Goal: Task Accomplishment & Management: Complete application form

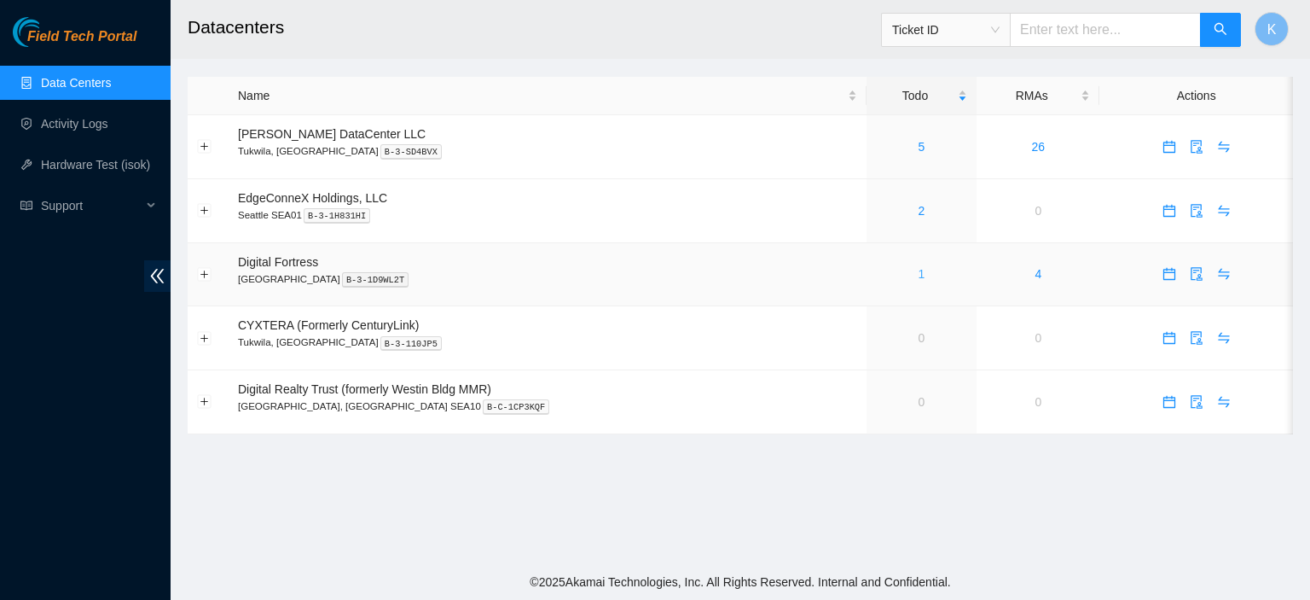
click at [919, 276] on link "1" at bounding box center [922, 274] width 7 height 14
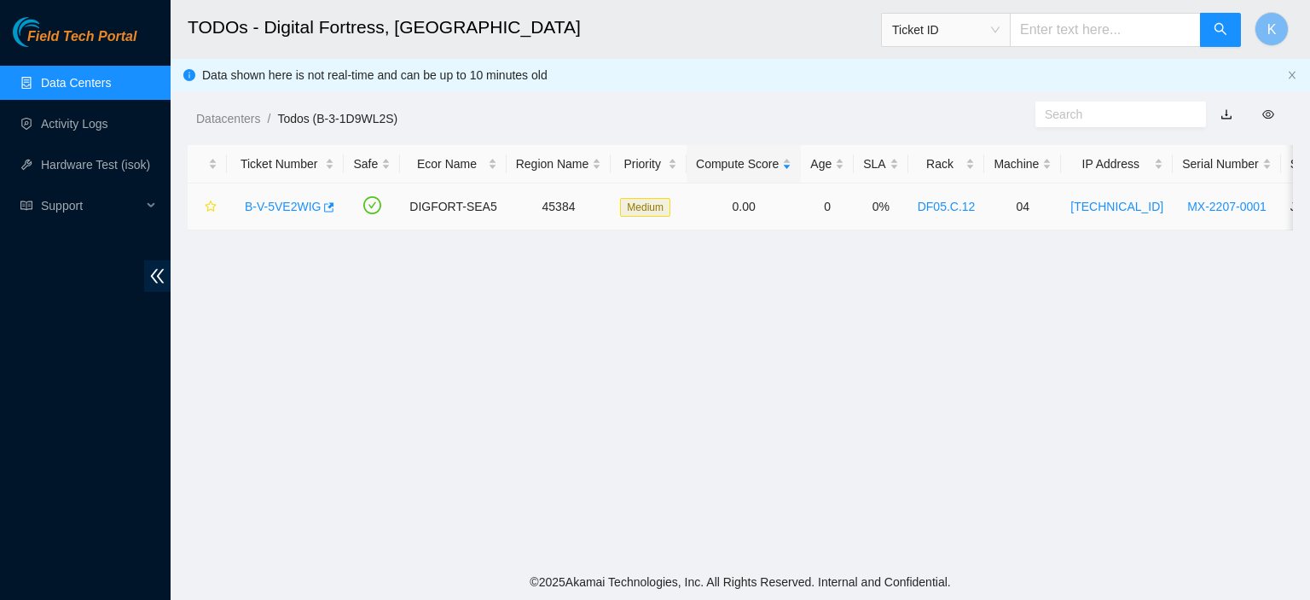
click at [292, 200] on link "B-V-5VE2WIG" at bounding box center [283, 207] width 76 height 14
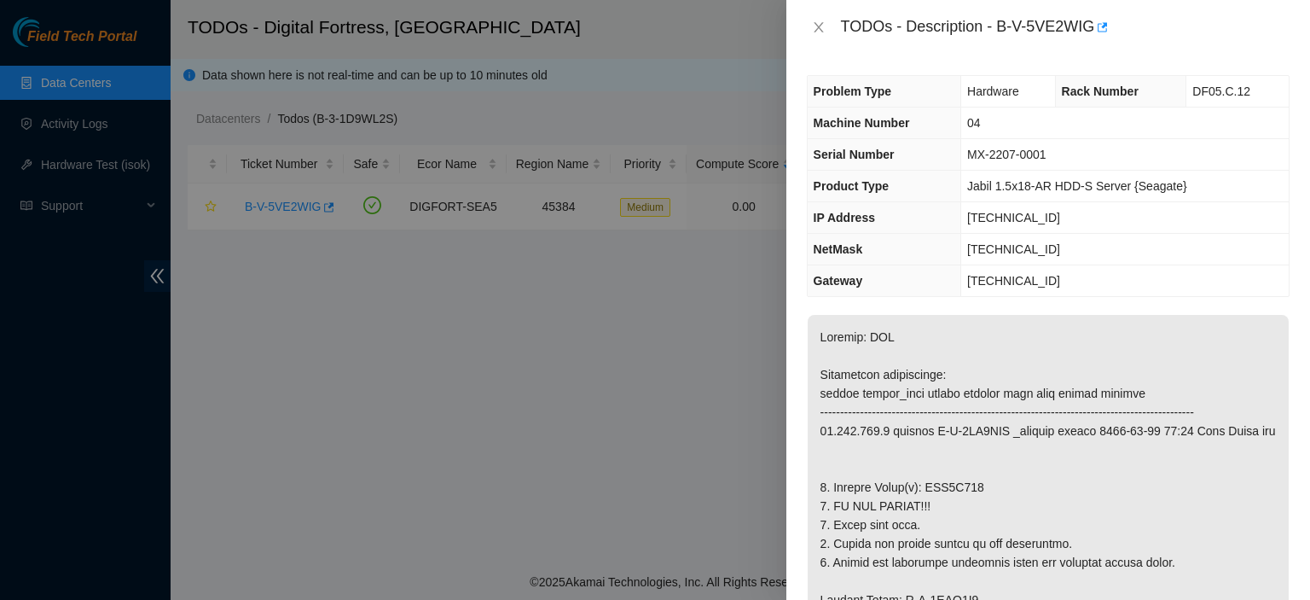
click at [1278, 299] on div "Problem Type Hardware Rack Number DF05.C.12 Machine Number 04 Serial Number MX-…" at bounding box center [1048, 327] width 524 height 545
drag, startPoint x: 1000, startPoint y: 21, endPoint x: 1094, endPoint y: 23, distance: 93.8
click at [1094, 23] on div "TODOs - Description - B-V-5VE2WIG" at bounding box center [1065, 27] width 449 height 27
copy div "B-V-5VE2WIG"
click at [1283, 415] on div "Problem Type Hardware Rack Number DF05.C.12 Machine Number 04 Serial Number MX-…" at bounding box center [1048, 327] width 524 height 545
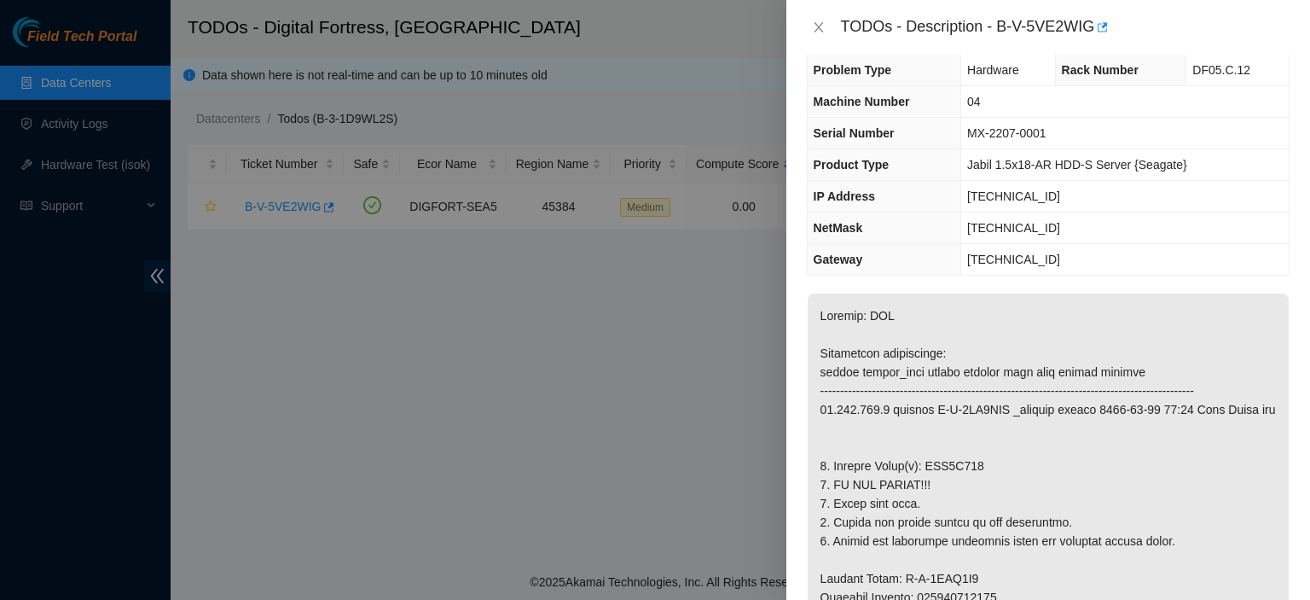
scroll to position [15, 0]
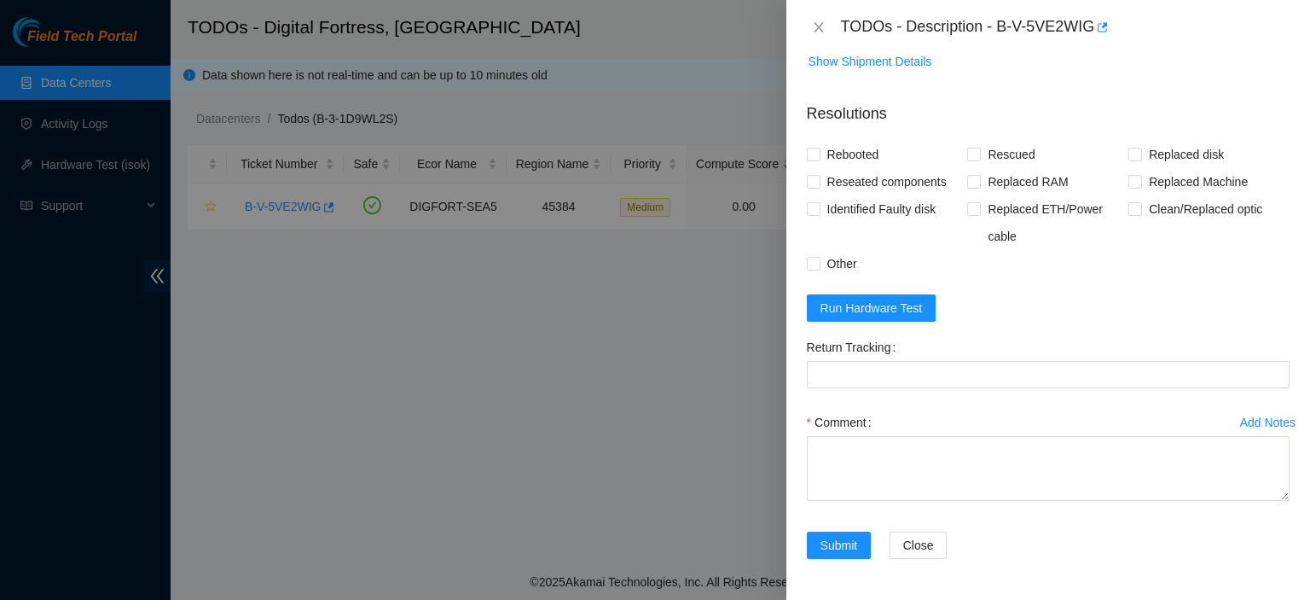
scroll to position [1259, 0]
click at [812, 156] on input "Rebooted" at bounding box center [813, 154] width 12 height 12
checkbox input "true"
click at [1128, 152] on input "Replaced disk" at bounding box center [1134, 154] width 12 height 12
checkbox input "true"
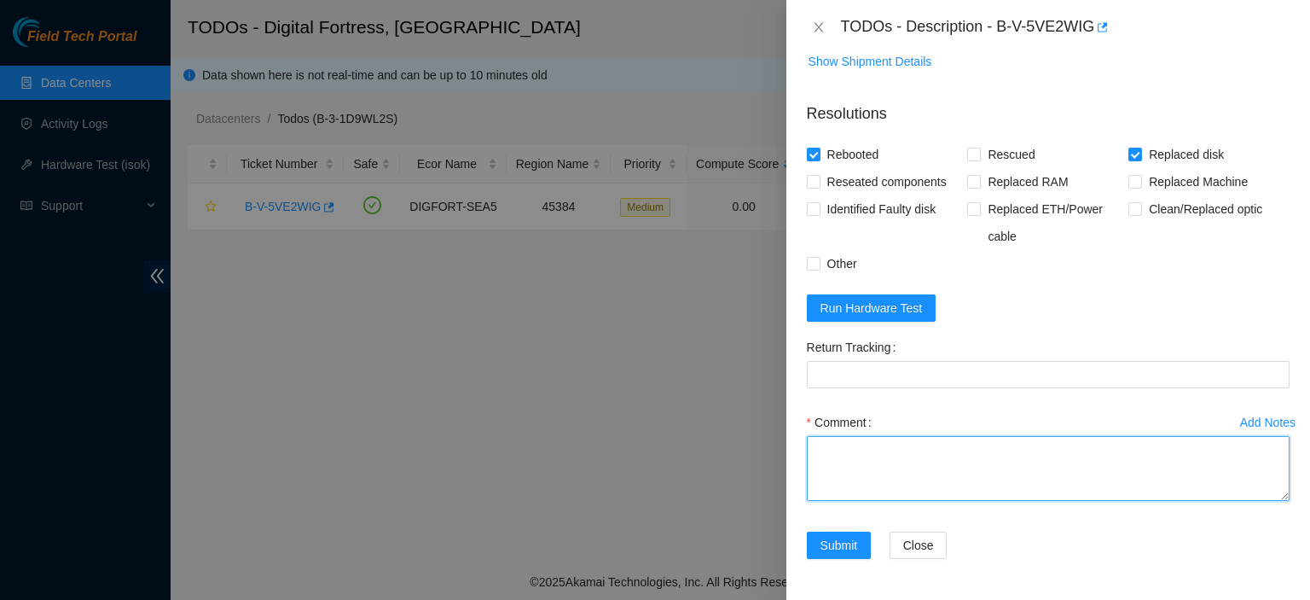
click at [986, 483] on textarea "Comment" at bounding box center [1048, 468] width 483 height 65
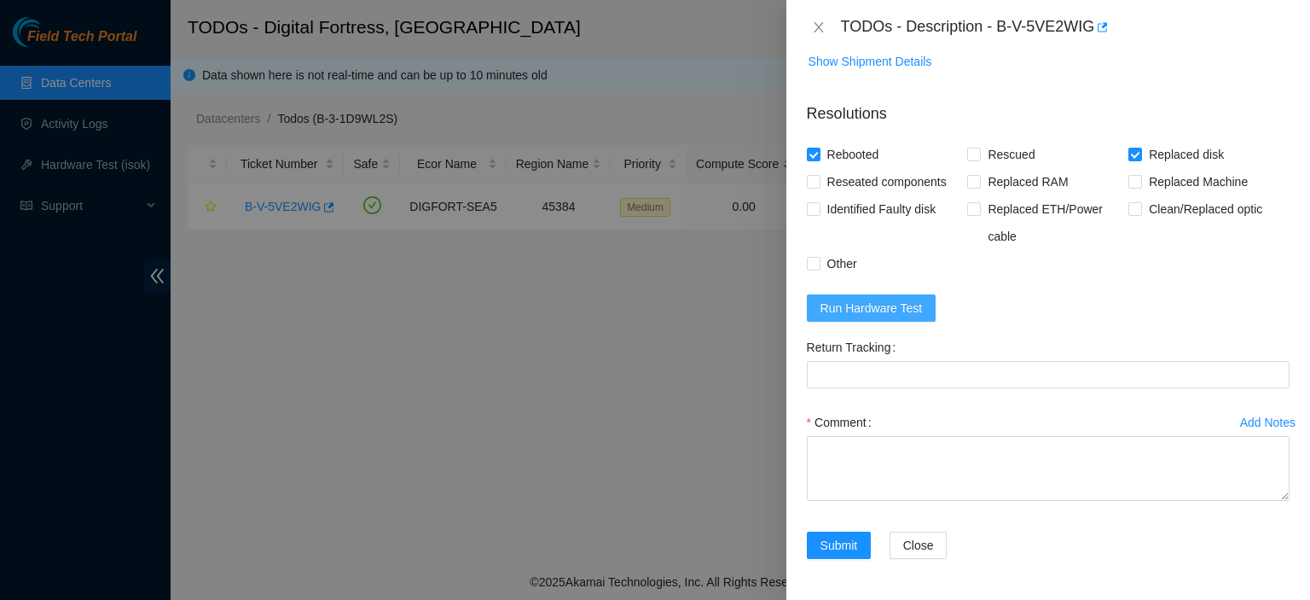
click at [893, 314] on span "Run Hardware Test" at bounding box center [872, 308] width 102 height 19
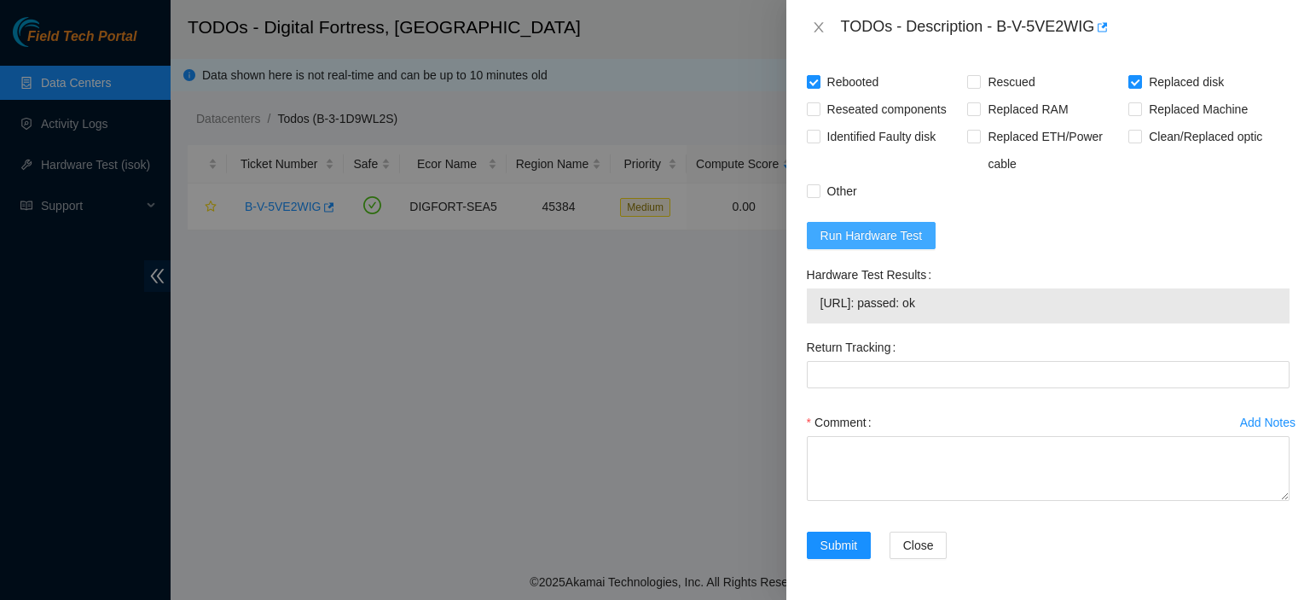
click at [893, 245] on span "Run Hardware Test" at bounding box center [872, 235] width 102 height 19
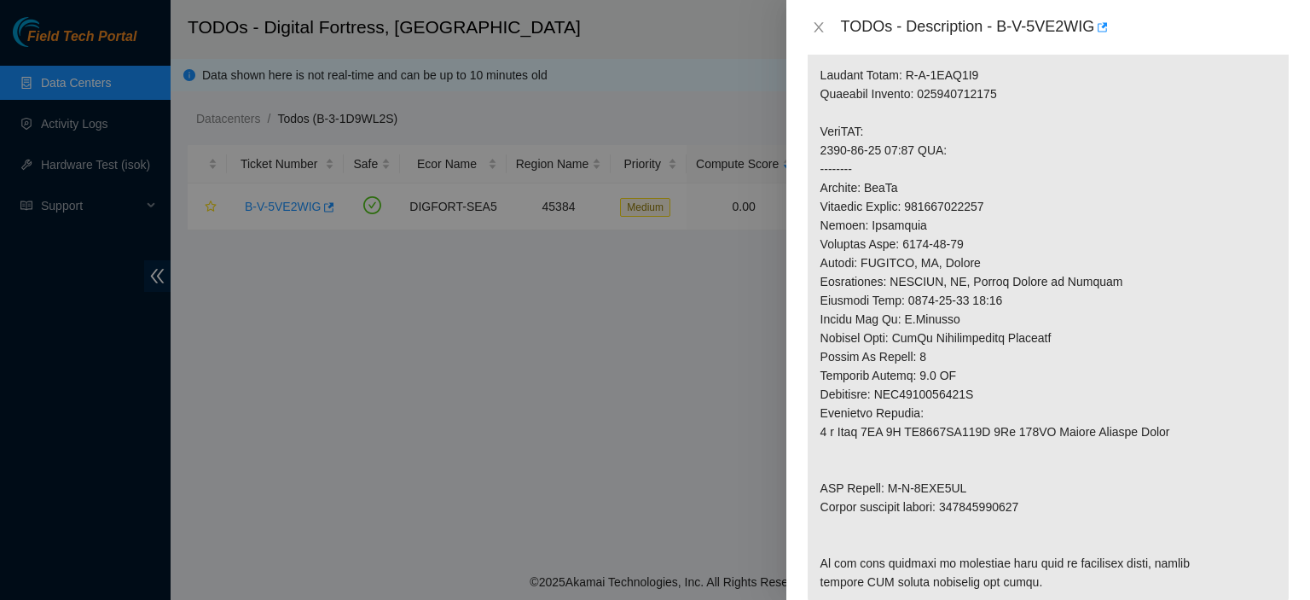
scroll to position [522, 0]
drag, startPoint x: 948, startPoint y: 547, endPoint x: 1037, endPoint y: 542, distance: 89.7
click at [1037, 542] on p at bounding box center [1048, 200] width 481 height 814
copy p "884262845451"
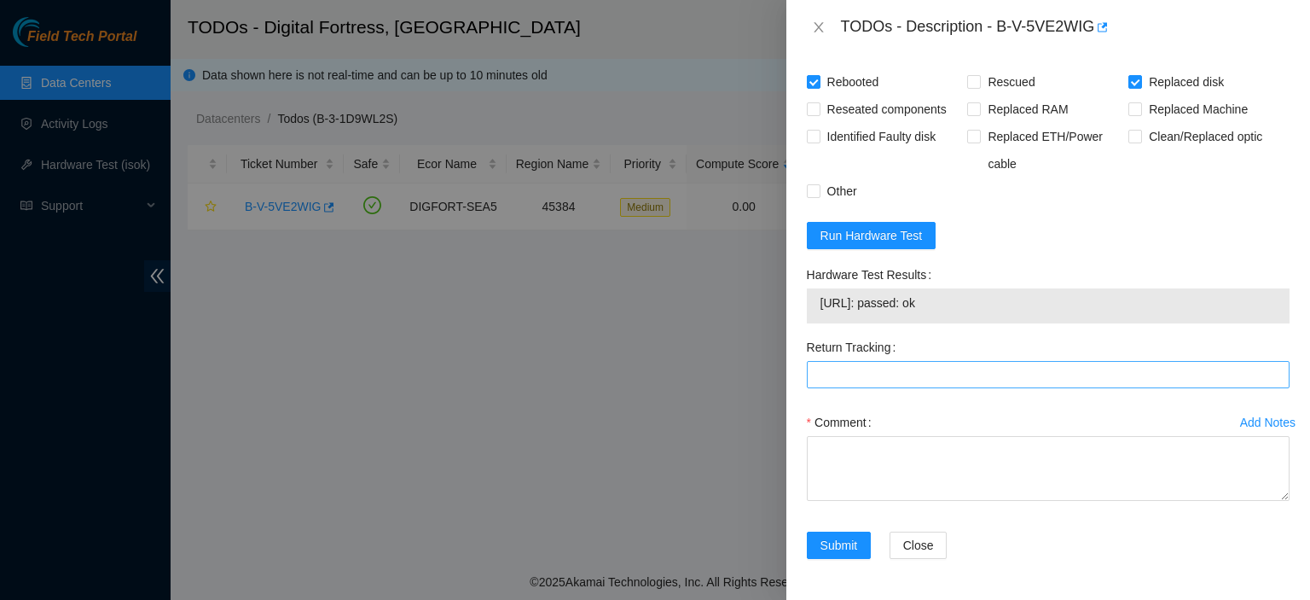
scroll to position [1324, 0]
click at [976, 385] on Tracking "Return Tracking" at bounding box center [1048, 374] width 483 height 27
paste Tracking "884262845451"
type Tracking "884262845451"
click at [1030, 547] on div "Submit Close" at bounding box center [1048, 555] width 496 height 48
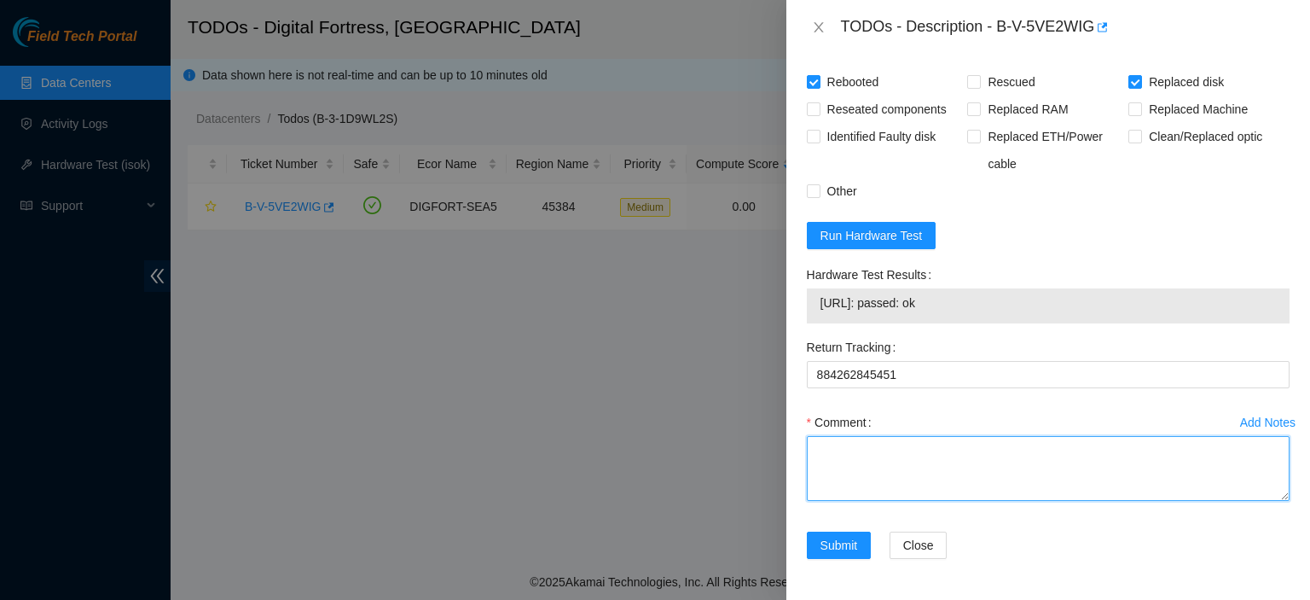
click at [856, 465] on textarea "Comment" at bounding box center [1048, 468] width 483 height 65
paste textarea "kbbyrne23@gmail.com - akak has completed your request (B-V-5VE2WIG) Message fro…"
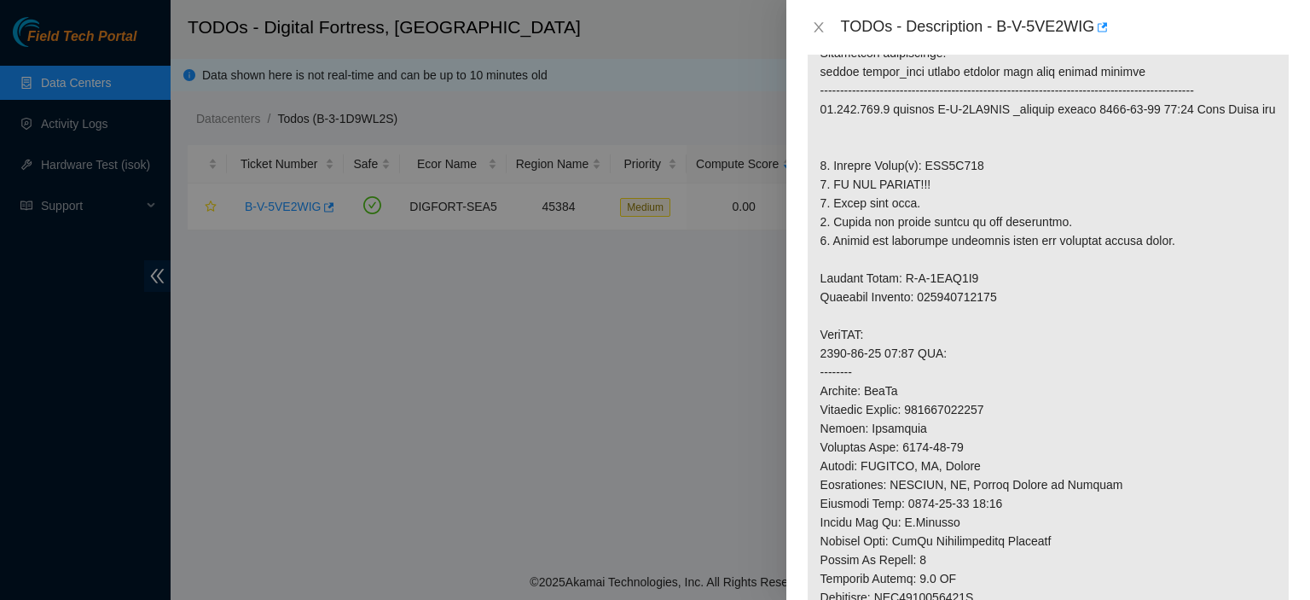
scroll to position [311, 0]
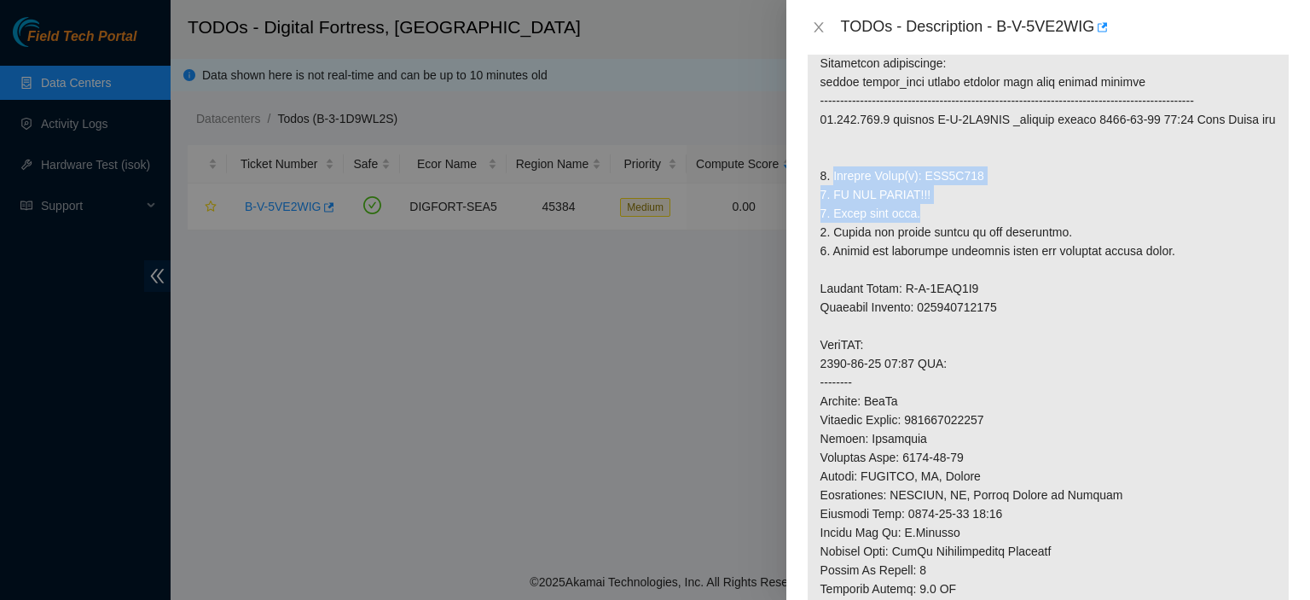
drag, startPoint x: 833, startPoint y: 212, endPoint x: 916, endPoint y: 252, distance: 91.9
click at [916, 252] on p at bounding box center [1048, 410] width 481 height 814
copy p "Replace Drive(s): WJG0R270 2. DO NOT RESCUE!!! 3. Check with isok."
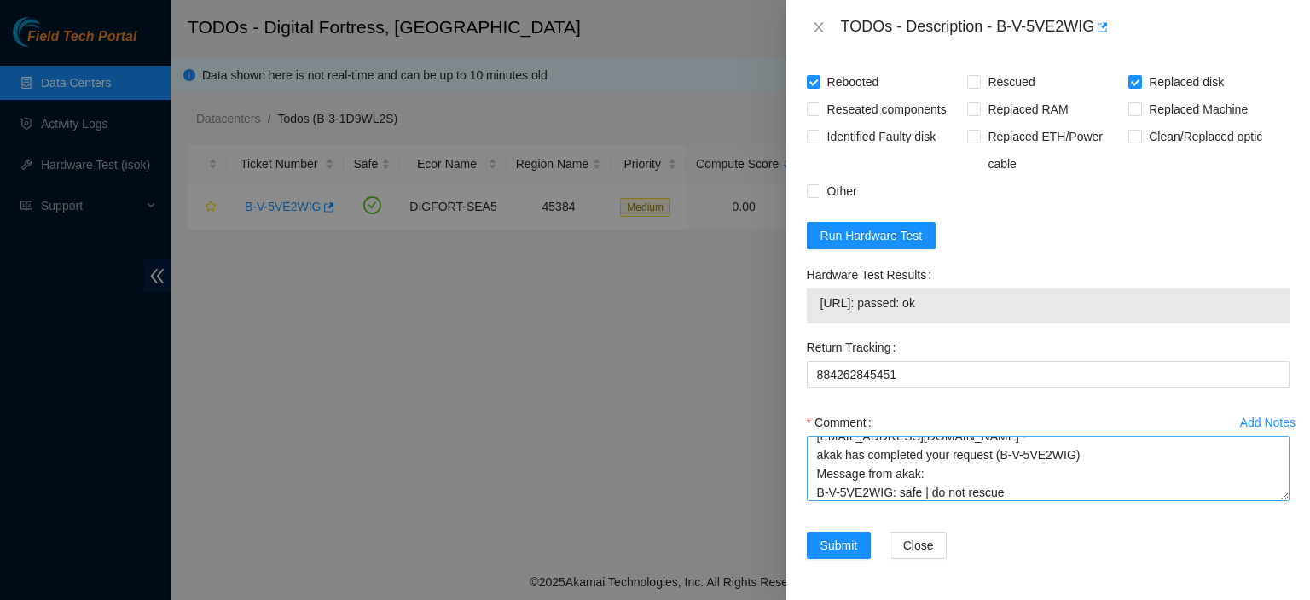
scroll to position [0, 0]
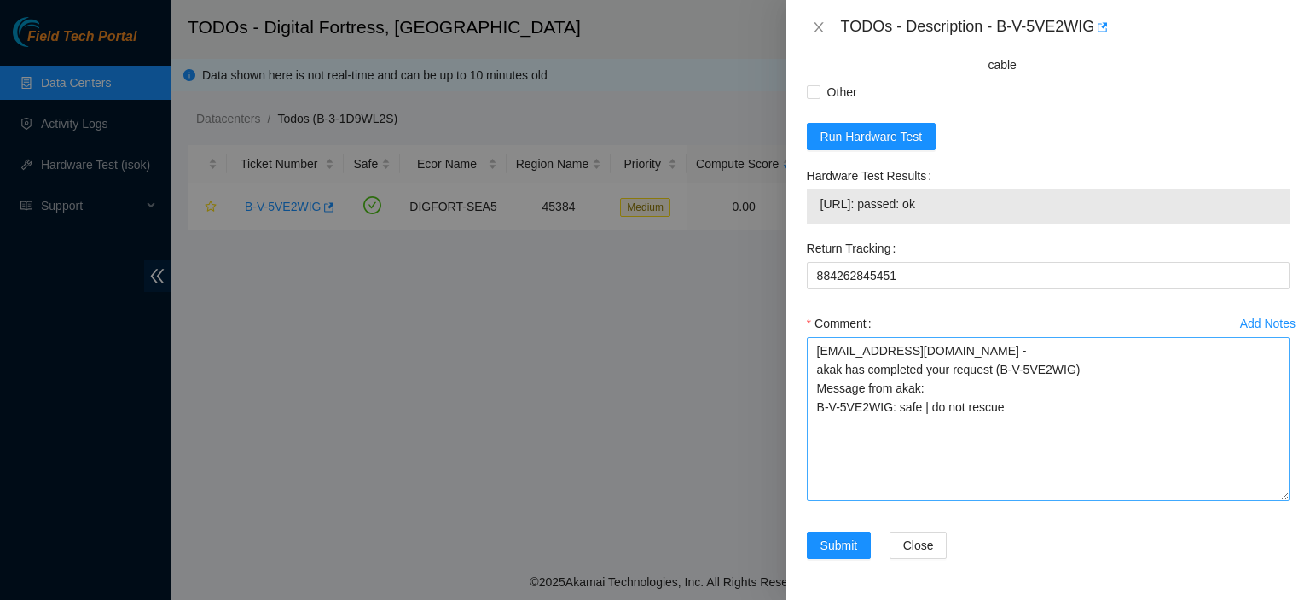
drag, startPoint x: 1269, startPoint y: 492, endPoint x: 1273, endPoint y: 592, distance: 99.9
click at [1273, 501] on textarea "kbbyrne23@gmail.com - akak has completed your request (B-V-5VE2WIG) Message fro…" at bounding box center [1048, 419] width 483 height 164
click at [1188, 501] on textarea "kbbyrne23@gmail.com - akak has completed your request (B-V-5VE2WIG) Message fro…" at bounding box center [1048, 419] width 483 height 164
paste textarea "Replace Drive(s): WJG0R270 2. DO NOT RESCUE!!! 3. Check with isok."
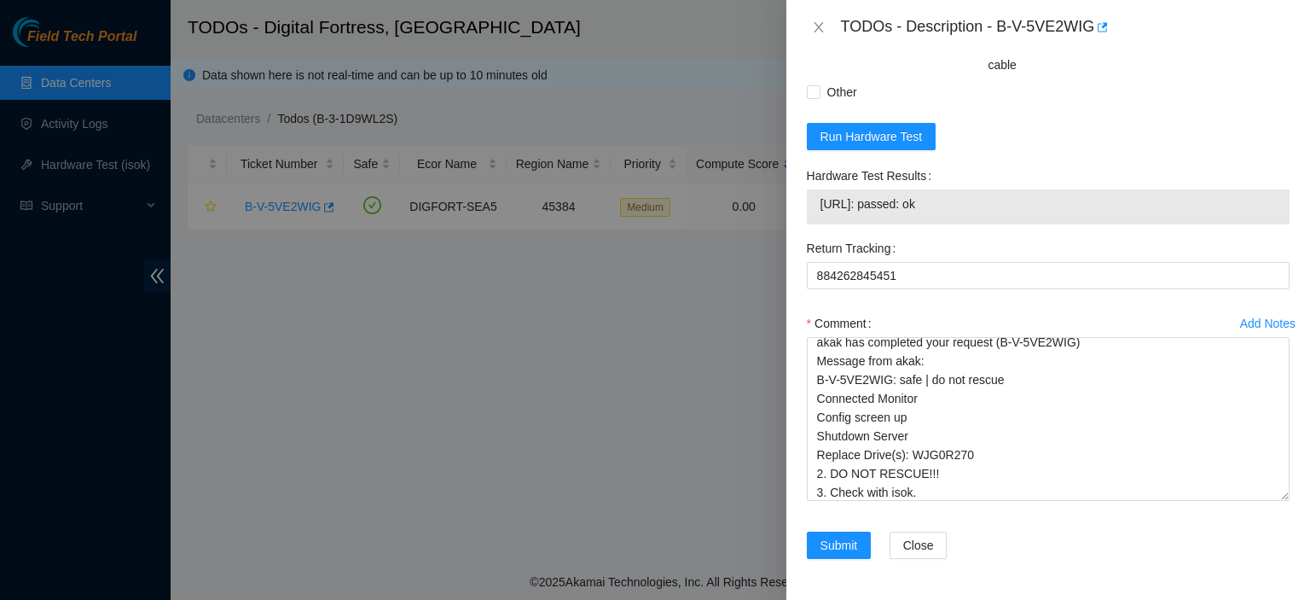
scroll to position [1431, 0]
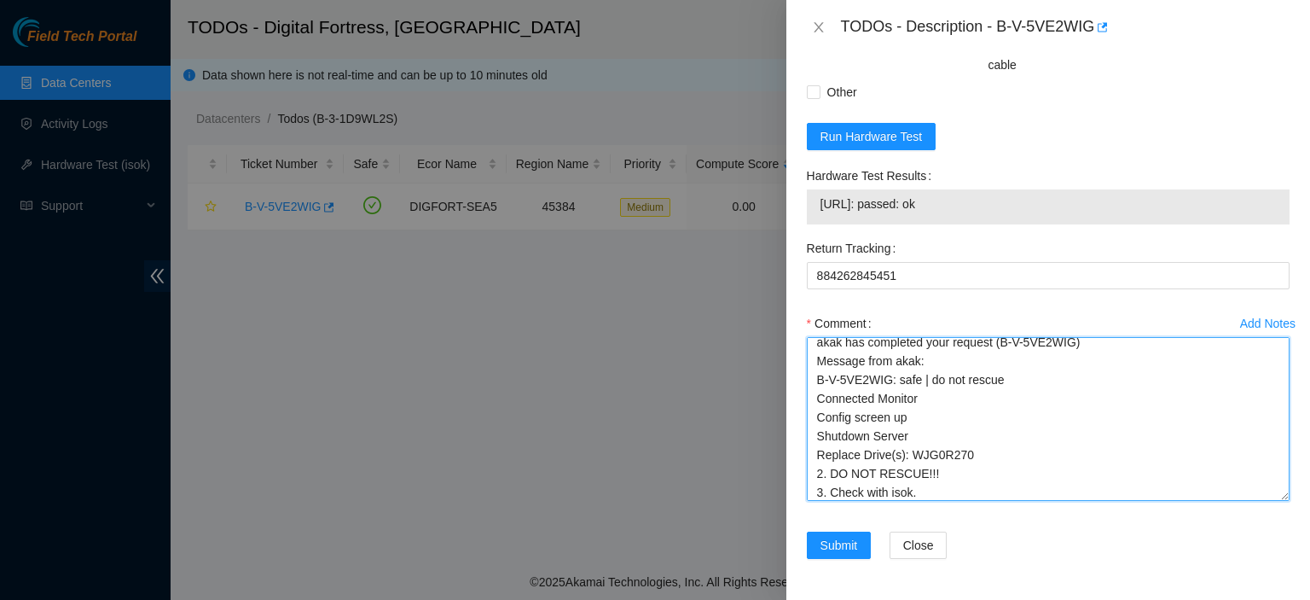
click at [974, 451] on textarea "kbbyrne23@gmail.com - akak has completed your request (B-V-5VE2WIG) Message fro…" at bounding box center [1048, 419] width 483 height 164
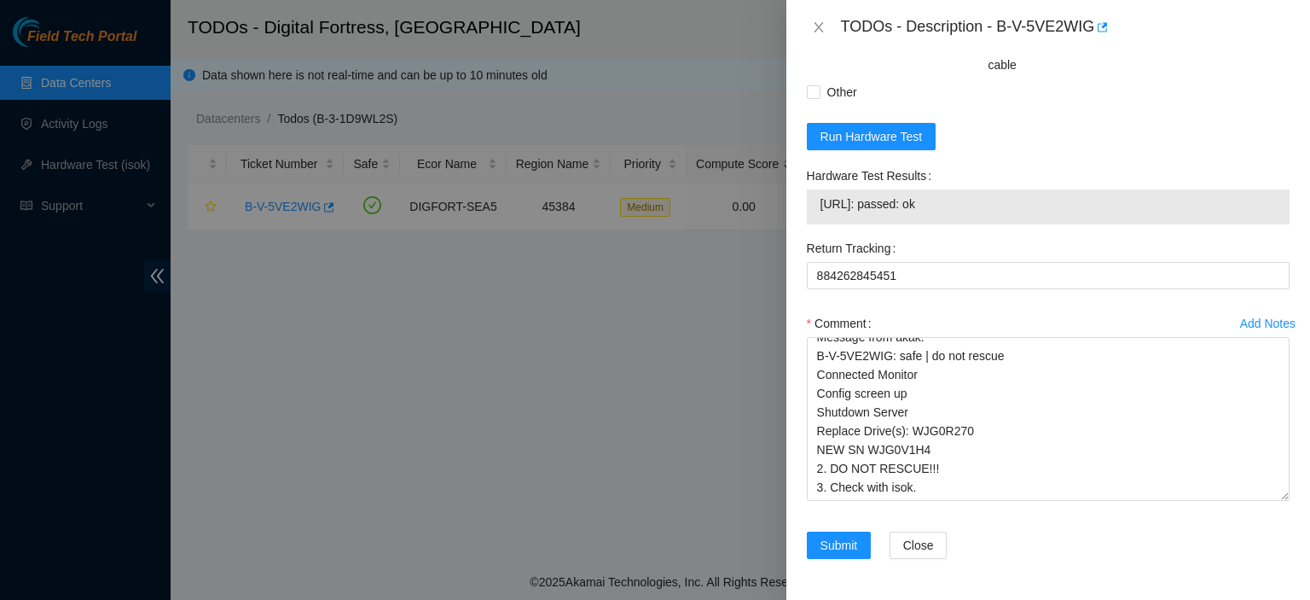
drag, startPoint x: 822, startPoint y: 204, endPoint x: 966, endPoint y: 215, distance: 144.6
click at [966, 215] on td "23.202.114.7: passed: ok" at bounding box center [1048, 207] width 457 height 26
copy span "23.202.114.7: passed: ok"
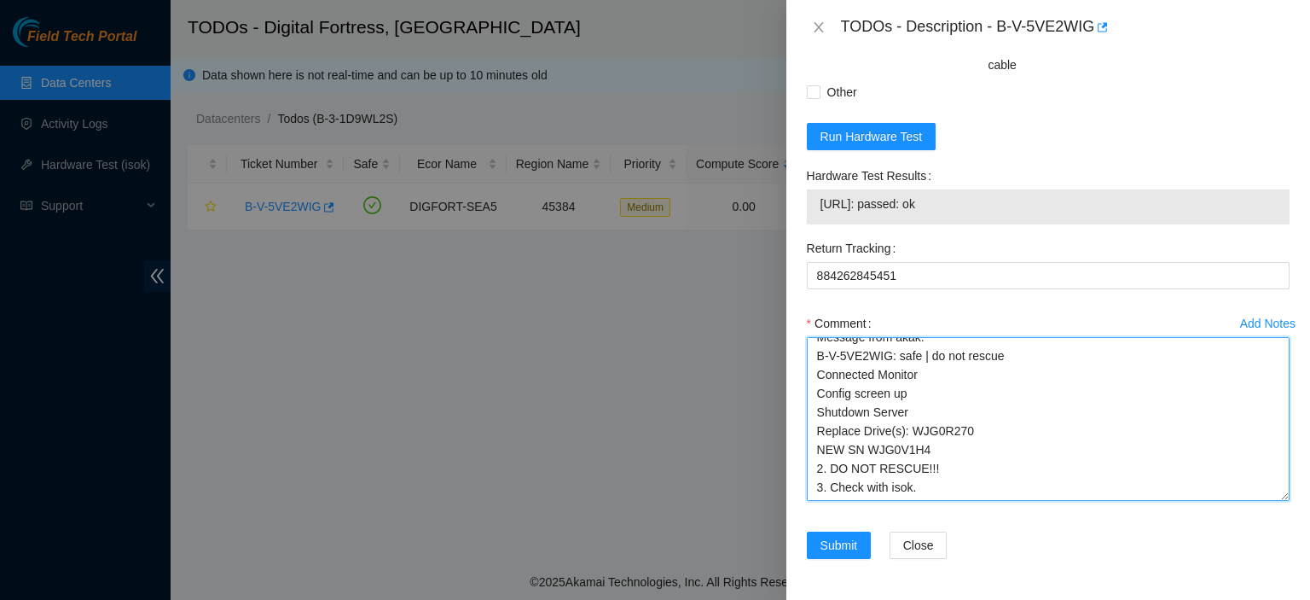
click at [957, 483] on textarea "kbbyrne23@gmail.com - akak has completed your request (B-V-5VE2WIG) Message fro…" at bounding box center [1048, 419] width 483 height 164
paste textarea "23.202.114.7: passed: ok"
drag, startPoint x: 815, startPoint y: 470, endPoint x: 932, endPoint y: 468, distance: 116.9
click at [932, 468] on textarea "kbbyrne23@gmail.com - akak has completed your request (B-V-5VE2WIG) Message fro…" at bounding box center [1048, 419] width 483 height 164
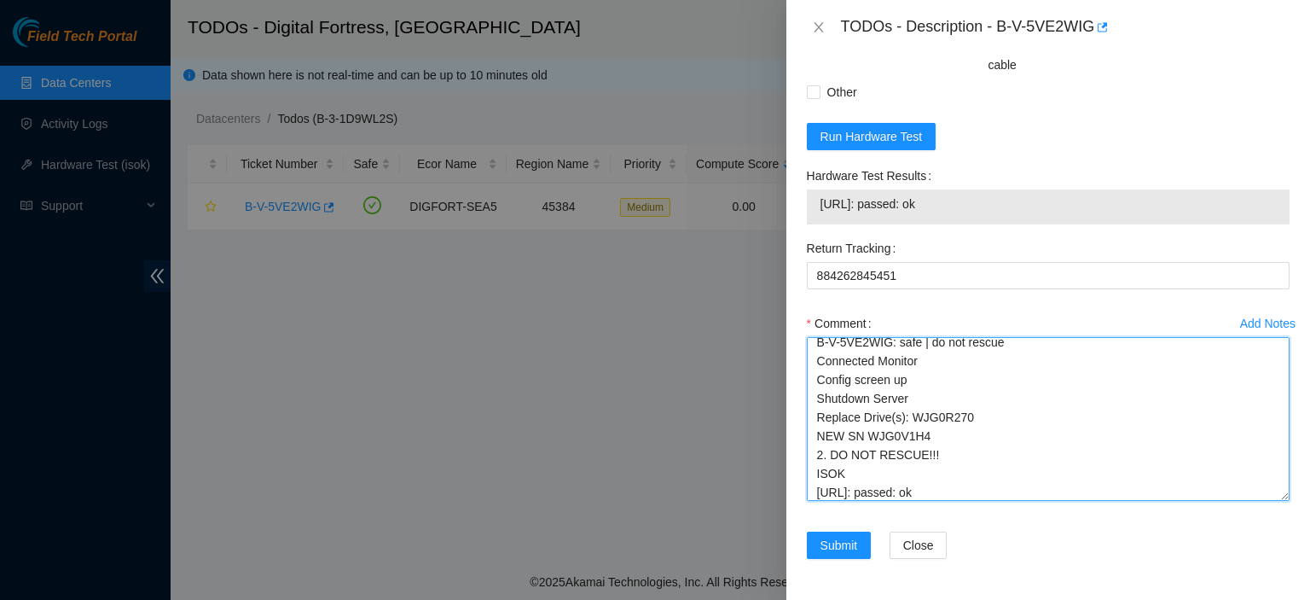
scroll to position [69, 0]
click at [1099, 494] on textarea "kbbyrne23@gmail.com - akak has completed your request (B-V-5VE2WIG) Message fro…" at bounding box center [1048, 419] width 483 height 164
type textarea "kbbyrne23@gmail.com - akak has completed your request (B-V-5VE2WIG) Message fro…"
click at [983, 497] on textarea "kbbyrne23@gmail.com - akak has completed your request (B-V-5VE2WIG) Message fro…" at bounding box center [1048, 419] width 483 height 164
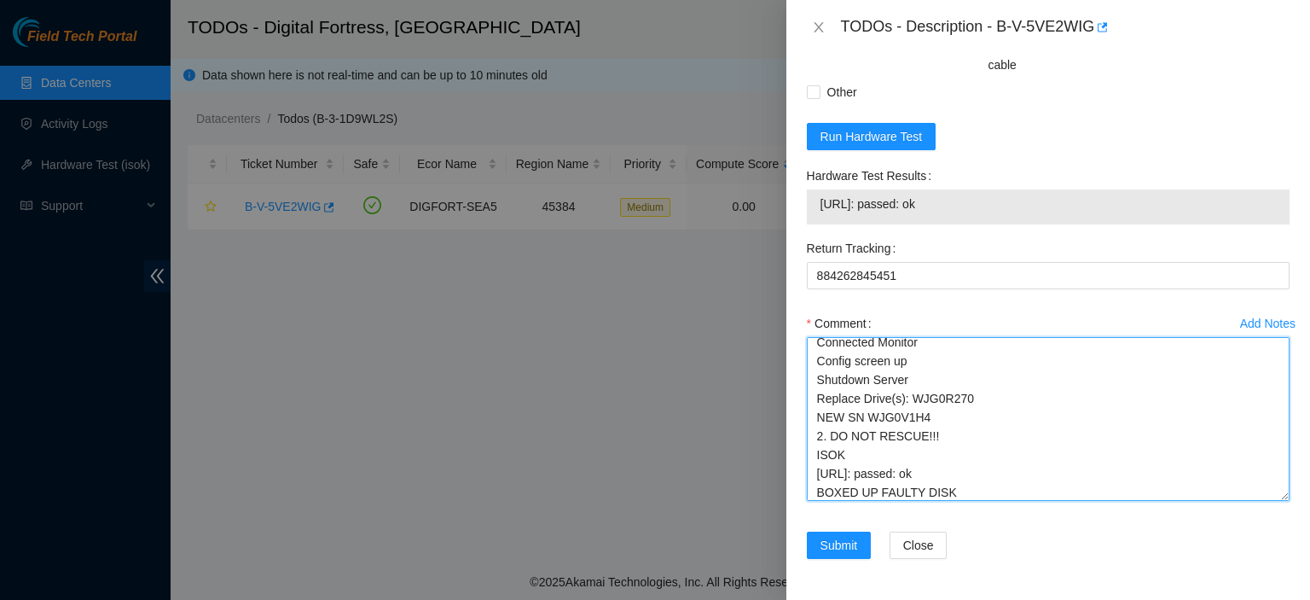
scroll to position [102, 0]
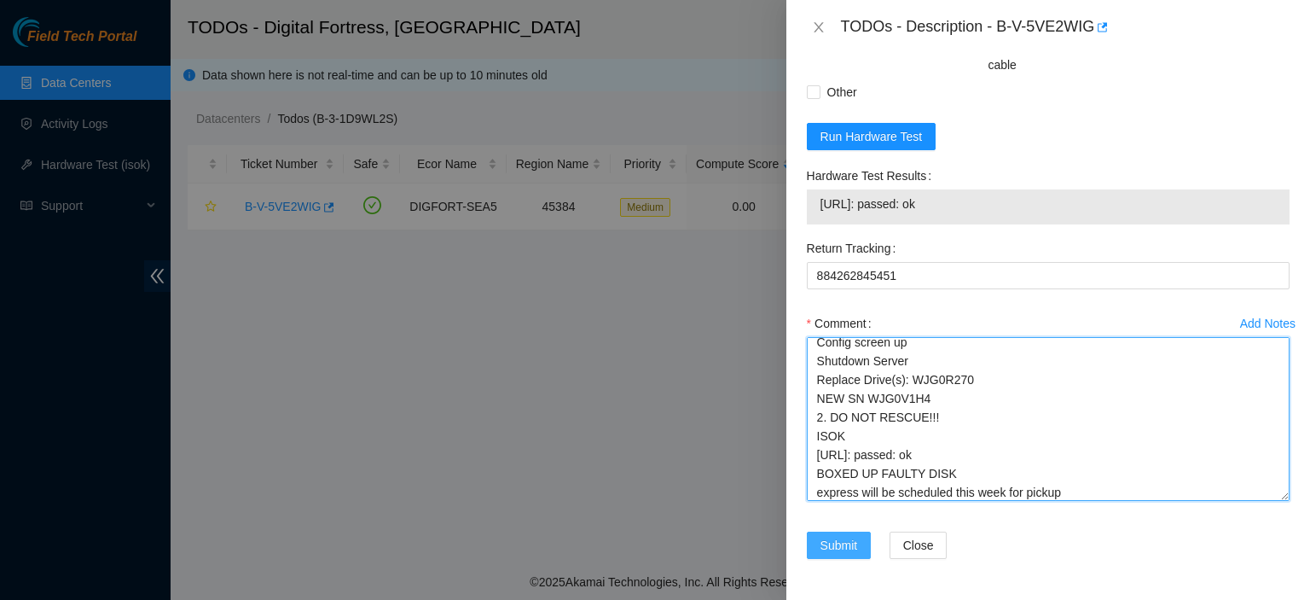
type textarea "kbbyrne23@gmail.com - akak has completed your request (B-V-5VE2WIG) Message fro…"
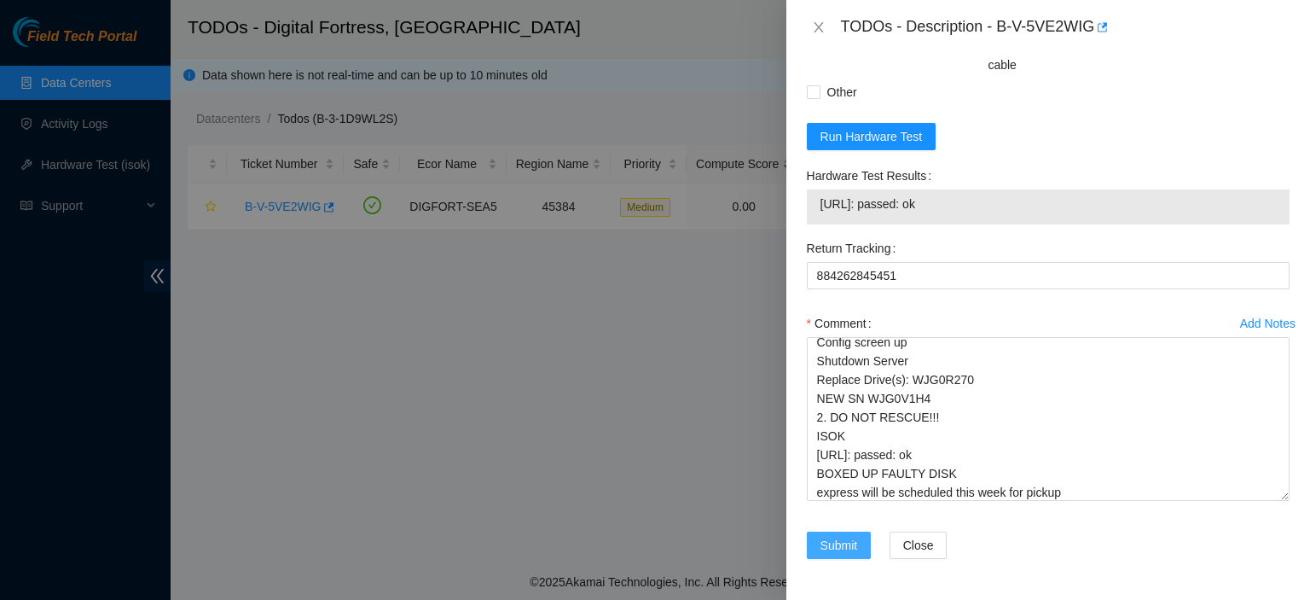
click at [838, 543] on span "Submit" at bounding box center [840, 545] width 38 height 19
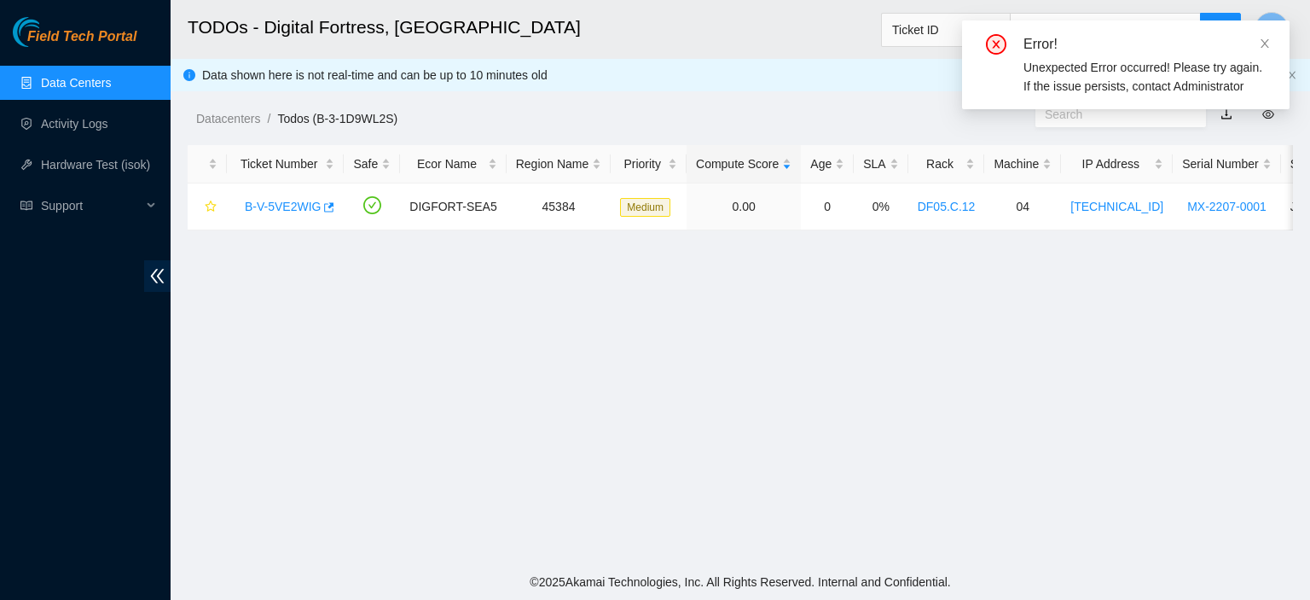
scroll to position [525, 0]
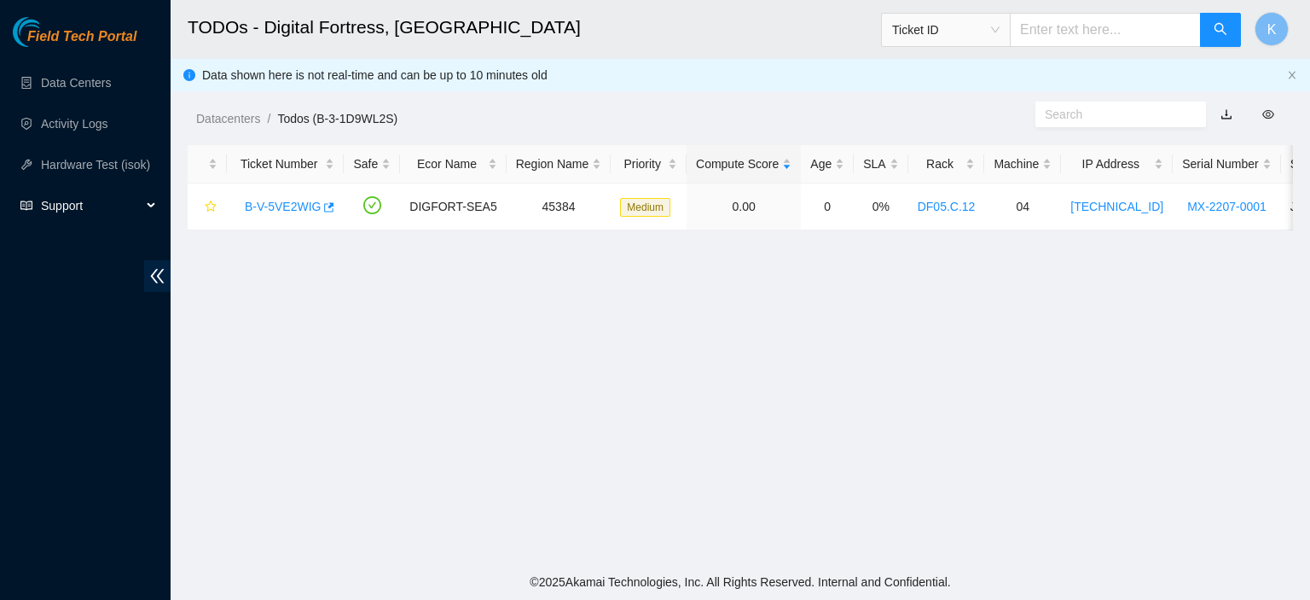
click at [61, 207] on span "Support" at bounding box center [91, 206] width 101 height 34
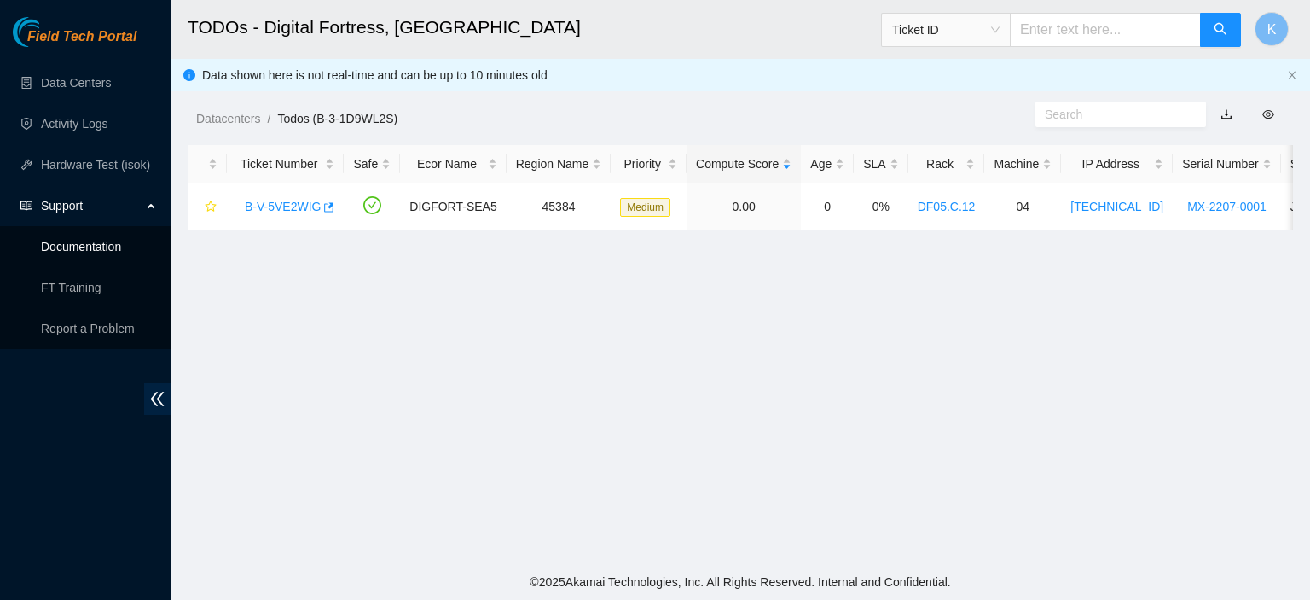
click at [60, 250] on link "Documentation" at bounding box center [81, 247] width 80 height 14
click at [89, 82] on link "Data Centers" at bounding box center [76, 83] width 70 height 14
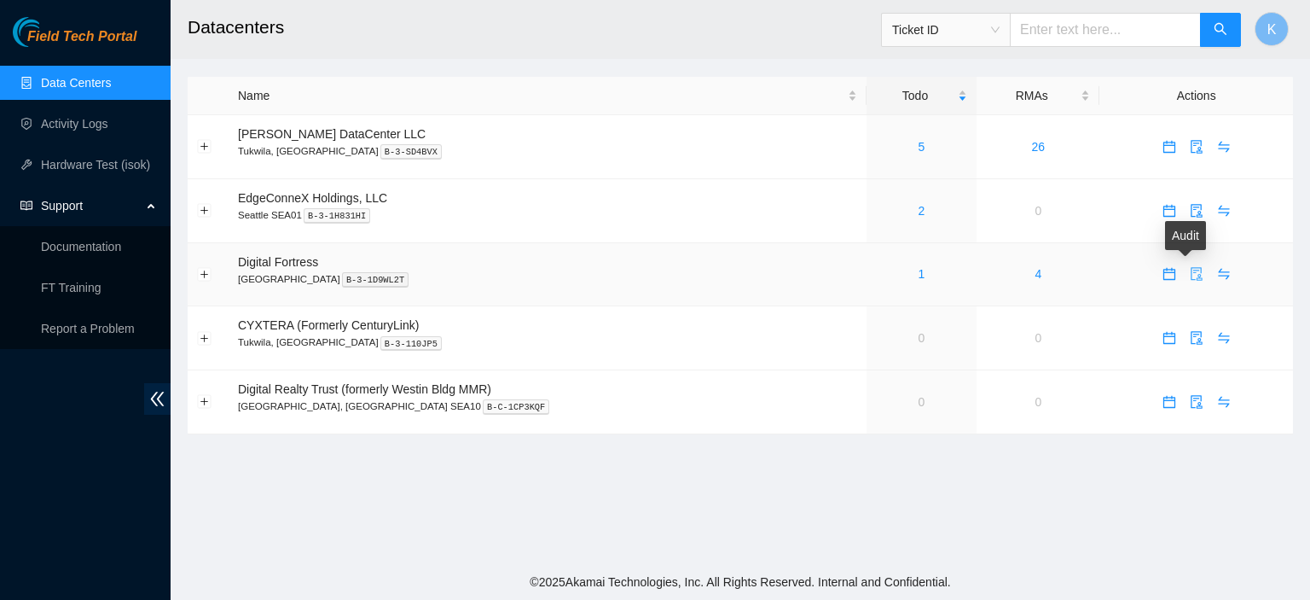
click at [1190, 278] on icon "audit" at bounding box center [1197, 274] width 14 height 14
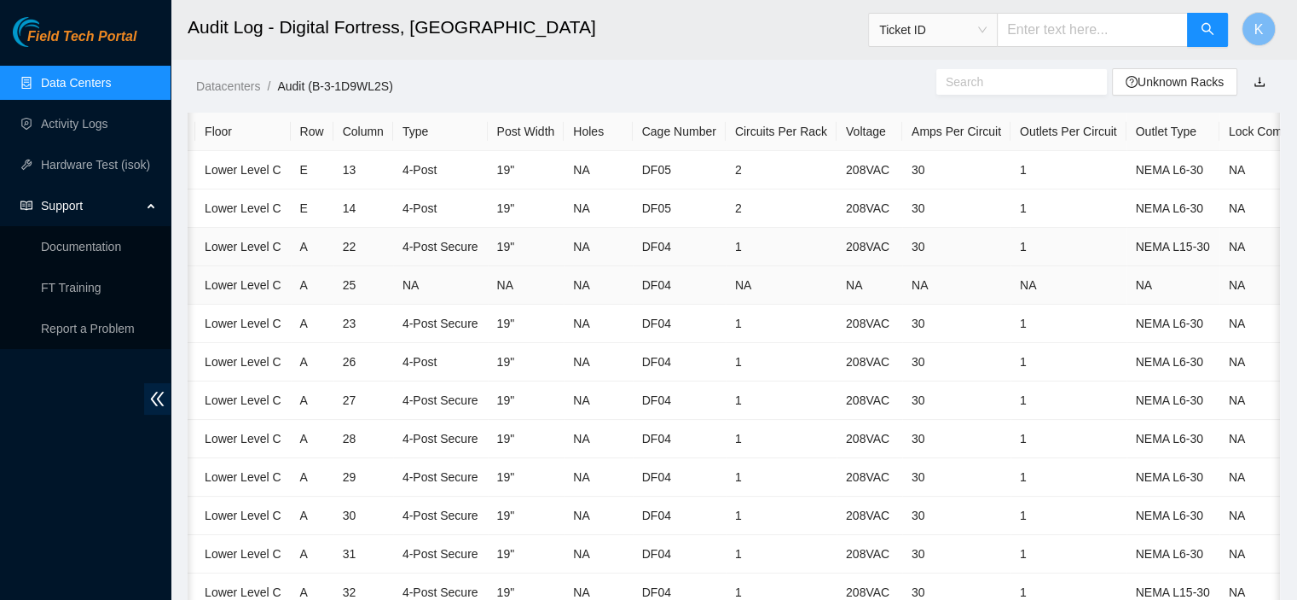
scroll to position [0, 115]
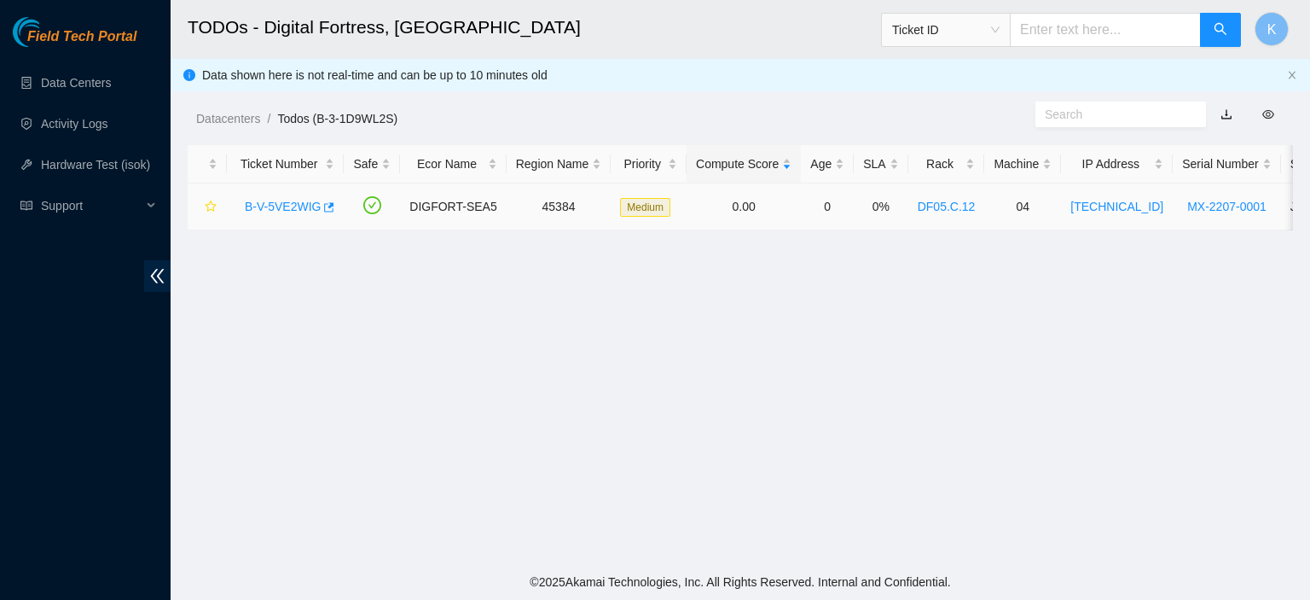
click at [282, 209] on link "B-V-5VE2WIG" at bounding box center [283, 207] width 76 height 14
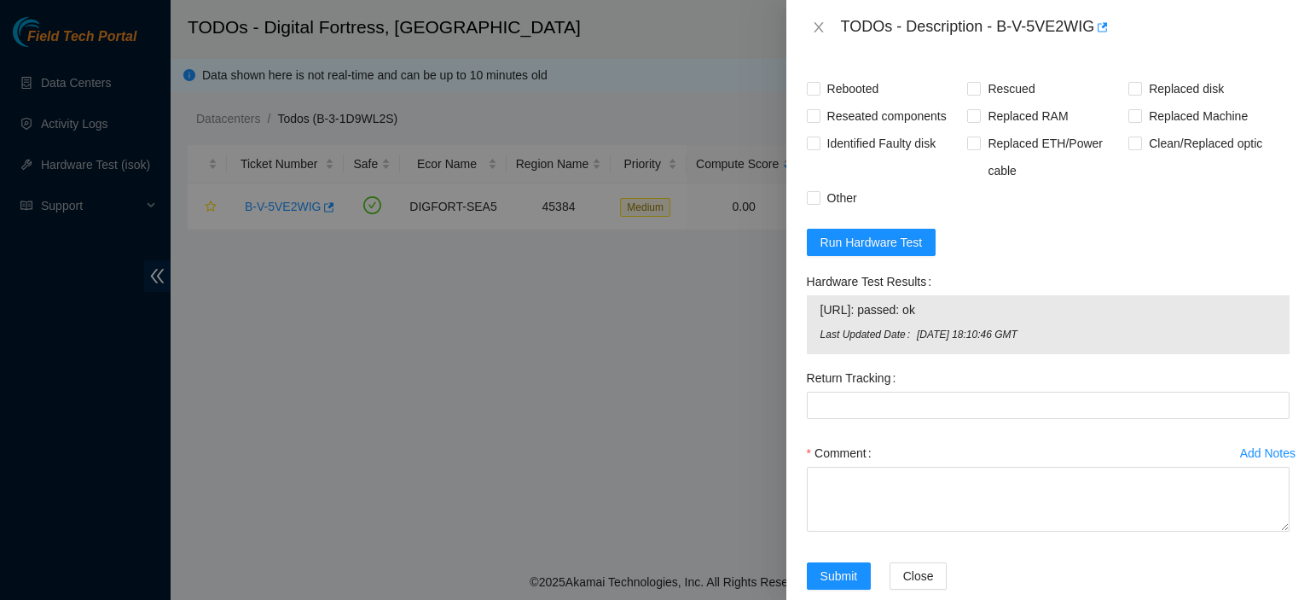
scroll to position [1194, 0]
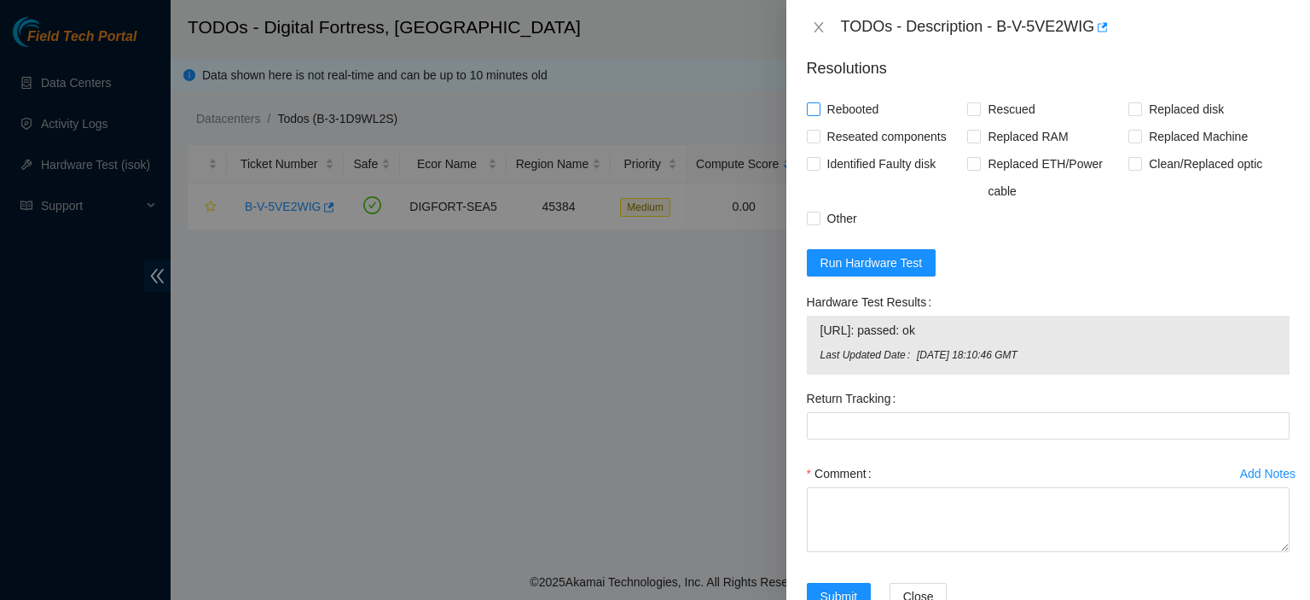
click at [812, 114] on input "Rebooted" at bounding box center [813, 108] width 12 height 12
checkbox input "true"
click at [1133, 116] on span at bounding box center [1135, 109] width 14 height 14
click at [1133, 114] on input "Replaced disk" at bounding box center [1134, 108] width 12 height 12
checkbox input "true"
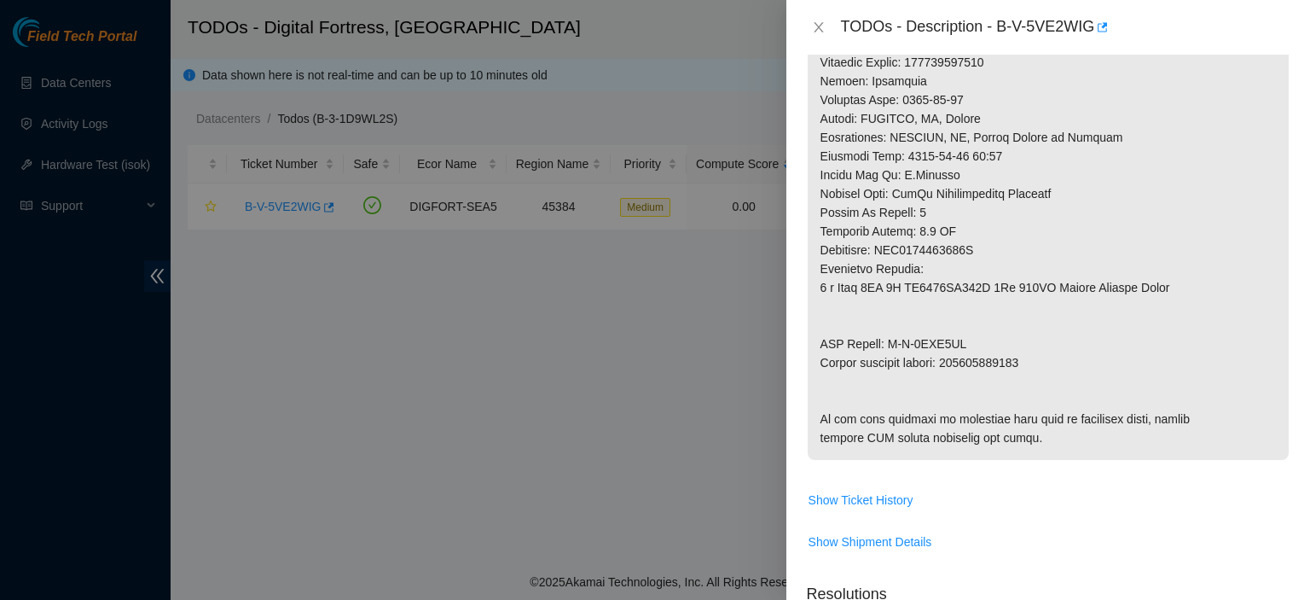
scroll to position [703, 0]
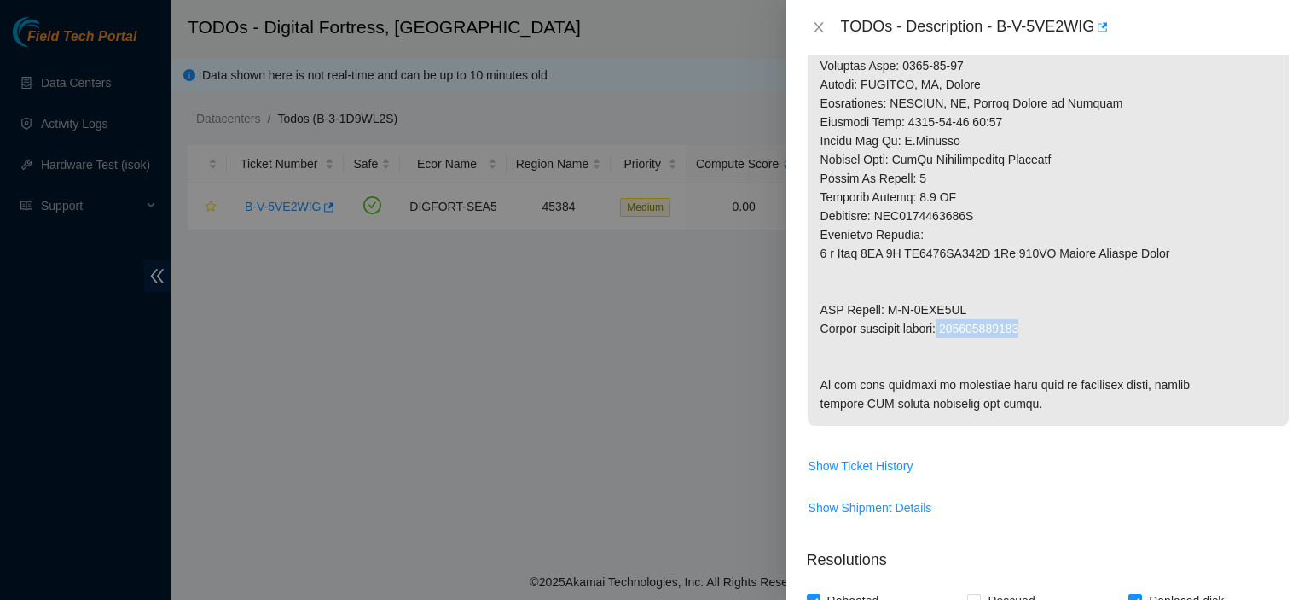
drag, startPoint x: 949, startPoint y: 361, endPoint x: 1094, endPoint y: 360, distance: 145.9
click at [1097, 366] on p at bounding box center [1048, 19] width 481 height 814
copy p "884262845451"
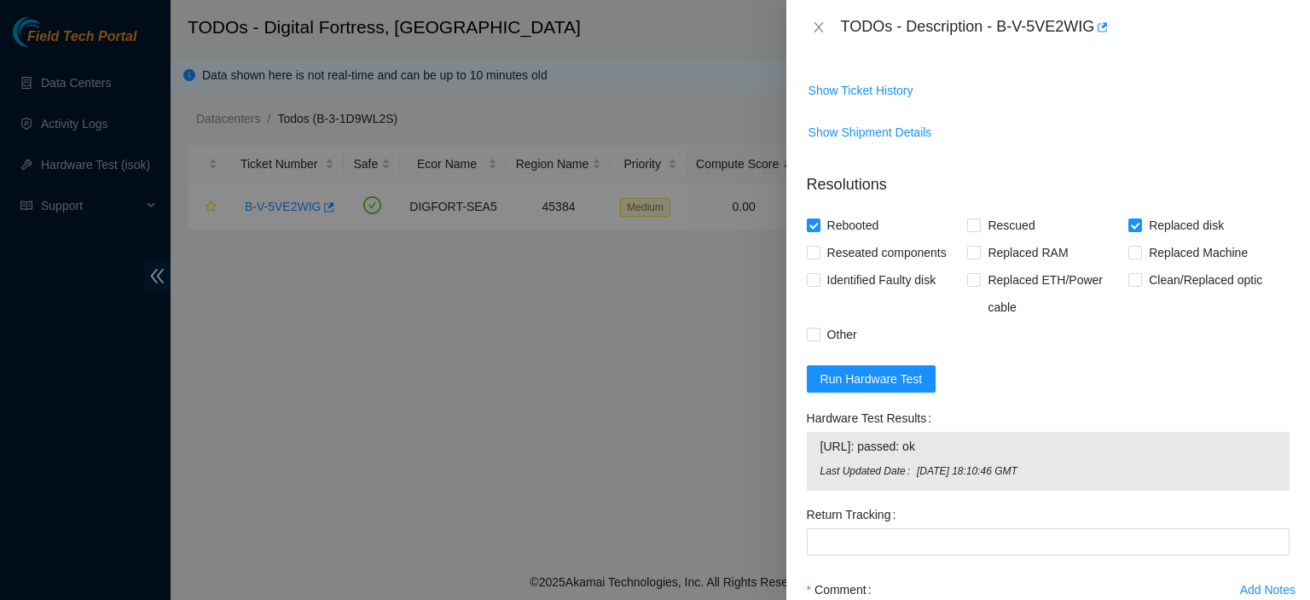
scroll to position [1201, 0]
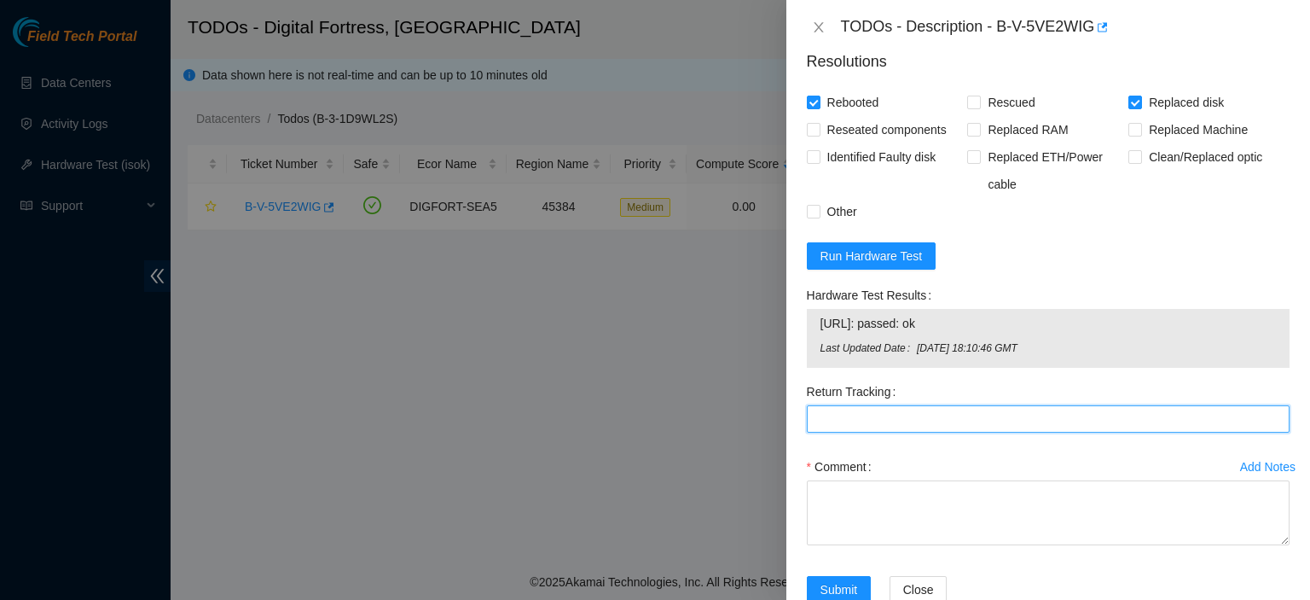
click at [892, 432] on Tracking "Return Tracking" at bounding box center [1048, 418] width 483 height 27
paste Tracking "884262845451"
type Tracking "884262845451"
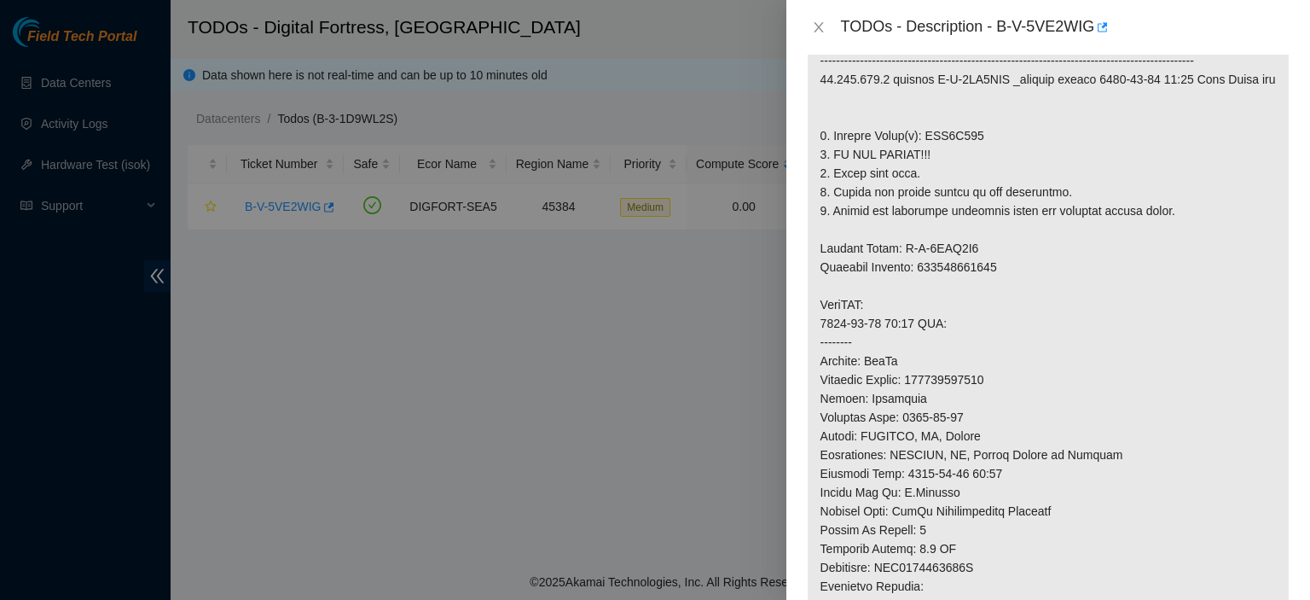
scroll to position [300, 0]
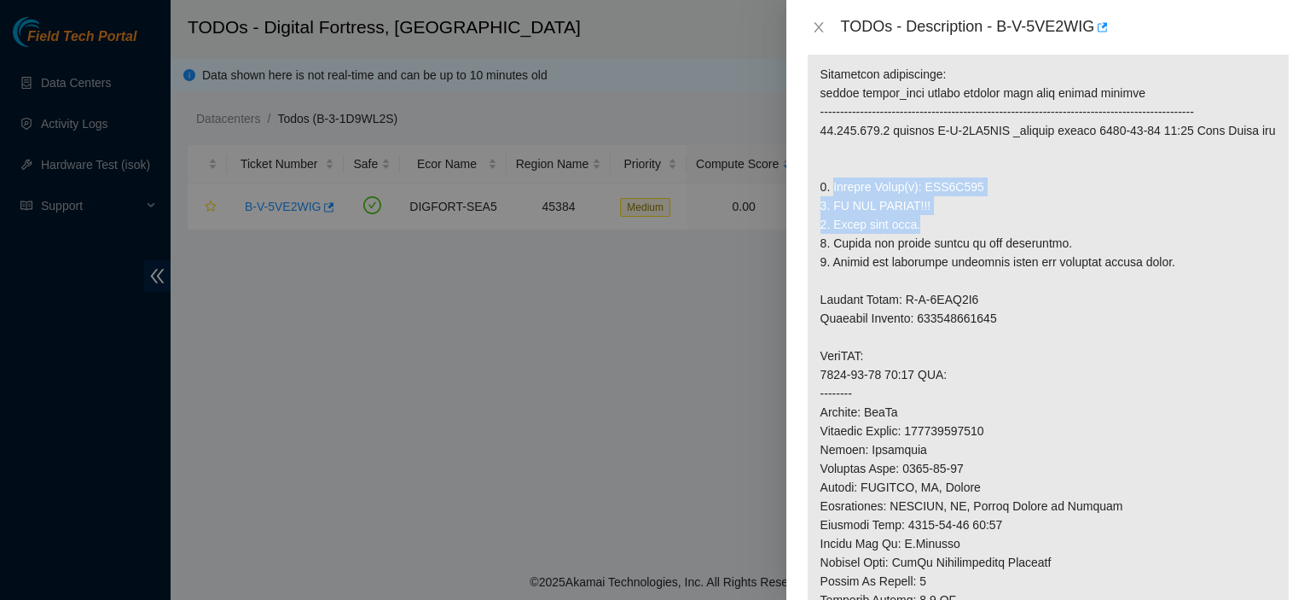
drag, startPoint x: 833, startPoint y: 222, endPoint x: 921, endPoint y: 265, distance: 98.0
click at [921, 265] on p at bounding box center [1048, 422] width 481 height 814
copy p "Replace Drive(s): WJG0R270 2. DO NOT RESCUE!!! 3. Check with isok."
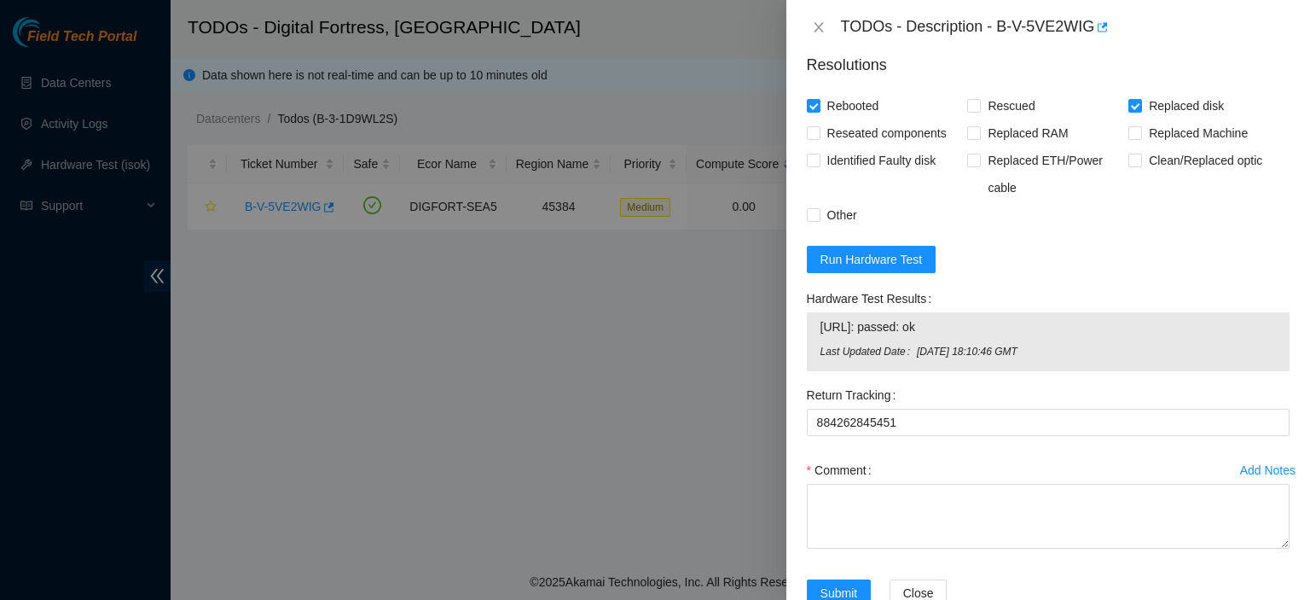
scroll to position [1355, 0]
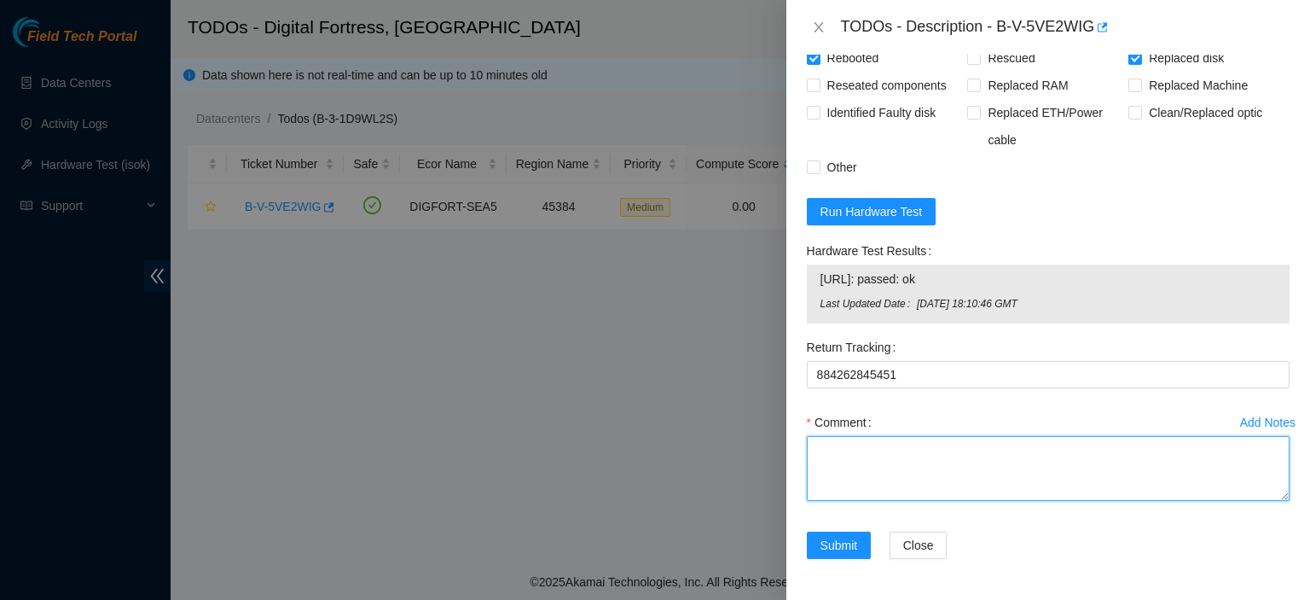
click at [1083, 462] on textarea "Comment" at bounding box center [1048, 468] width 483 height 65
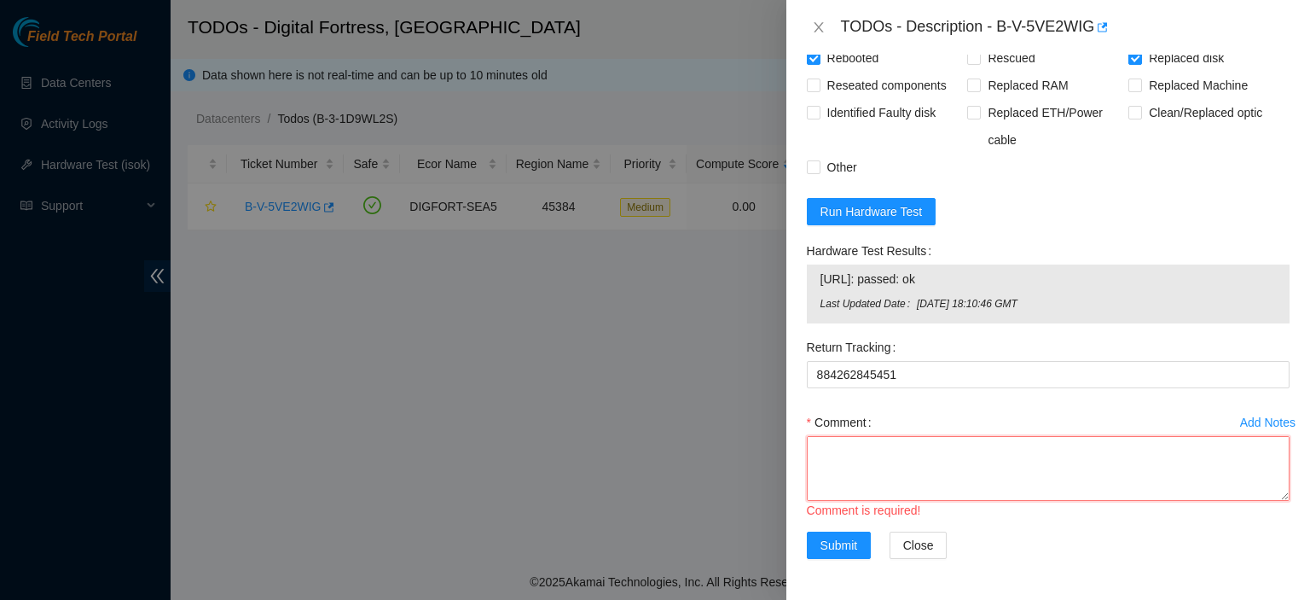
paste textarea "Replace Drive(s): WJG0R270 2. DO NOT RESCUE!!! 3. Check with isok."
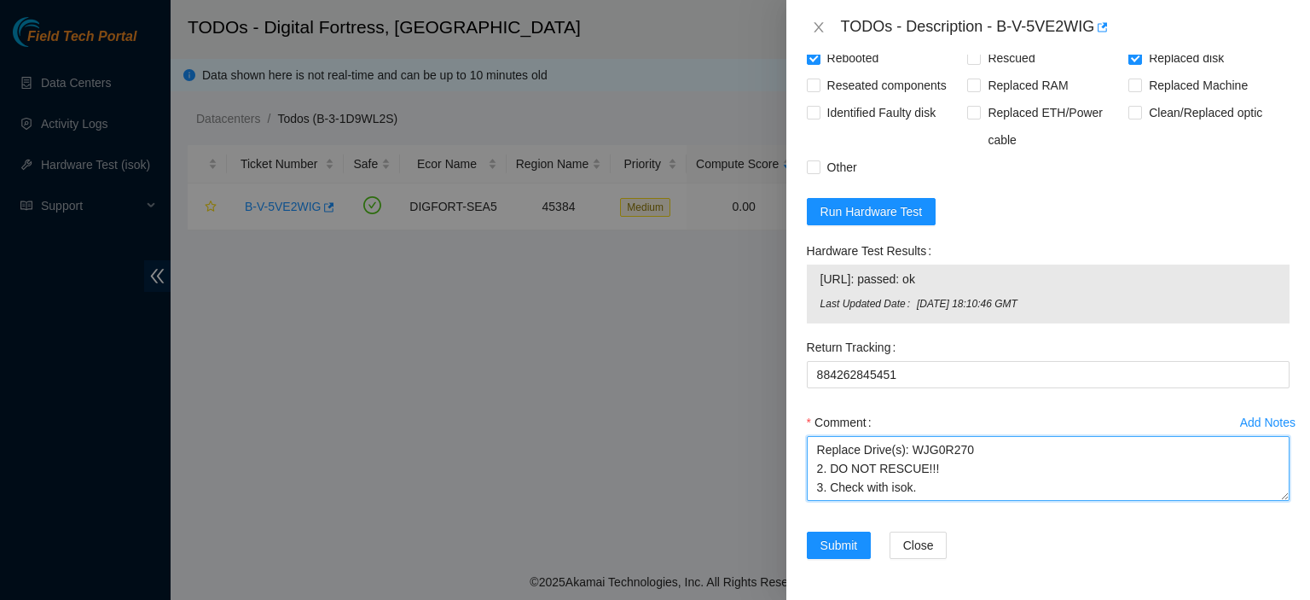
scroll to position [0, 0]
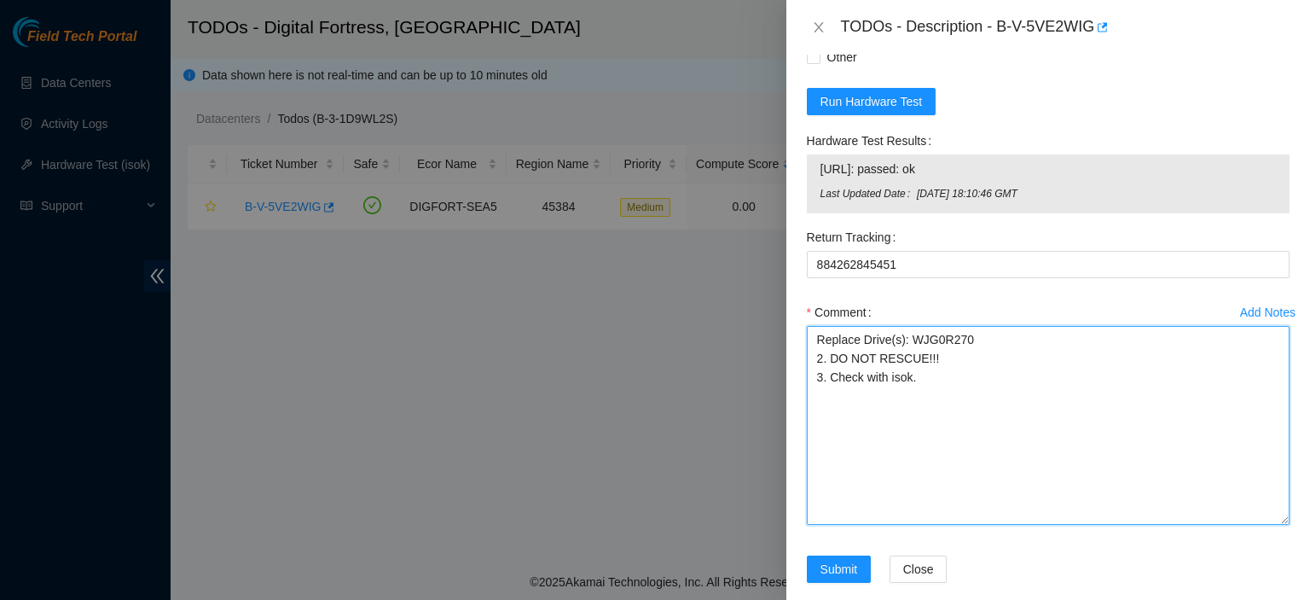
drag, startPoint x: 1269, startPoint y: 492, endPoint x: 1000, endPoint y: 503, distance: 269.8
click at [1290, 599] on html "Field Tech Portal Data Centers Activity Logs Hardware Test (isok) Support TODOs…" at bounding box center [655, 300] width 1310 height 600
click at [822, 456] on textarea "Replace Drive(s): WJG0R270 2. DO NOT RESCUE!!! 3. Check with isok." at bounding box center [1048, 425] width 483 height 198
paste textarea "[EMAIL_ADDRESS][DOMAIN_NAME] - akak has completed your request (B-V-5VE2WIG) Me…"
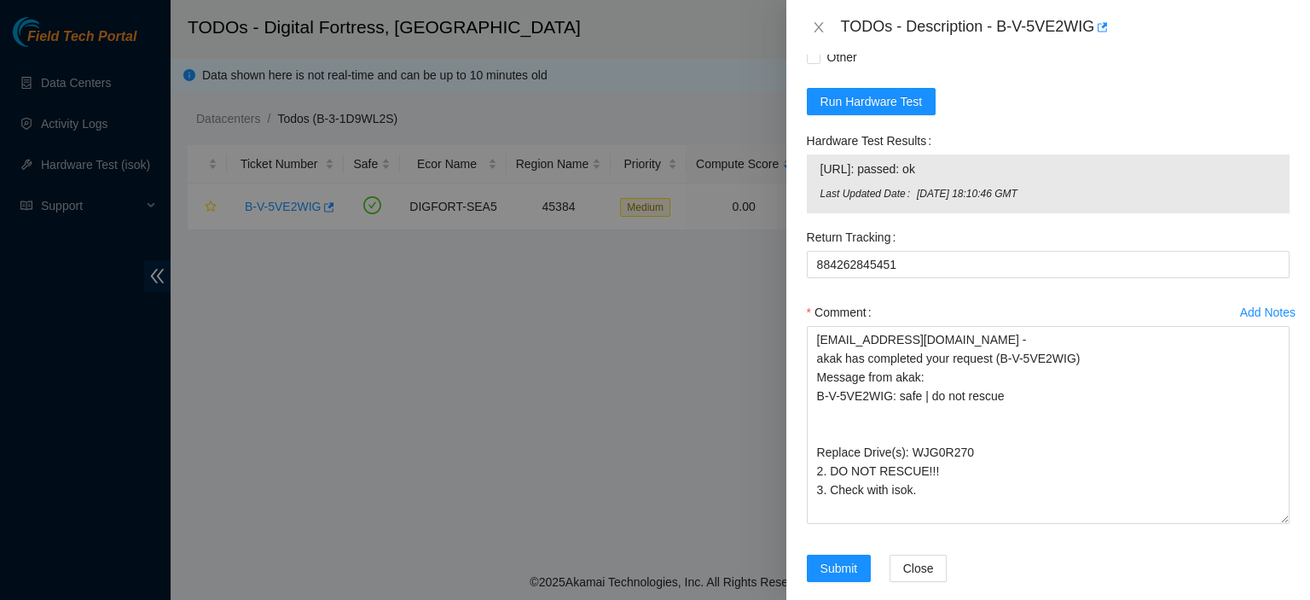
scroll to position [1489, 0]
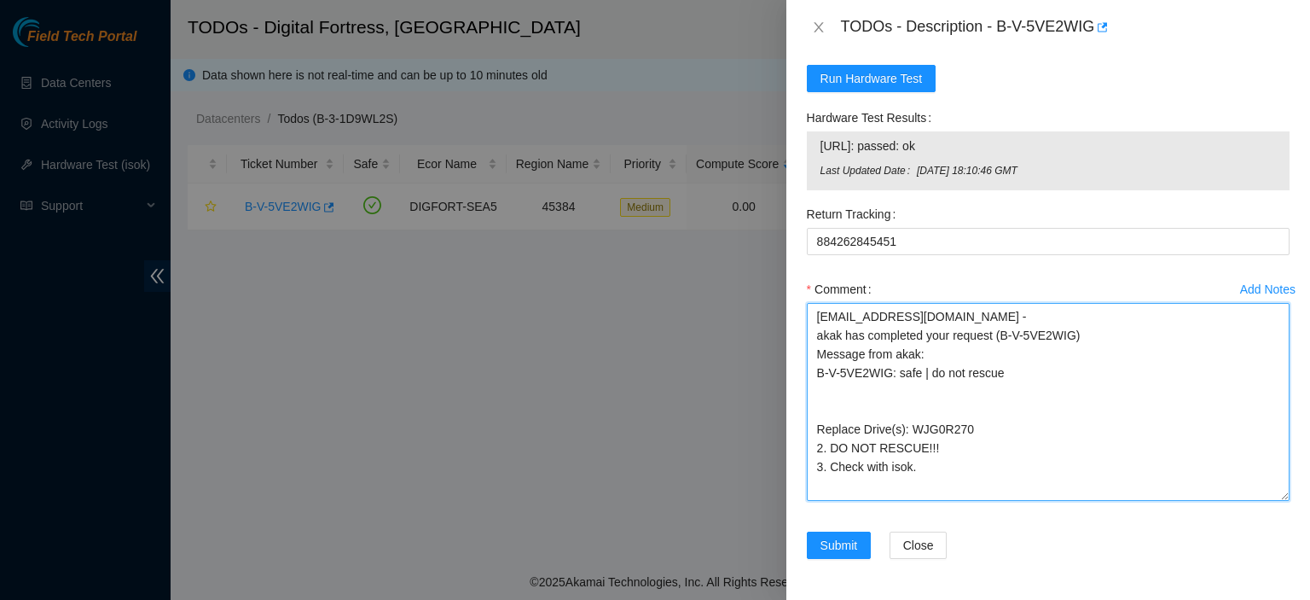
click at [976, 426] on textarea "kbbyrne23@gmail.com - akak has completed your request (B-V-5VE2WIG) Message fro…" at bounding box center [1048, 402] width 483 height 198
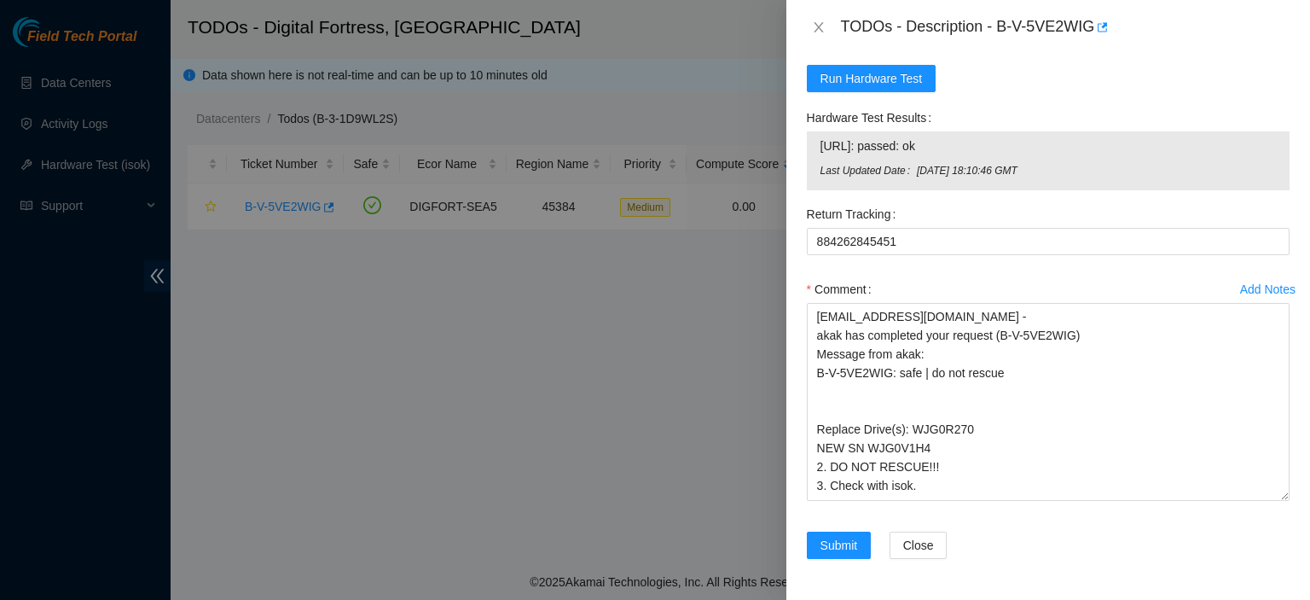
drag, startPoint x: 816, startPoint y: 142, endPoint x: 1059, endPoint y: 189, distance: 246.6
click at [1059, 189] on div "[URL]: passed: ok Last Updated Date [DATE] 18:10:46 GMT" at bounding box center [1048, 160] width 483 height 59
click at [1053, 161] on td "[URL]: passed: ok" at bounding box center [1048, 149] width 457 height 26
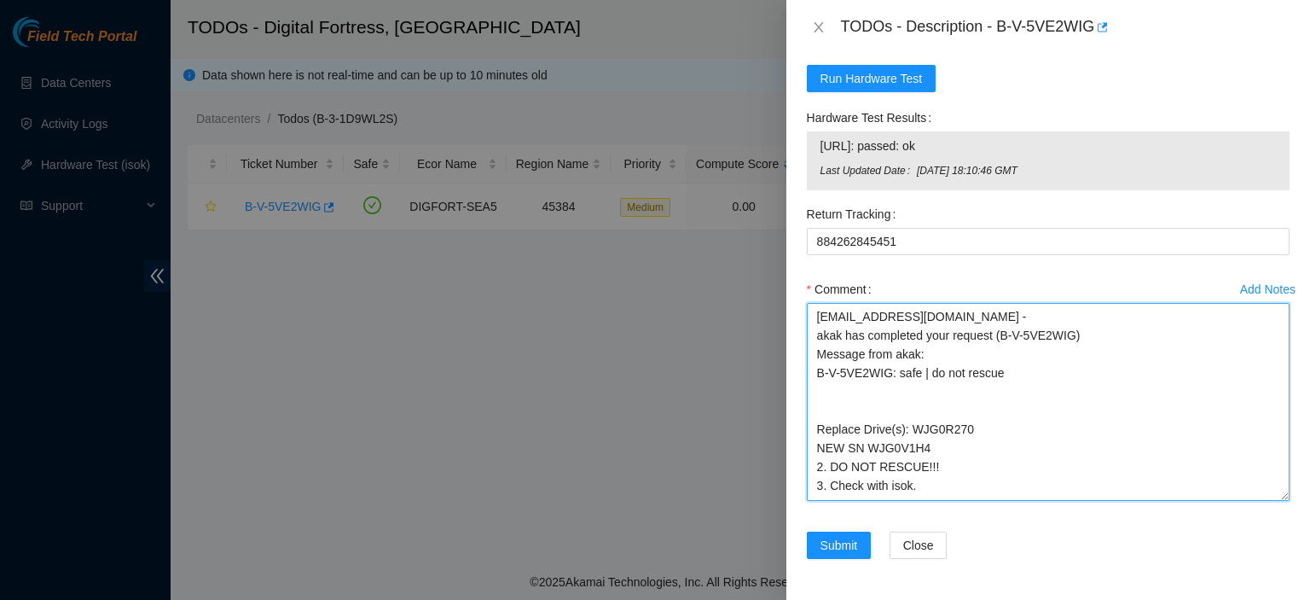
click at [950, 496] on textarea "kbbyrne23@gmail.com - akak has completed your request (B-V-5VE2WIG) Message fro…" at bounding box center [1048, 402] width 483 height 198
paste textarea "23.202.114.7: passed: ok Last Updated Date Mon, 15 Sep 2025 18:10:46 GMT"
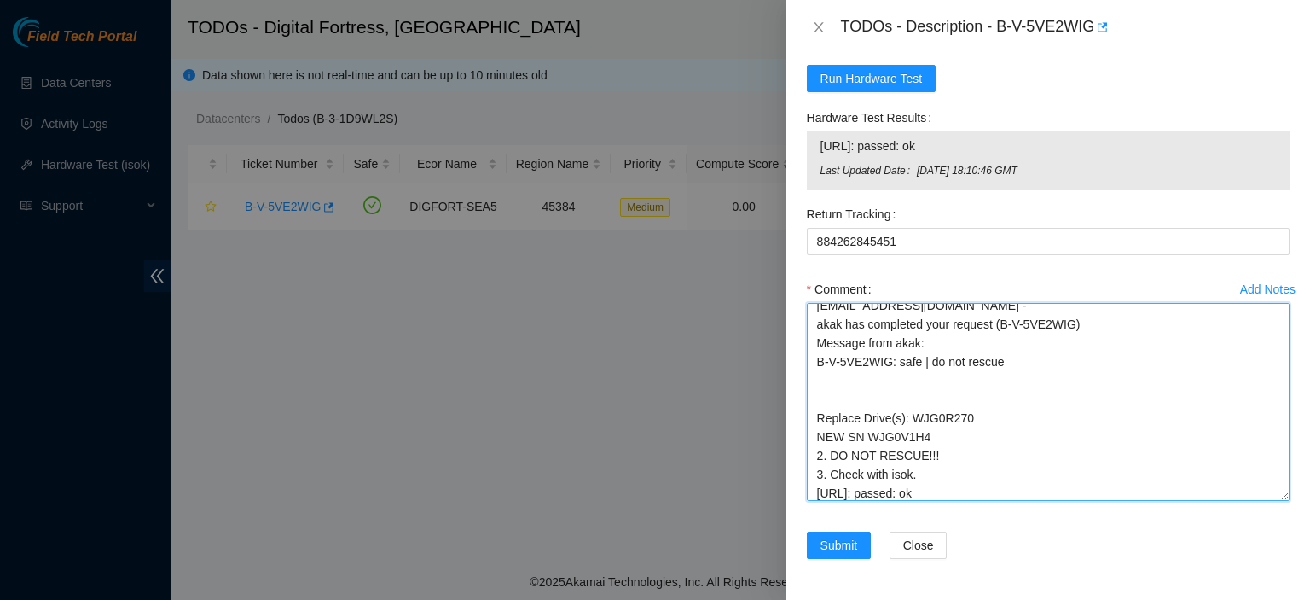
scroll to position [68, 0]
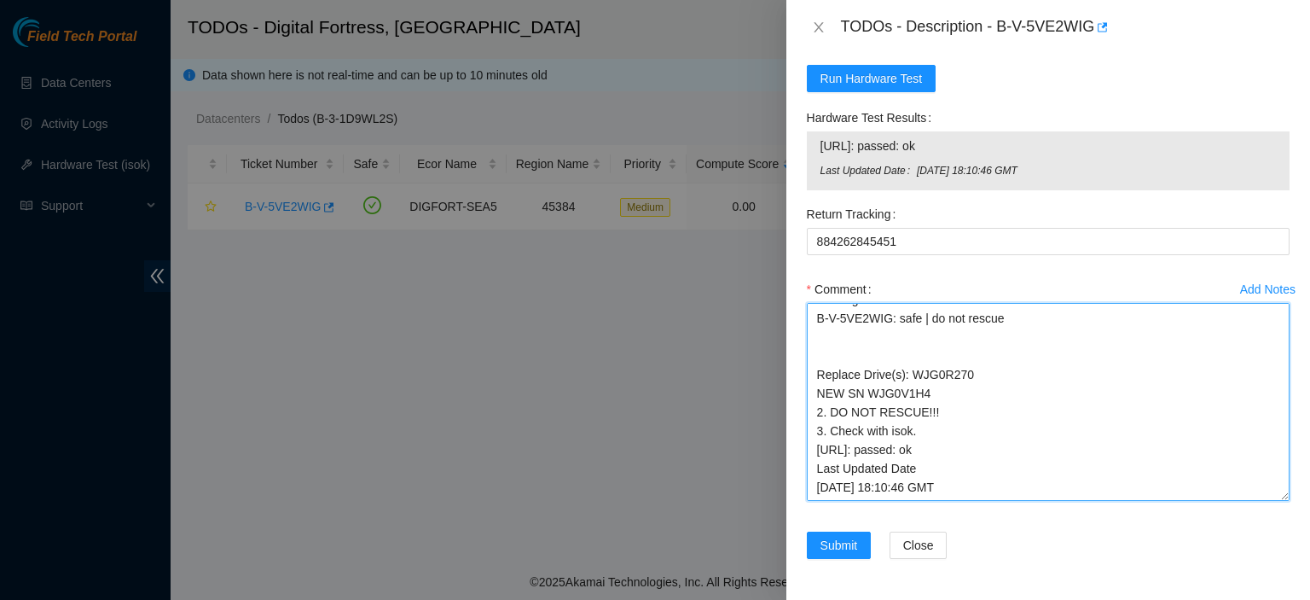
click at [850, 334] on textarea "kbbyrne23@gmail.com - akak has completed your request (B-V-5VE2WIG) Message fro…" at bounding box center [1048, 402] width 483 height 198
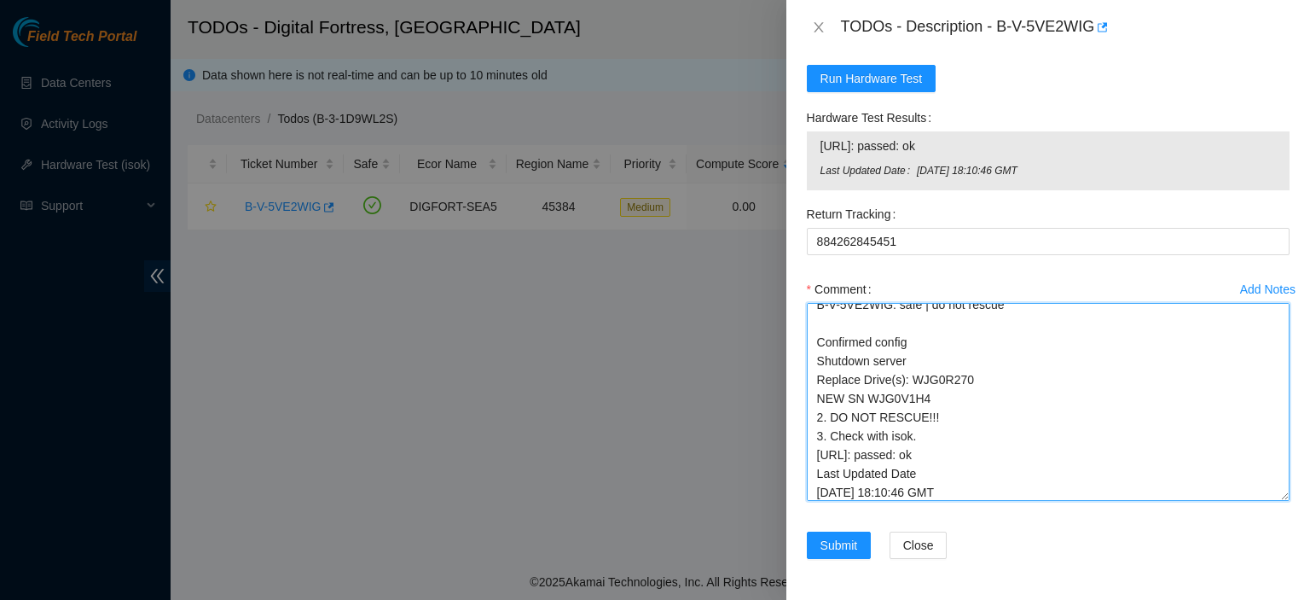
click at [960, 400] on textarea "kbbyrne23@gmail.com - akak has completed your request (B-V-5VE2WIG) Message fro…" at bounding box center [1048, 402] width 483 height 198
drag, startPoint x: 821, startPoint y: 455, endPoint x: 931, endPoint y: 456, distance: 110.9
click at [931, 456] on textarea "kbbyrne23@gmail.com - akak has completed your request (B-V-5VE2WIG) Message fro…" at bounding box center [1048, 402] width 483 height 198
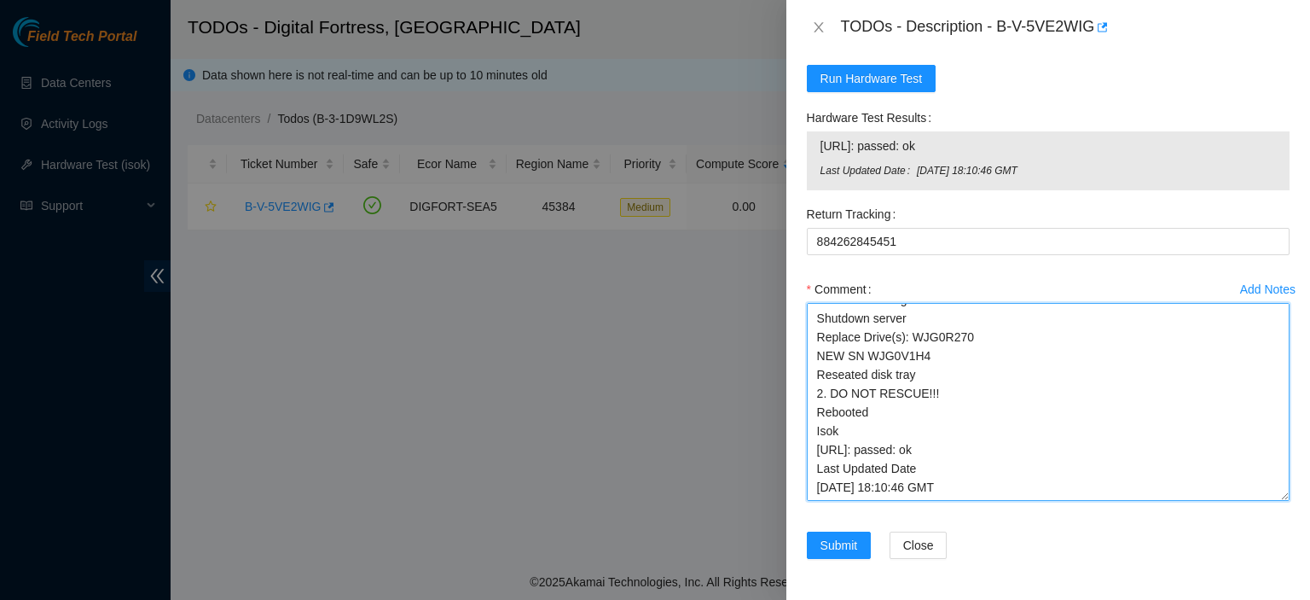
click at [1105, 473] on textarea "kbbyrne23@gmail.com - akak has completed your request (B-V-5VE2WIG) Message fro…" at bounding box center [1048, 402] width 483 height 198
type textarea "kbbyrne23@gmail.com - akak has completed your request (B-V-5VE2WIG) Message fro…"
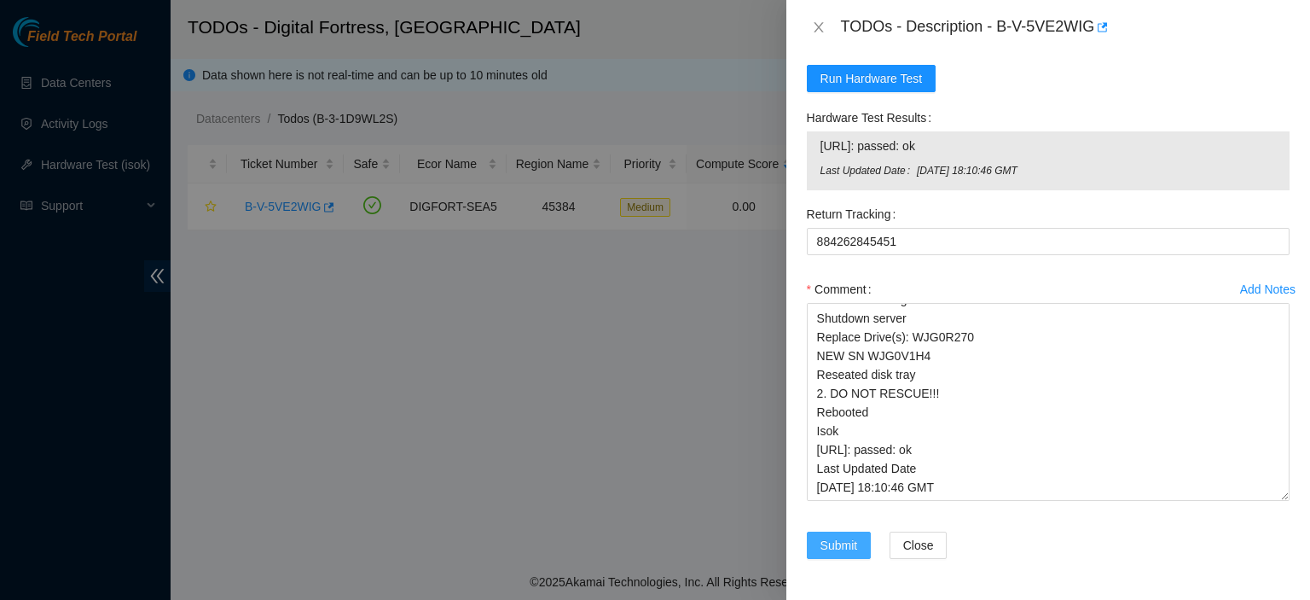
click at [825, 542] on span "Submit" at bounding box center [840, 545] width 38 height 19
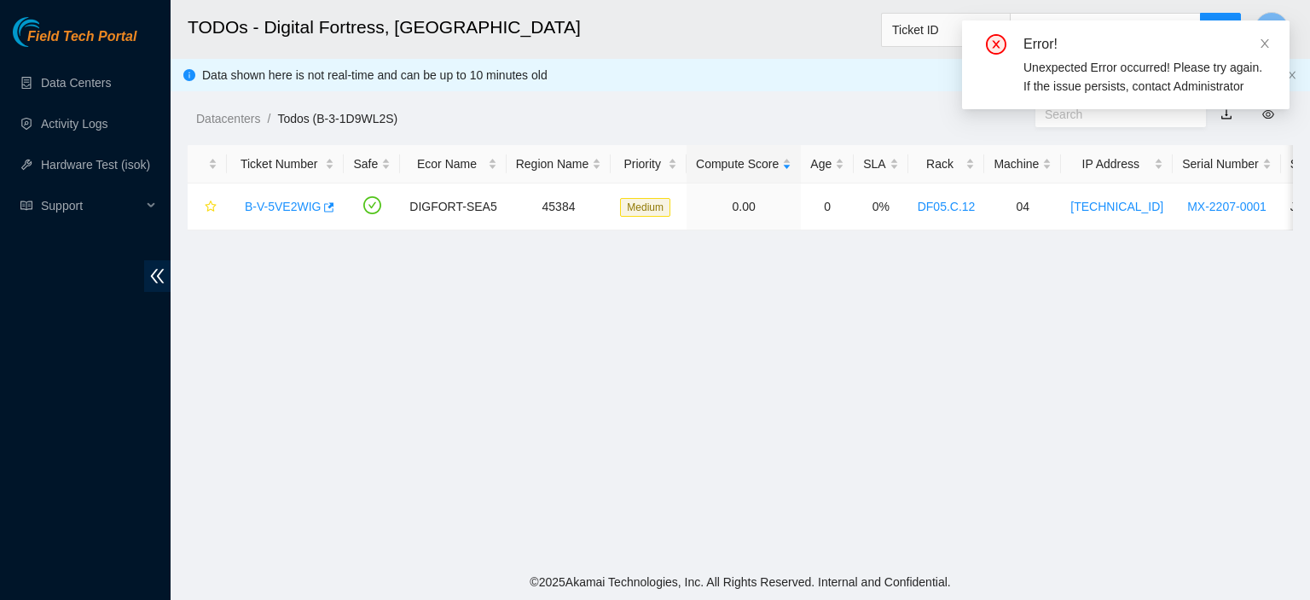
scroll to position [525, 0]
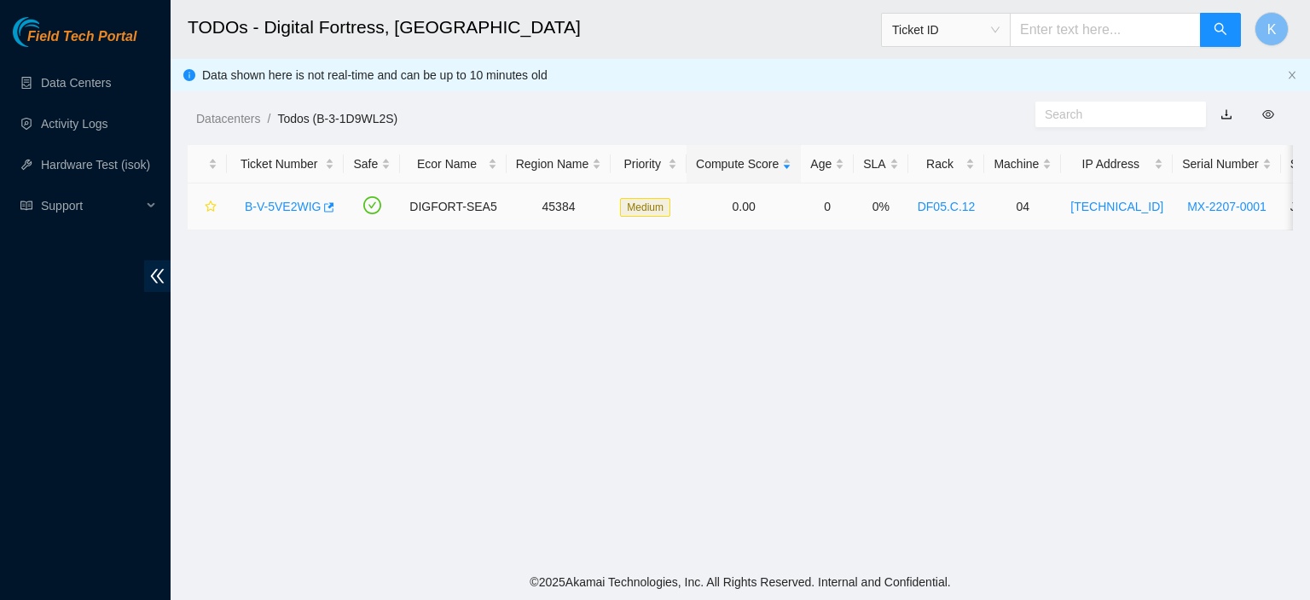
click at [258, 206] on link "B-V-5VE2WIG" at bounding box center [283, 207] width 76 height 14
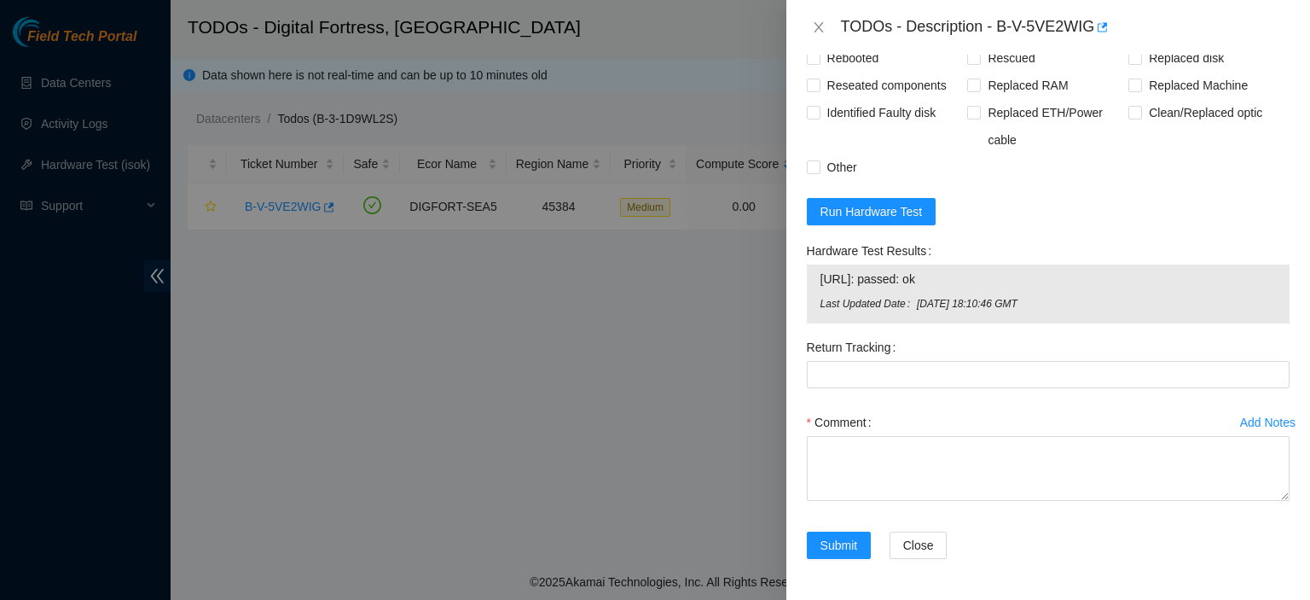
scroll to position [1355, 0]
click at [822, 30] on icon "close" at bounding box center [819, 27] width 14 height 14
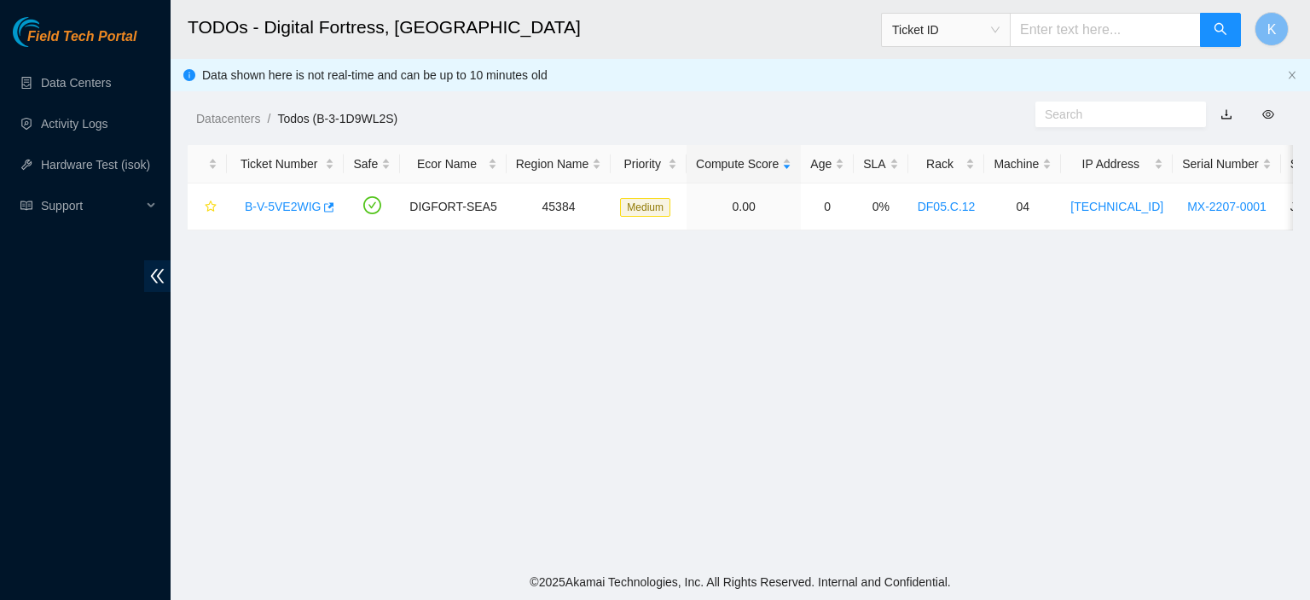
scroll to position [525, 0]
click at [278, 206] on link "B-V-5VE2WIG" at bounding box center [283, 207] width 76 height 14
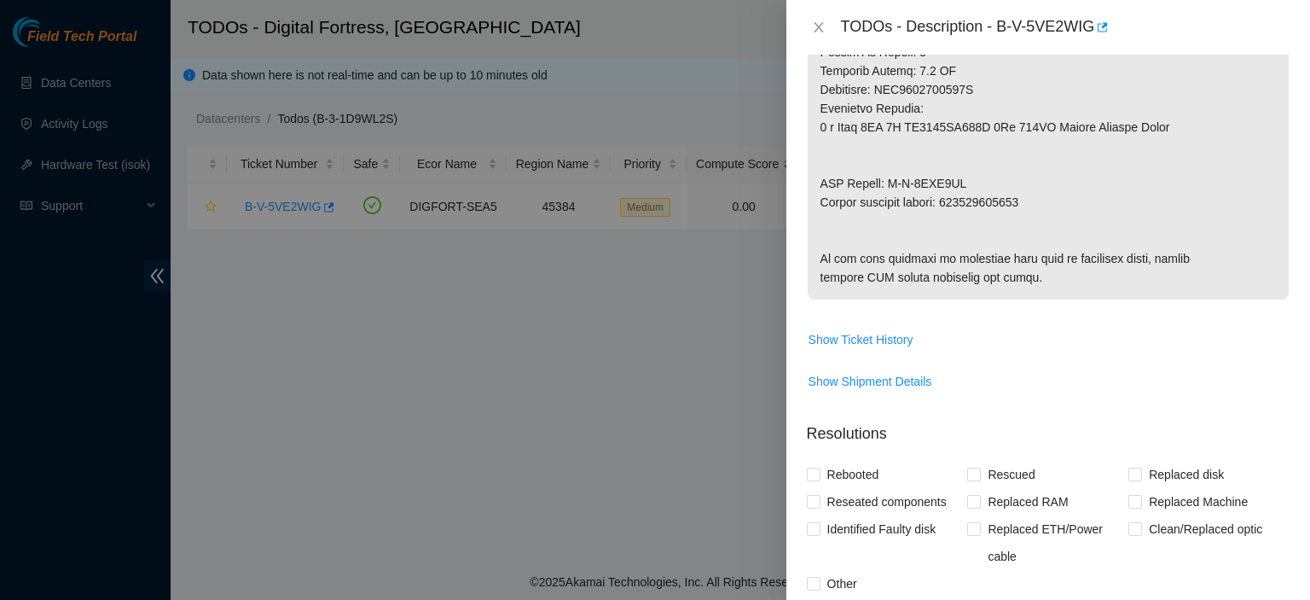
scroll to position [1355, 0]
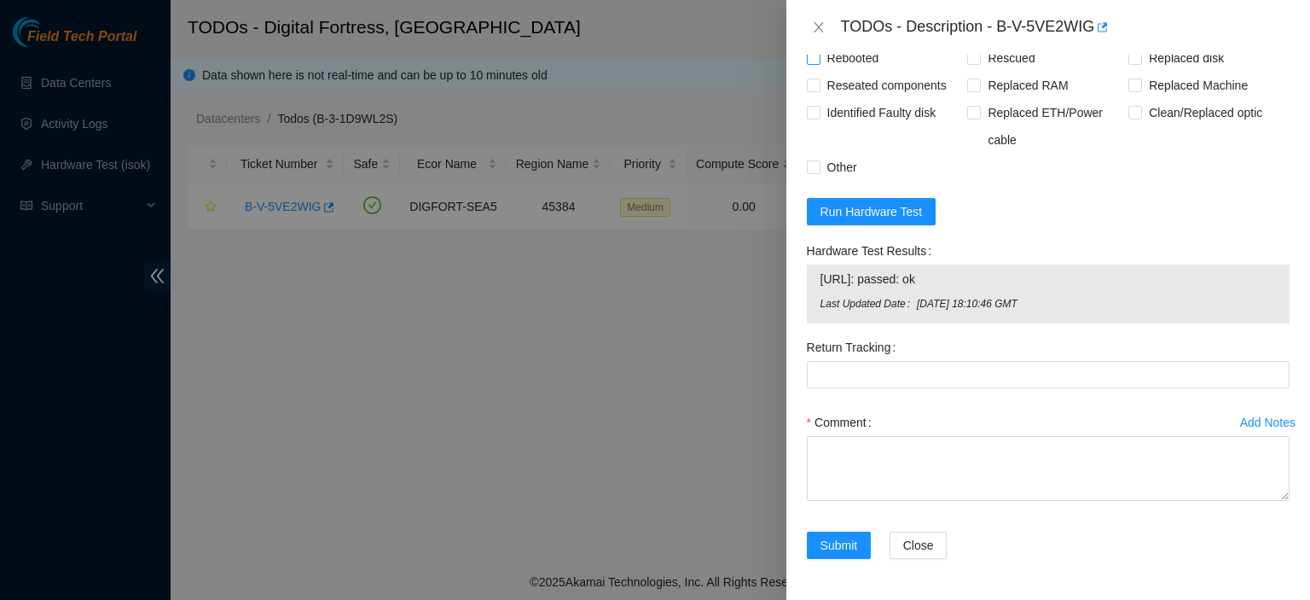
click at [810, 59] on input "Rebooted" at bounding box center [813, 57] width 12 height 12
checkbox input "true"
click at [1129, 55] on input "Replaced disk" at bounding box center [1134, 57] width 12 height 12
checkbox input "true"
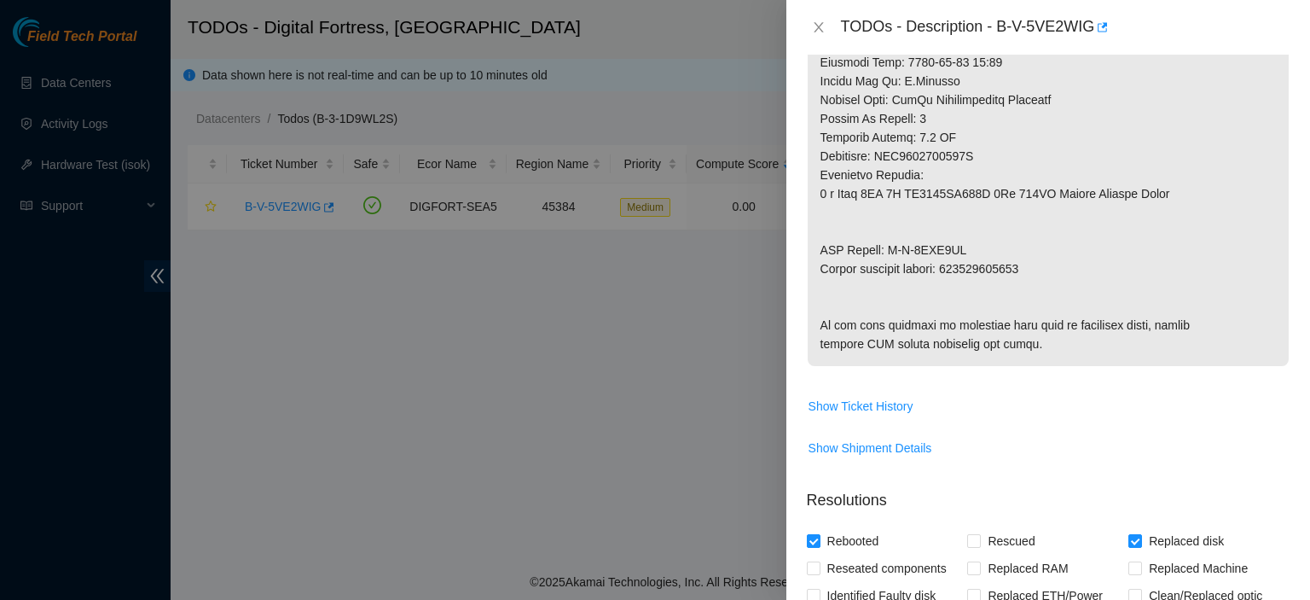
scroll to position [753, 0]
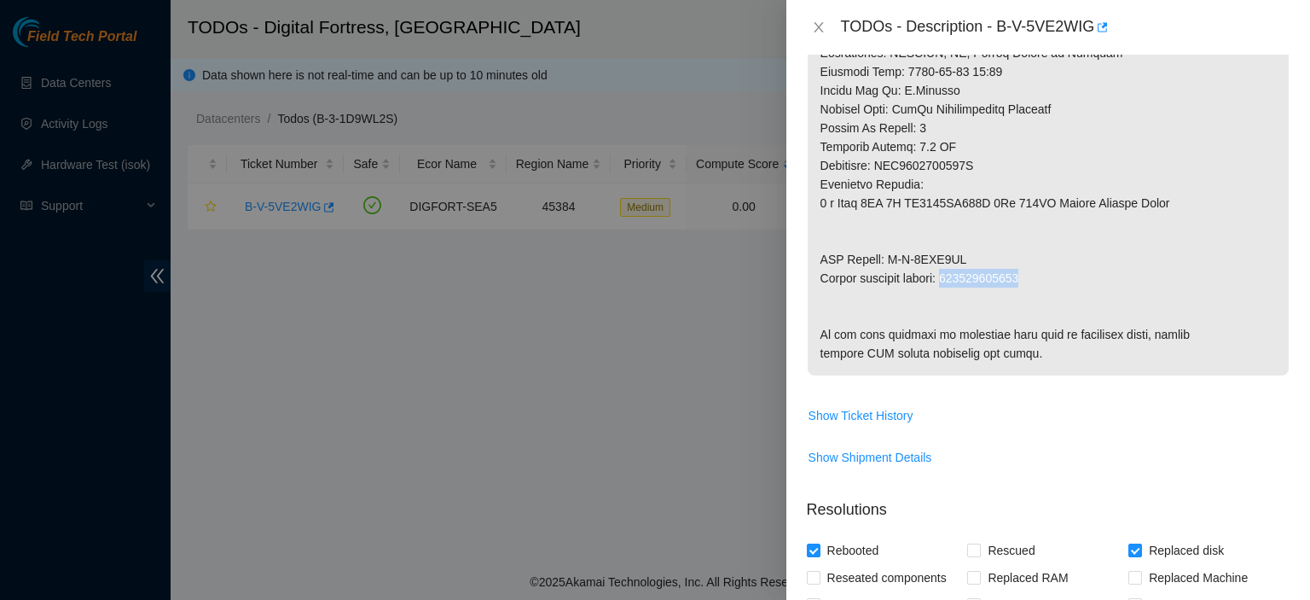
drag, startPoint x: 950, startPoint y: 311, endPoint x: 1107, endPoint y: 319, distance: 157.1
copy p "884262845451"
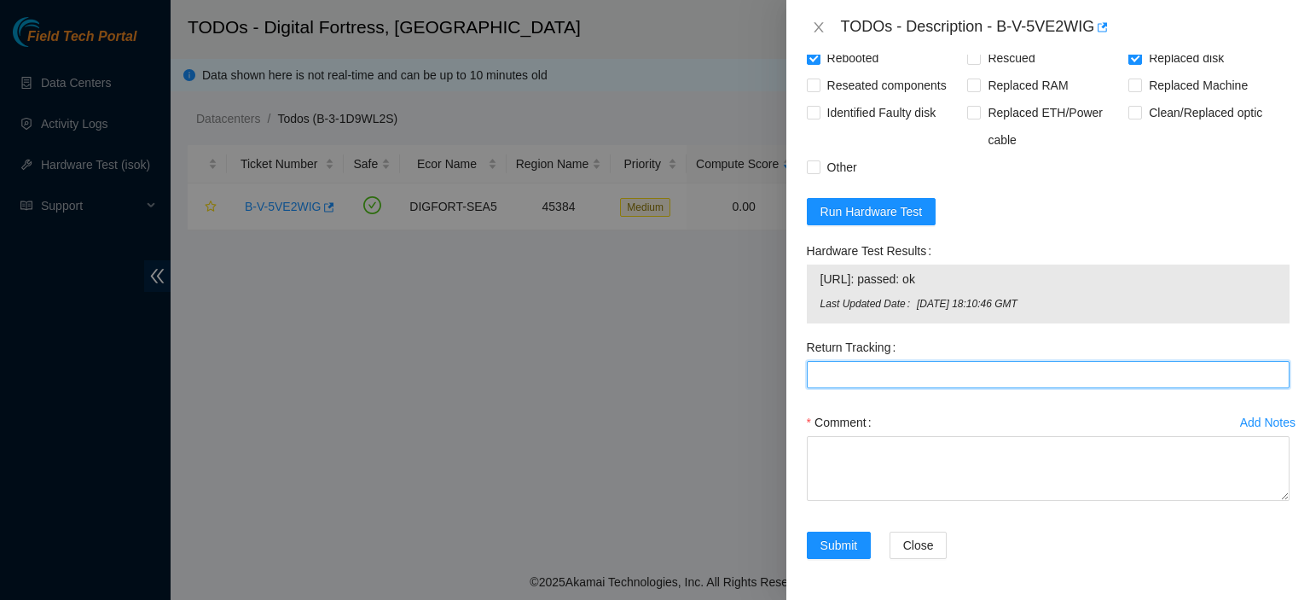
click at [828, 376] on Tracking "Return Tracking" at bounding box center [1048, 374] width 483 height 27
paste Tracking "884262845451"
type Tracking "884262845451"
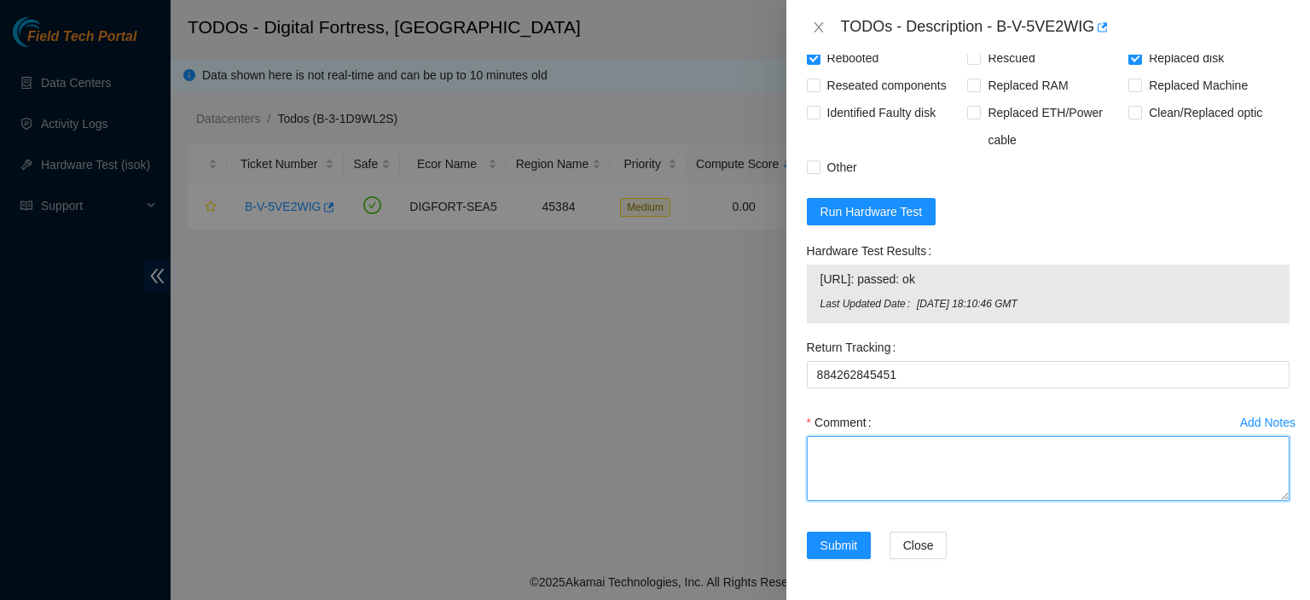
click at [908, 460] on textarea "Comment" at bounding box center [1048, 468] width 483 height 65
paste textarea "[EMAIL_ADDRESS][DOMAIN_NAME] - akak has completed your request (B-V-5VE2WIG) Me…"
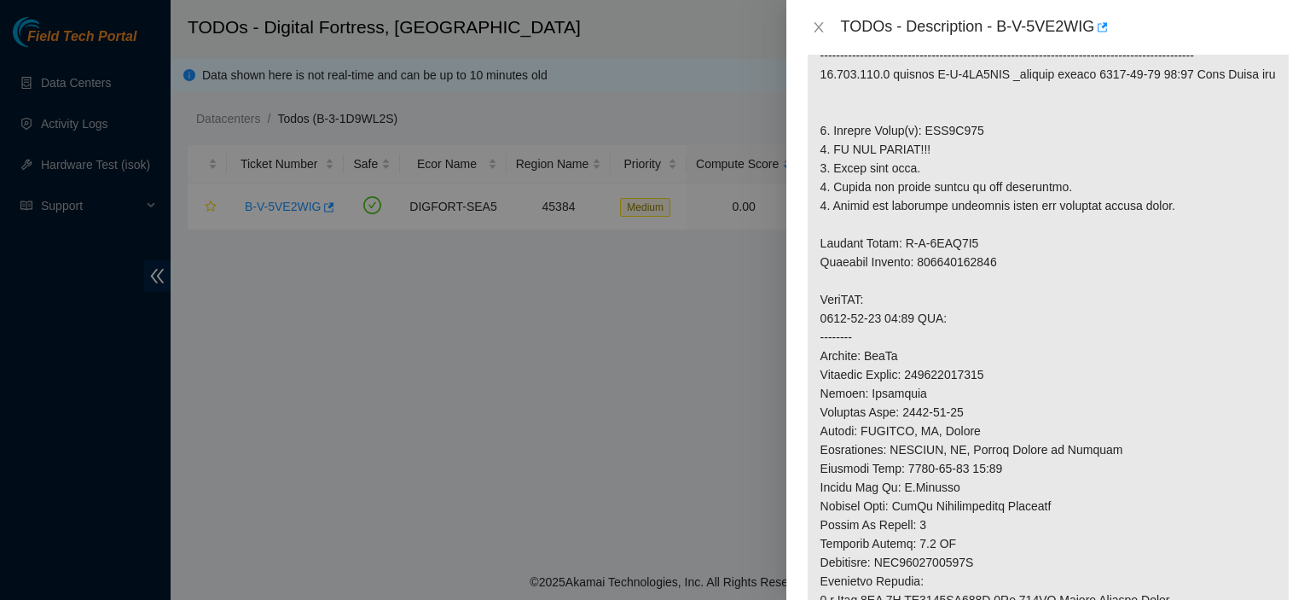
scroll to position [344, 0]
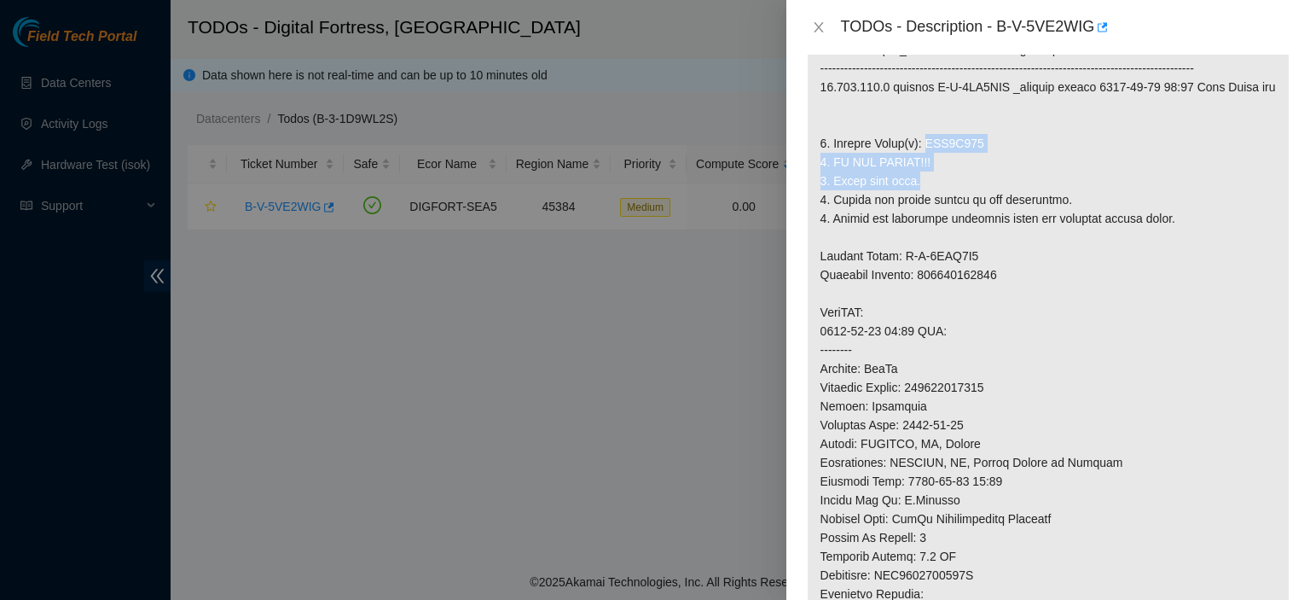
drag, startPoint x: 920, startPoint y: 177, endPoint x: 980, endPoint y: 207, distance: 67.1
click at [980, 207] on p at bounding box center [1048, 378] width 481 height 814
copy p "WJG0R270 2. DO NOT RESCUE!!! 3. Check with isok."
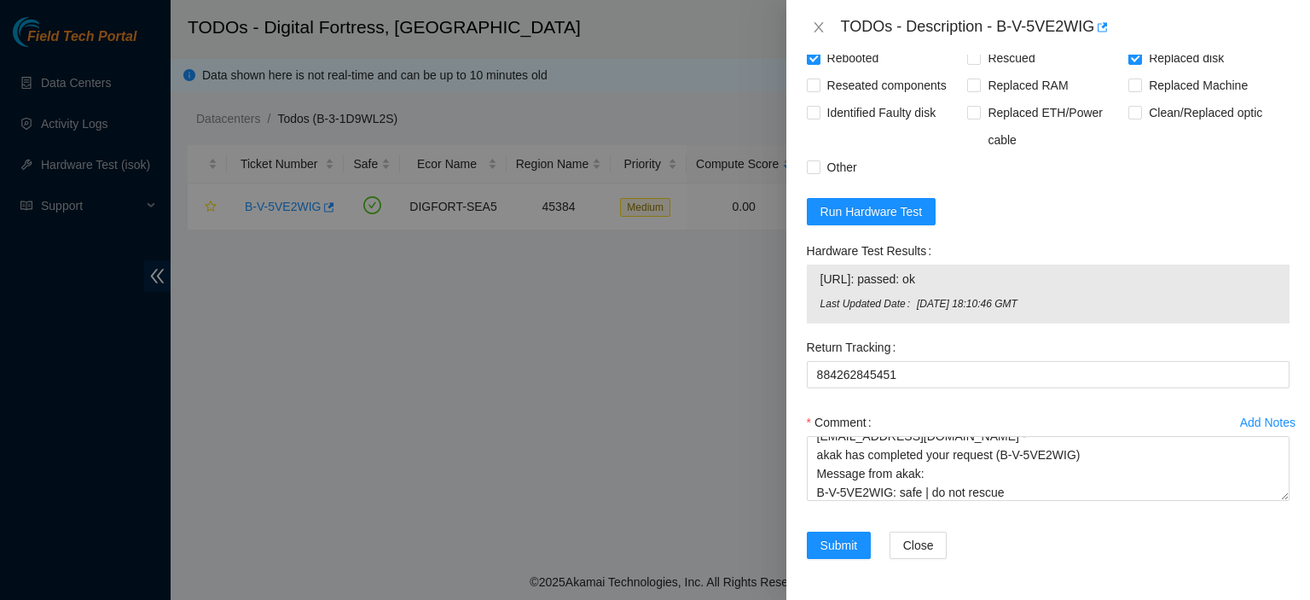
scroll to position [1355, 0]
click at [1100, 490] on textarea "kbbyrne23@gmail.com - akak has completed your request (B-V-5VE2WIG) Message fro…" at bounding box center [1048, 468] width 483 height 65
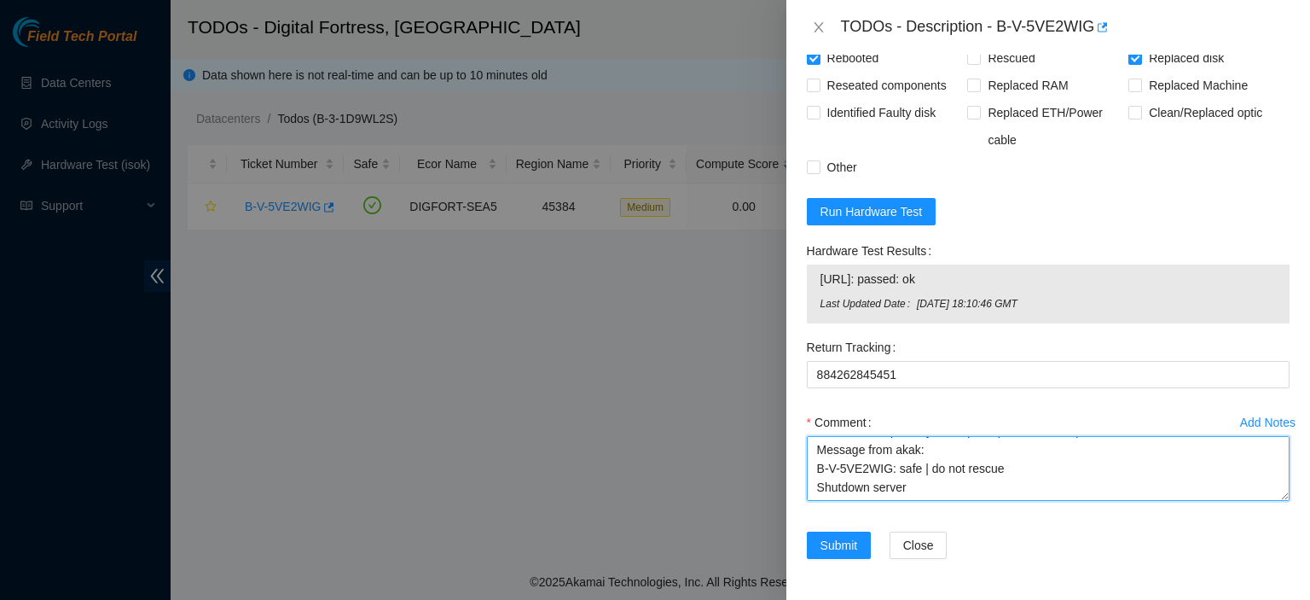
paste textarea "WJG0R270 2. DO NOT RESCUE!!! 3. Check with isok."
click at [909, 455] on textarea "kbbyrne23@gmail.com - akak has completed your request (B-V-5VE2WIG) Message fro…" at bounding box center [1048, 468] width 483 height 65
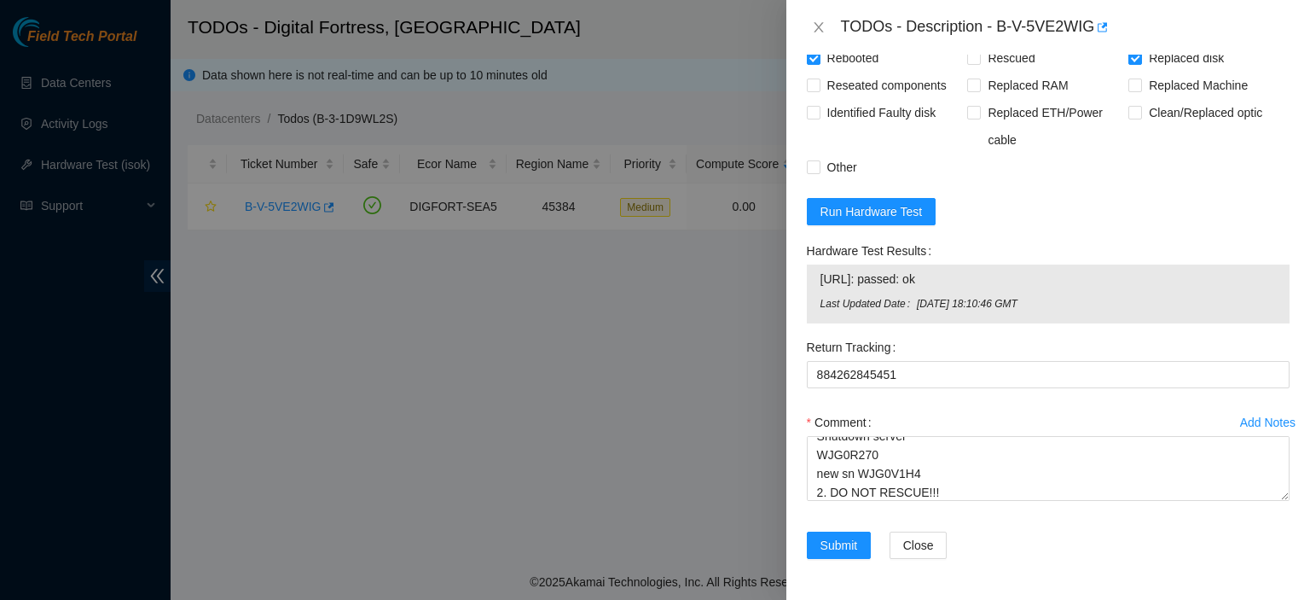
drag, startPoint x: 816, startPoint y: 275, endPoint x: 1006, endPoint y: 214, distance: 198.8
click at [1062, 307] on div "23.202.114.7: passed: ok Last Updated Date Mon, 15 Sep 2025 18:10:46 GMT" at bounding box center [1048, 293] width 483 height 59
copy tbody "23.202.114.7: passed: ok Last Updated Date Mon, 15 Sep 2025 18:10:46 GMT"
click at [862, 211] on span "Run Hardware Test" at bounding box center [872, 211] width 102 height 19
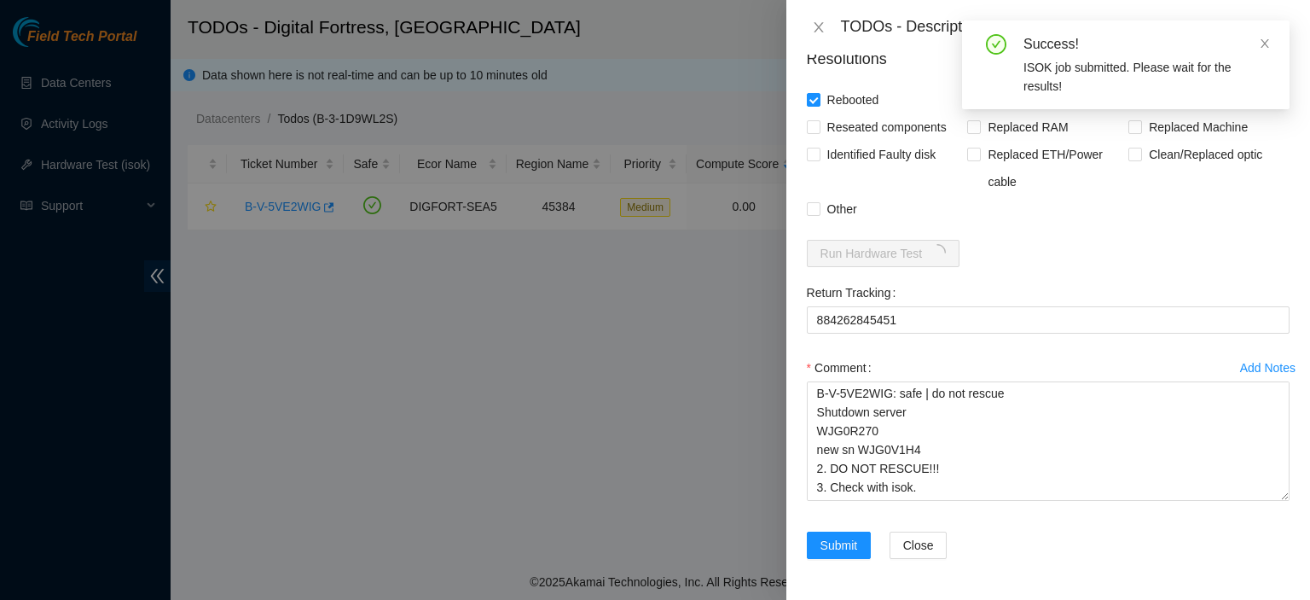
scroll to position [57, 0]
drag, startPoint x: 1271, startPoint y: 498, endPoint x: 1267, endPoint y: 552, distance: 53.9
click at [1267, 554] on form "Resolutions Rebooted Rescued Replaced disk Reseated components Replaced RAM Rep…" at bounding box center [1048, 306] width 483 height 545
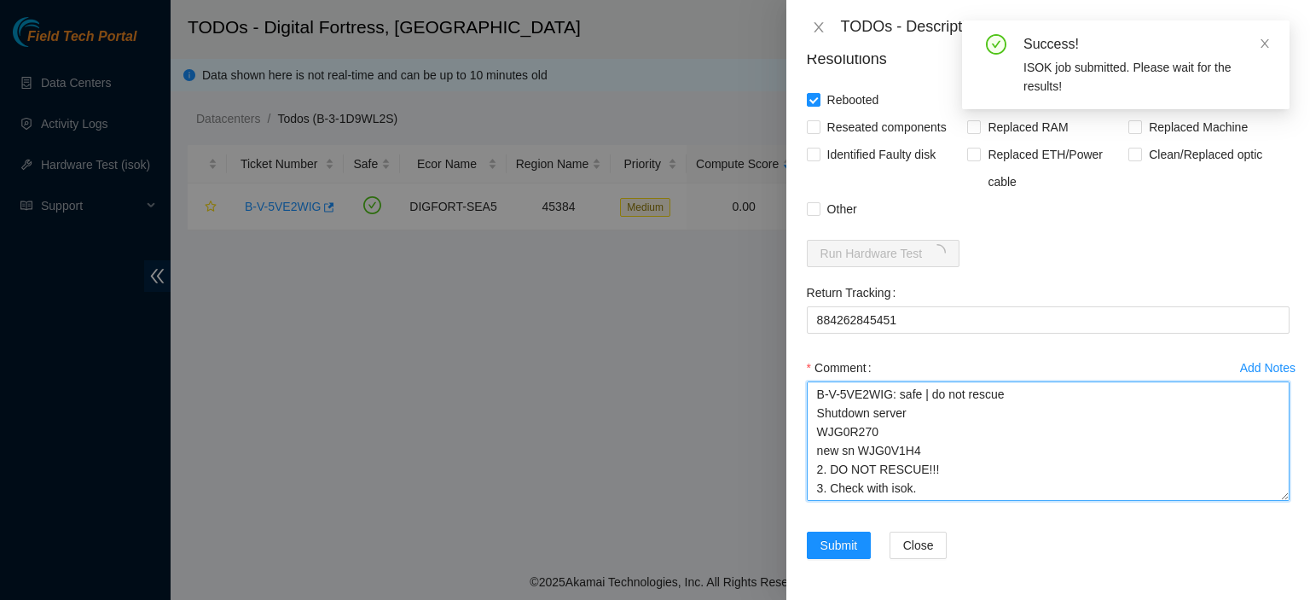
scroll to position [58, 0]
drag, startPoint x: 815, startPoint y: 489, endPoint x: 1004, endPoint y: 501, distance: 188.9
click at [1004, 501] on textarea "kbbyrne23@gmail.com - akak has completed your request (B-V-5VE2WIG) Message fro…" at bounding box center [1048, 440] width 483 height 119
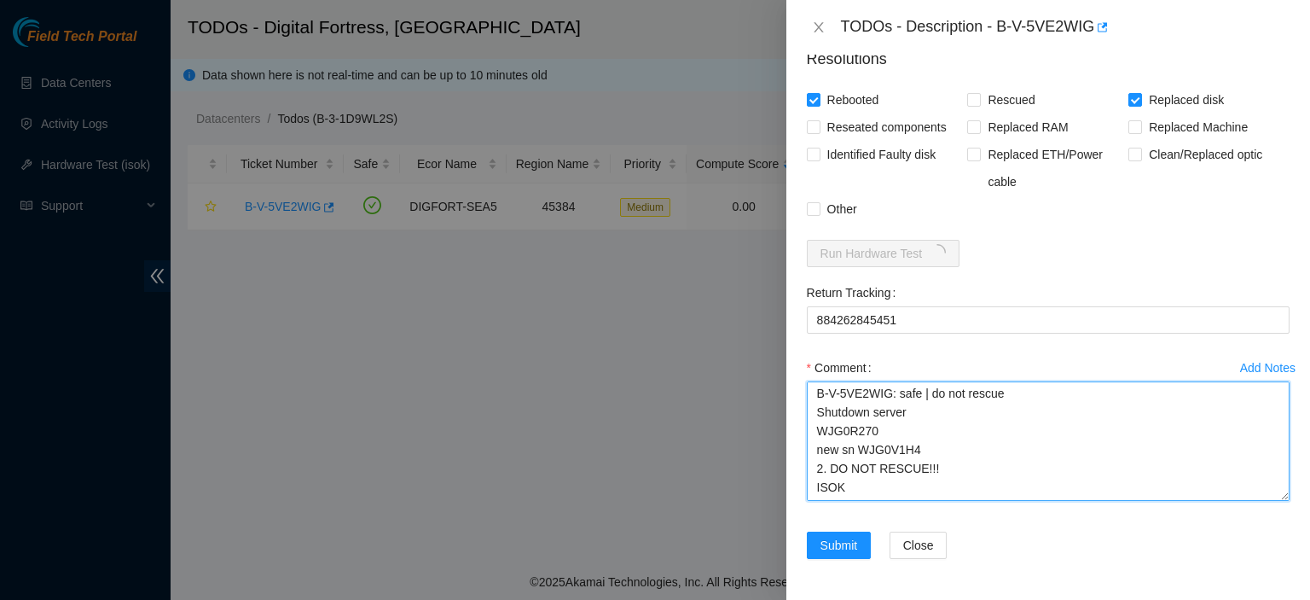
click at [943, 450] on textarea "kbbyrne23@gmail.com - akak has completed your request (B-V-5VE2WIG) Message fro…" at bounding box center [1048, 440] width 483 height 119
click at [921, 455] on textarea "kbbyrne23@gmail.com - akak has completed your request (B-V-5VE2WIG) Message fro…" at bounding box center [1048, 440] width 483 height 119
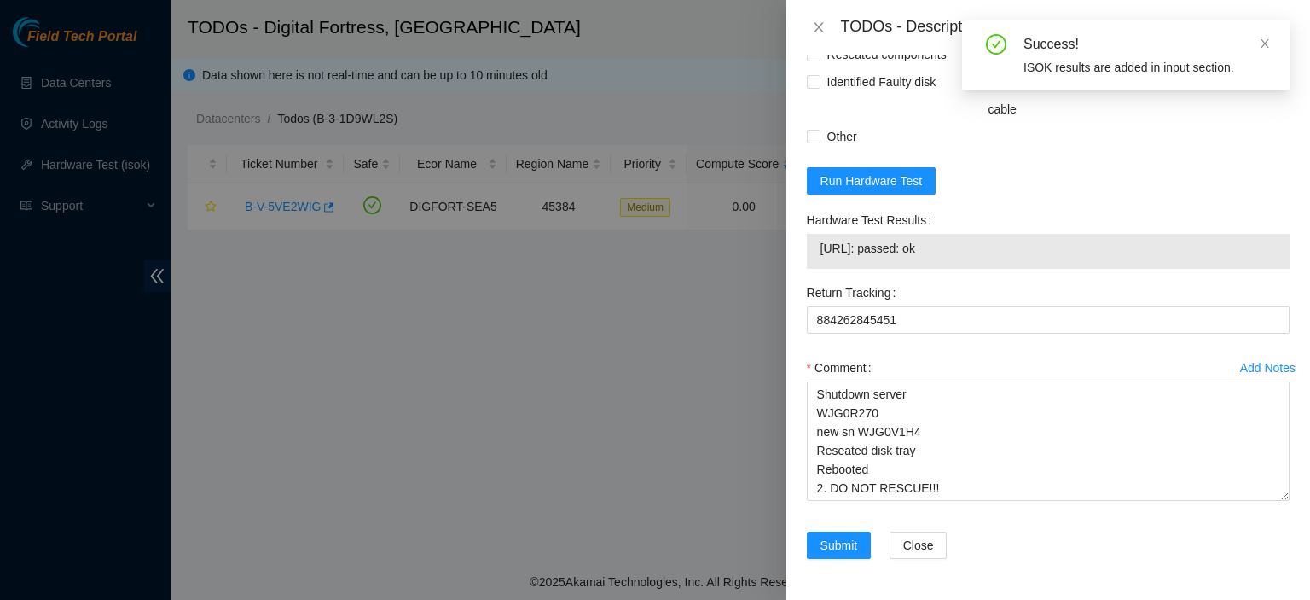
drag, startPoint x: 819, startPoint y: 320, endPoint x: 977, endPoint y: 294, distance: 159.9
click at [977, 264] on td "23.202.114.7: passed: ok" at bounding box center [1048, 251] width 457 height 26
copy span "23.202.114.7: passed: ok"
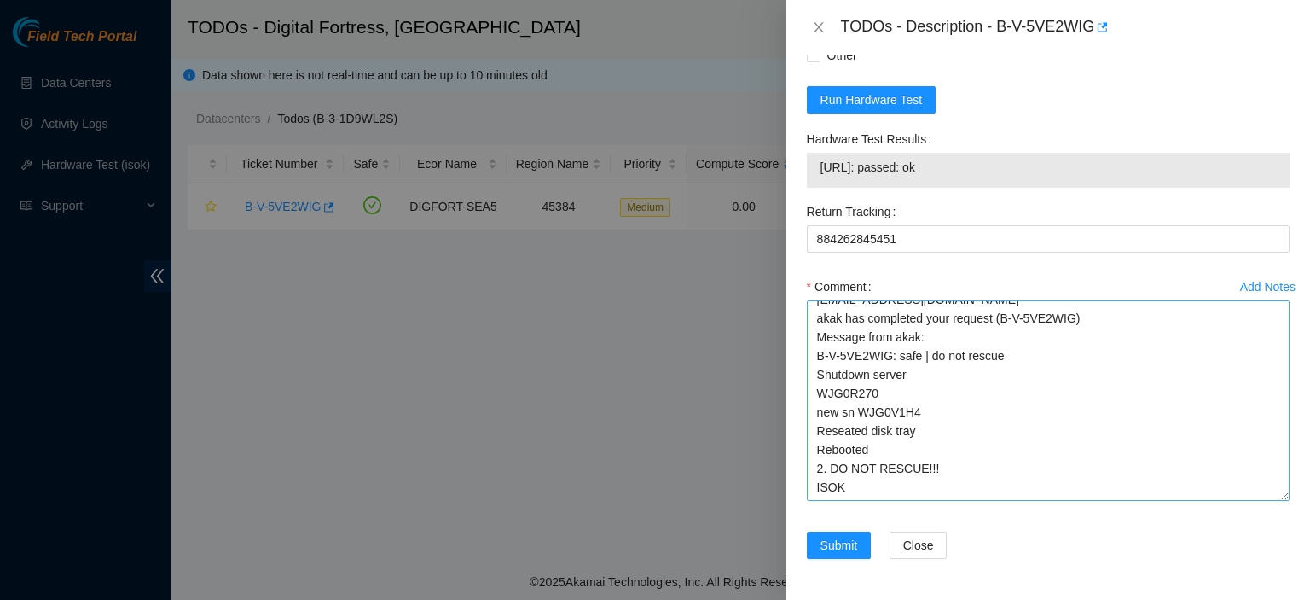
scroll to position [11, 0]
drag, startPoint x: 1266, startPoint y: 493, endPoint x: 1273, endPoint y: 577, distance: 83.9
click at [1273, 501] on textarea "kbbyrne23@gmail.com - akak has completed your request (B-V-5VE2WIG) Message fro…" at bounding box center [1048, 400] width 483 height 200
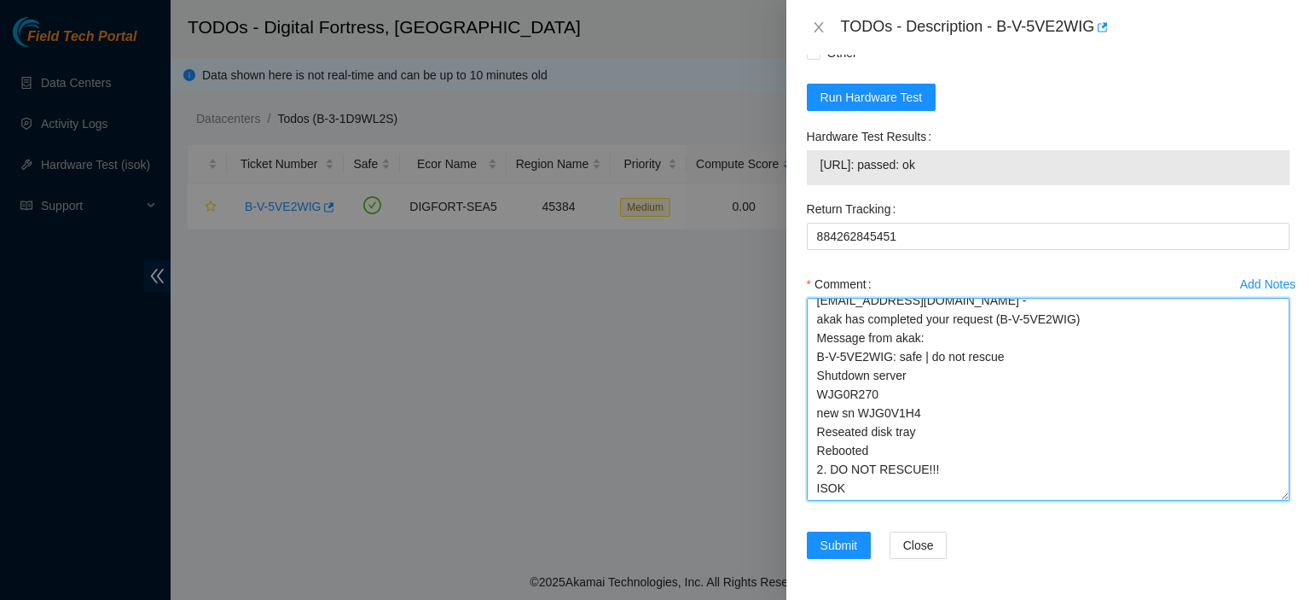
click at [1164, 501] on textarea "kbbyrne23@gmail.com - akak has completed your request (B-V-5VE2WIG) Message fro…" at bounding box center [1048, 399] width 483 height 203
paste textarea "23.202.114.7: passed: ok"
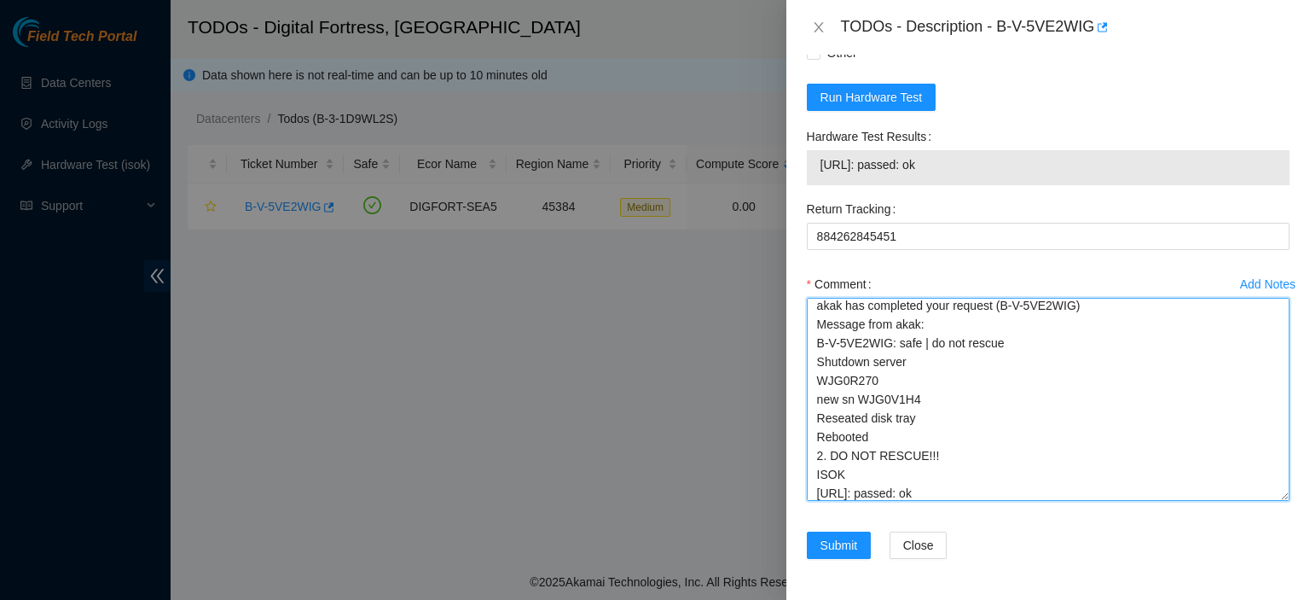
type textarea "kbbyrne23@gmail.com - akak has completed your request (B-V-5VE2WIG) Message fro…"
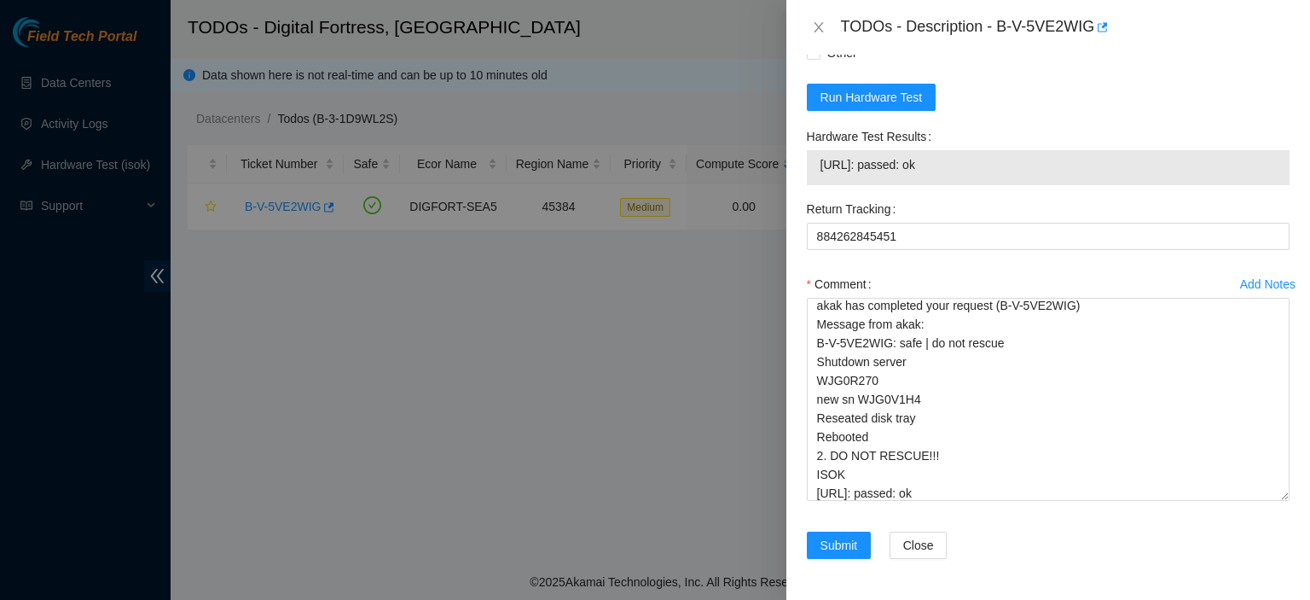
scroll to position [1471, 0]
click at [843, 539] on span "Submit" at bounding box center [840, 545] width 38 height 19
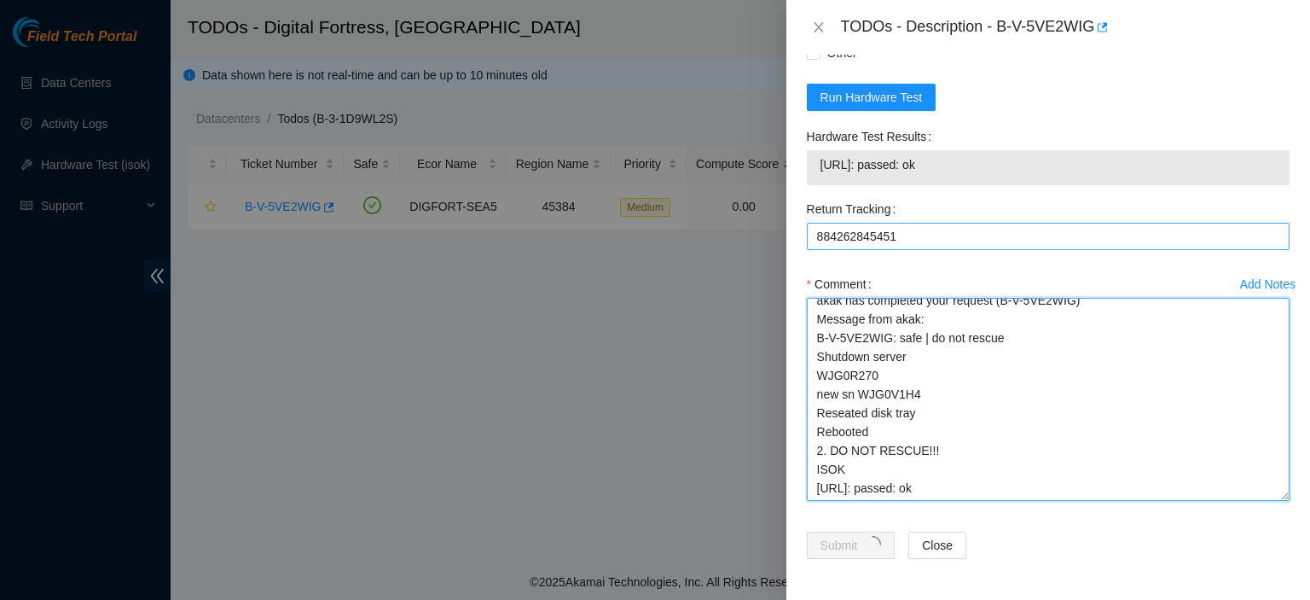
scroll to position [0, 0]
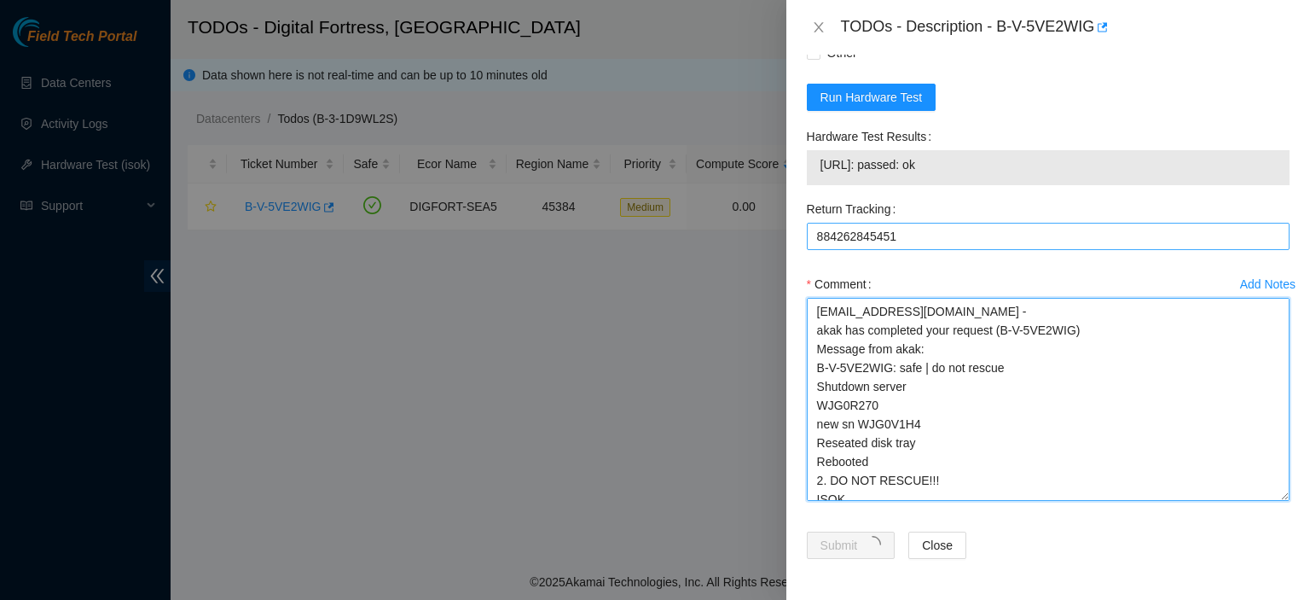
drag, startPoint x: 955, startPoint y: 493, endPoint x: 816, endPoint y: 231, distance: 296.5
click at [816, 231] on form "Resolutions Rebooted Rescued Replaced disk Reseated components Replaced RAM Rep…" at bounding box center [1048, 228] width 483 height 701
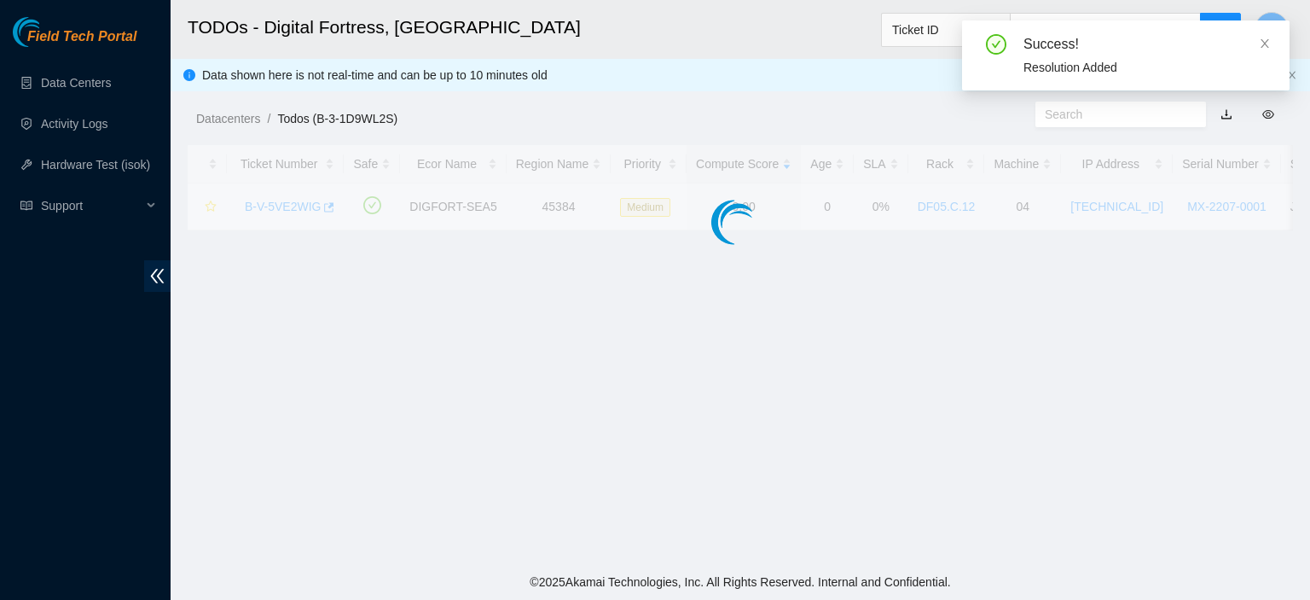
scroll to position [525, 0]
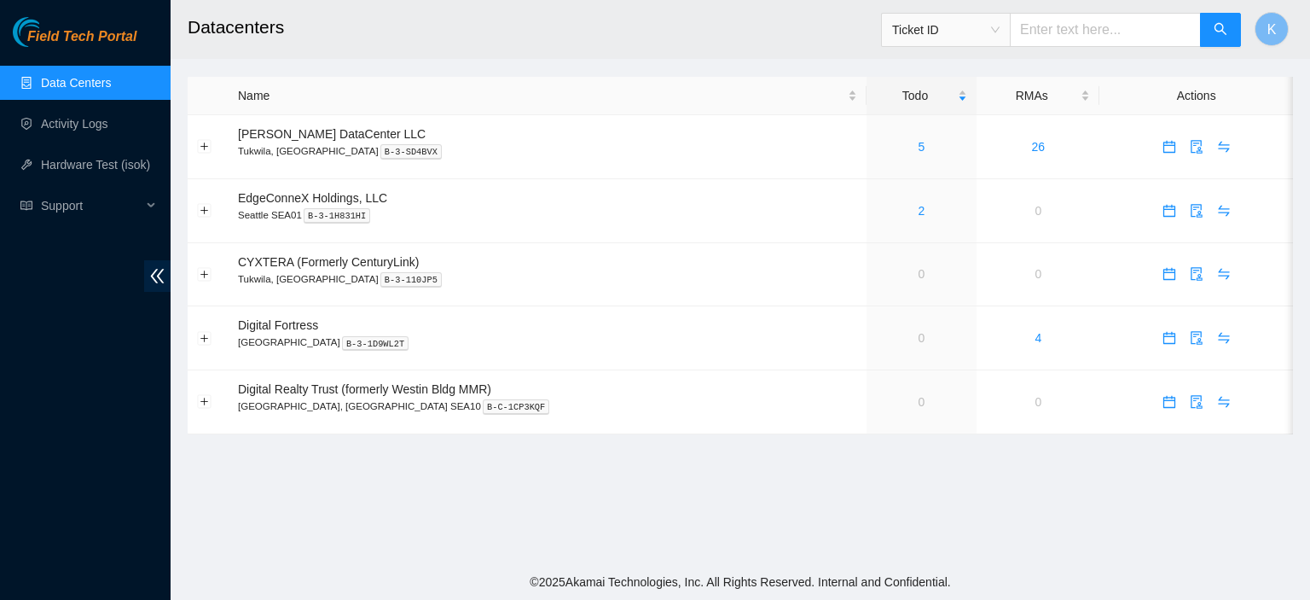
click at [96, 78] on link "Data Centers" at bounding box center [76, 83] width 70 height 14
click at [96, 76] on link "Data Centers" at bounding box center [76, 83] width 70 height 14
click at [71, 131] on link "Activity Logs" at bounding box center [74, 124] width 67 height 14
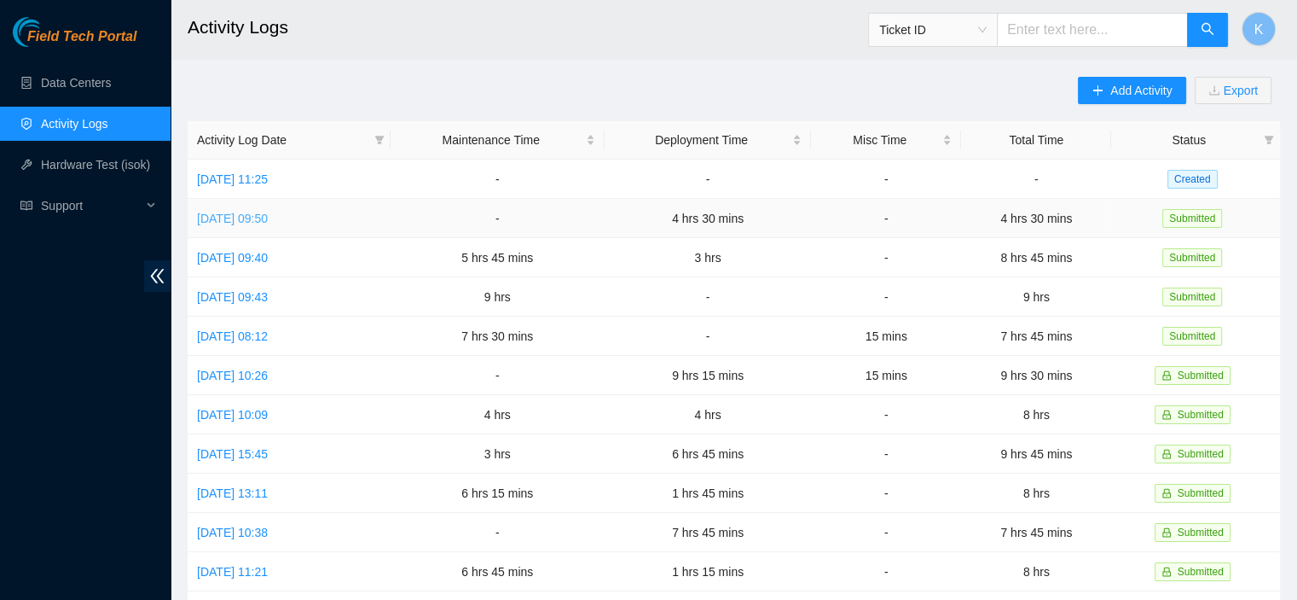
click at [268, 220] on link "[DATE] 09:50" at bounding box center [232, 219] width 71 height 14
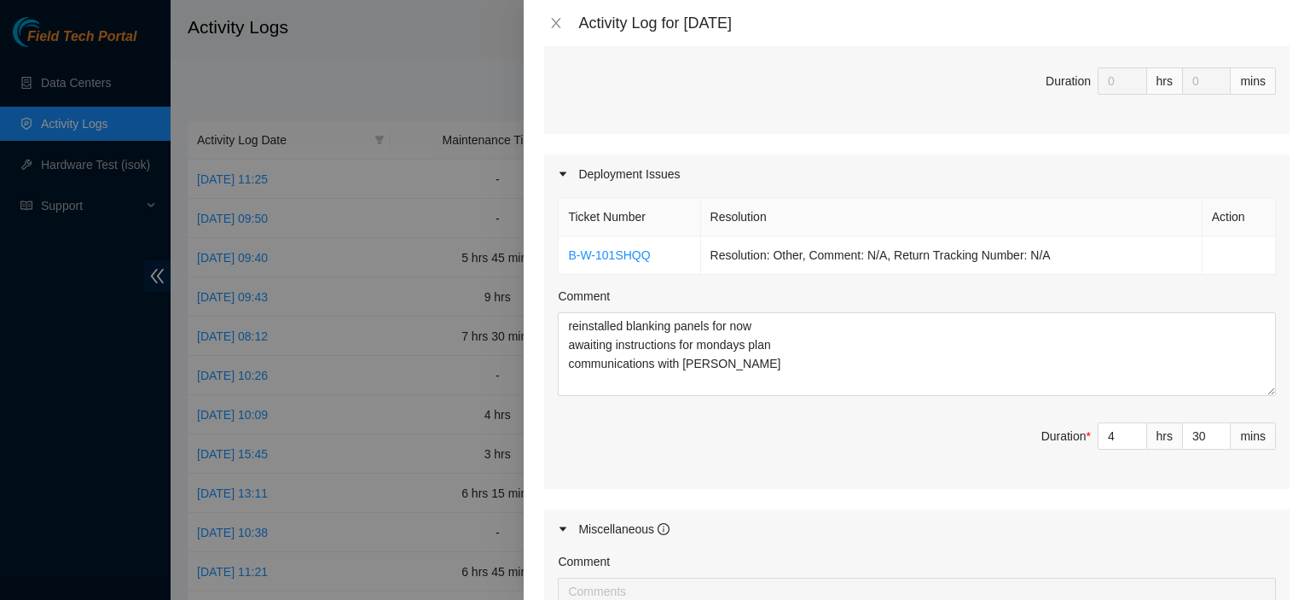
scroll to position [497, 0]
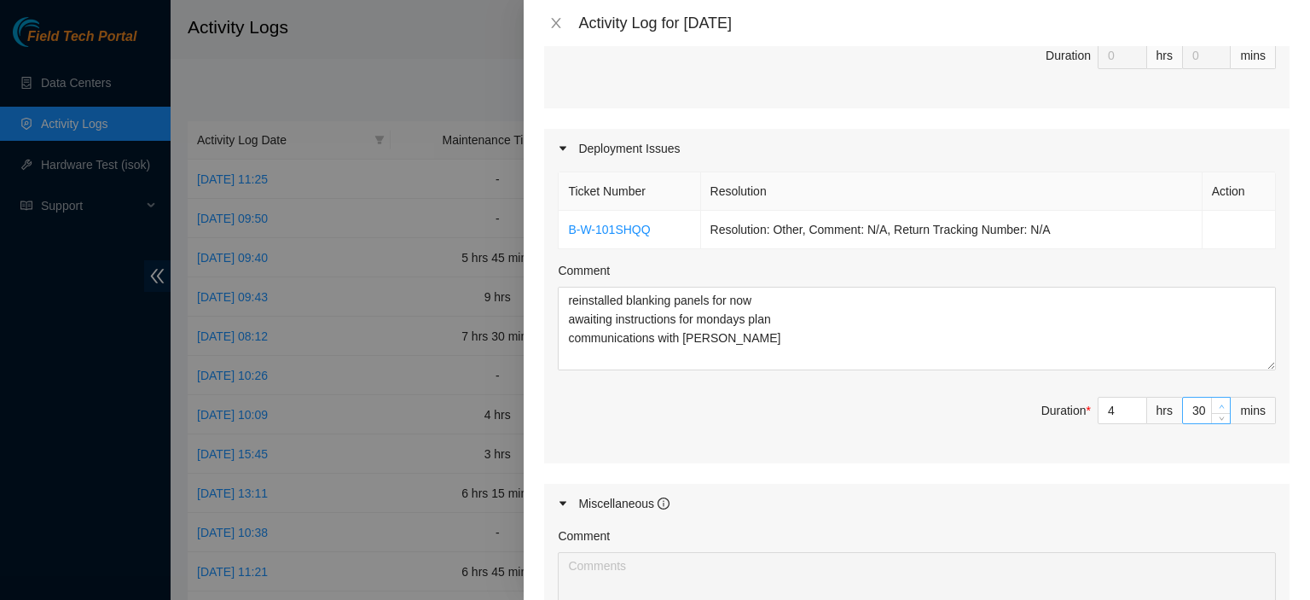
click at [1216, 401] on span "up" at bounding box center [1221, 406] width 10 height 10
type input "31"
type input "32"
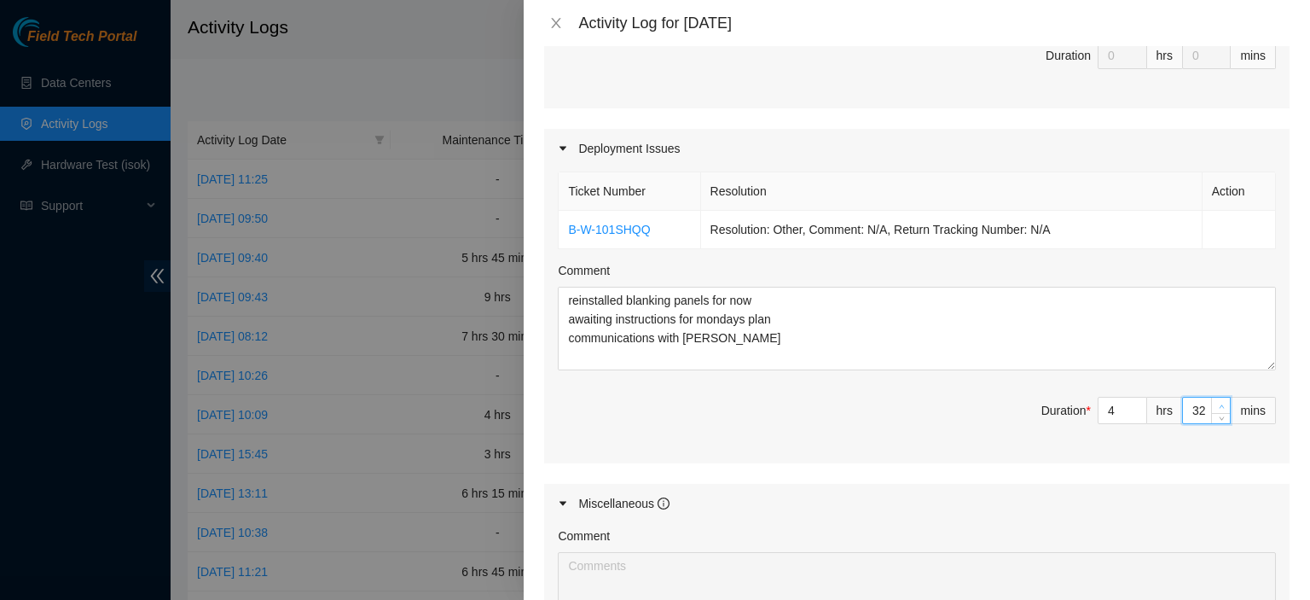
click at [1216, 401] on span "up" at bounding box center [1221, 406] width 10 height 10
type input "33"
click at [1216, 401] on span "up" at bounding box center [1221, 406] width 10 height 10
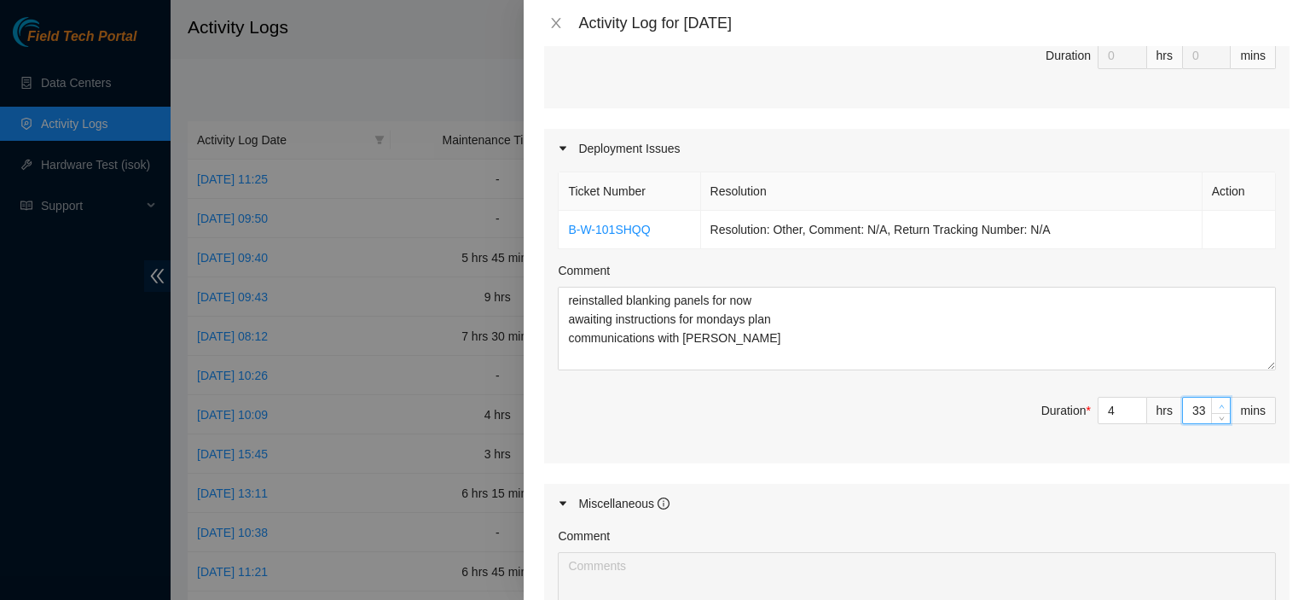
type input "34"
click at [1216, 401] on span "up" at bounding box center [1221, 406] width 10 height 10
type input "35"
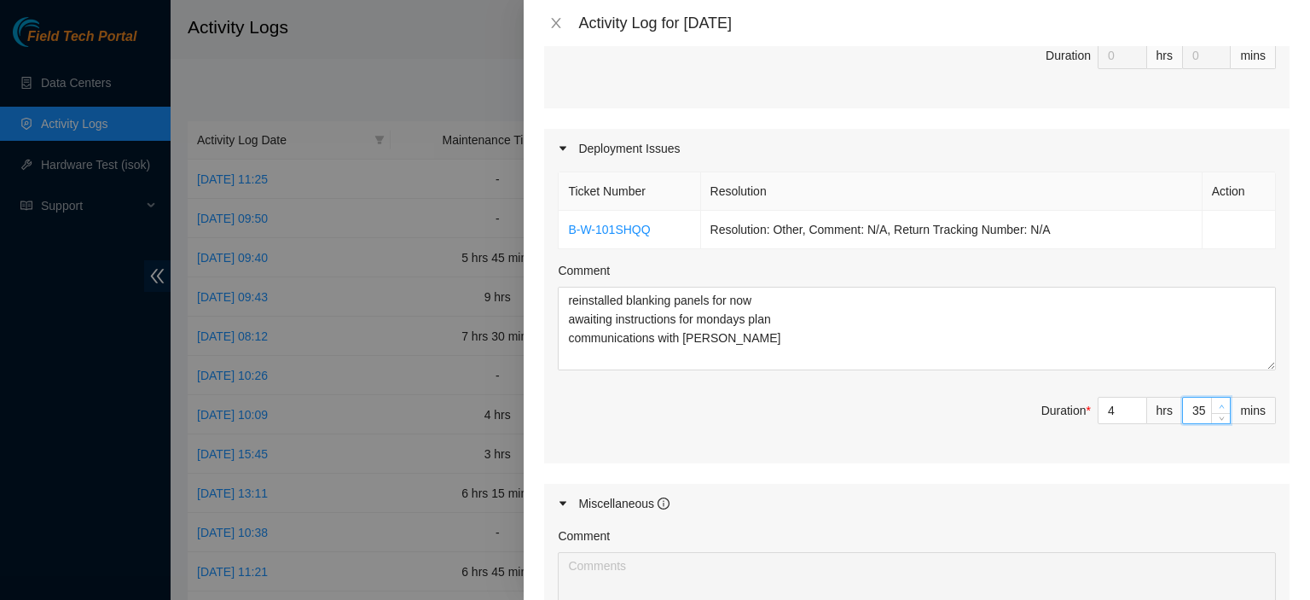
click at [1216, 401] on span "up" at bounding box center [1221, 406] width 10 height 10
type input "36"
click at [1216, 401] on span "up" at bounding box center [1221, 406] width 10 height 10
type input "37"
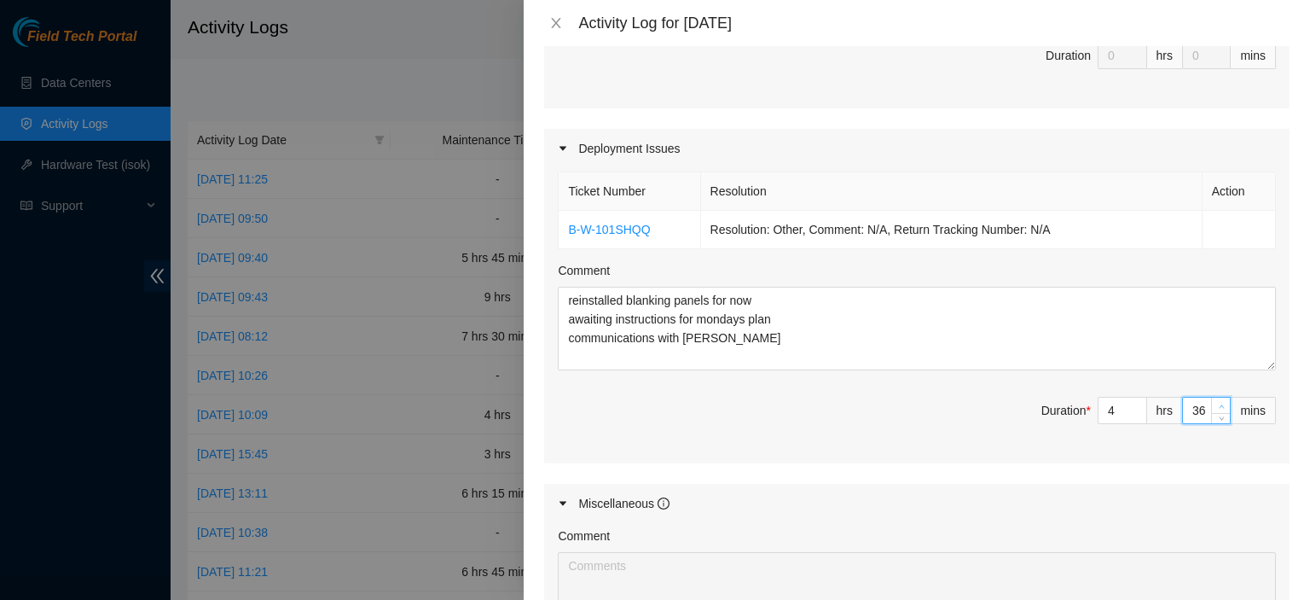
type input "37"
click at [1216, 401] on span "up" at bounding box center [1221, 406] width 10 height 10
type input "38"
click at [1216, 401] on span "up" at bounding box center [1221, 406] width 10 height 10
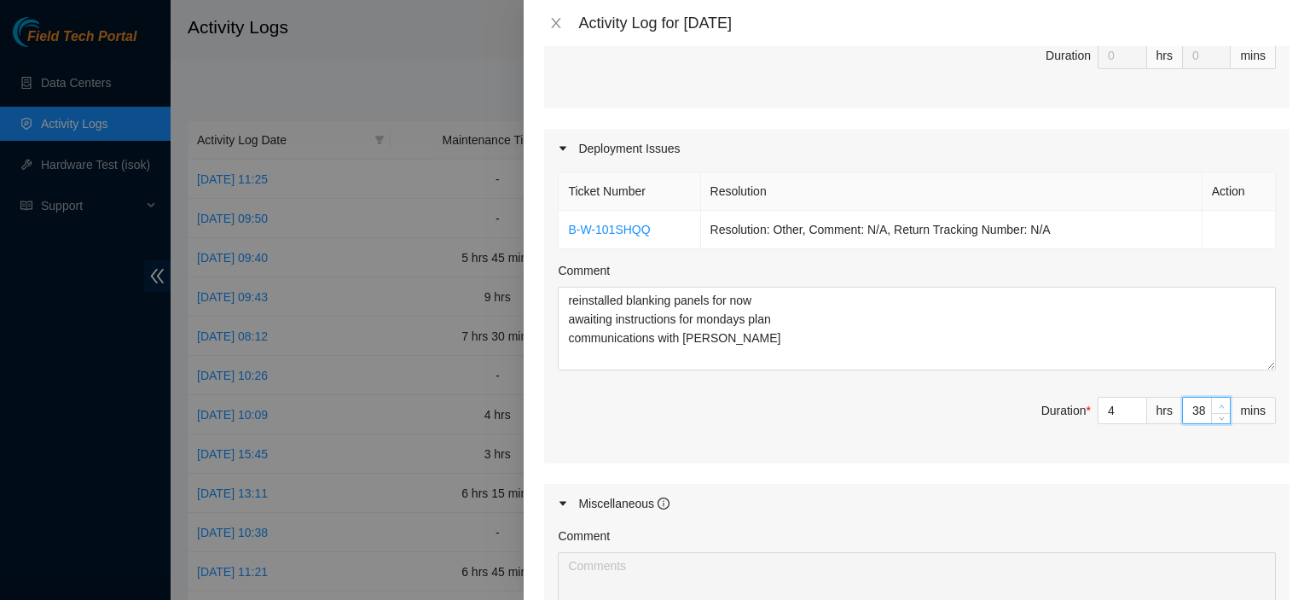
type input "39"
click at [1216, 401] on span "up" at bounding box center [1221, 406] width 10 height 10
type input "40"
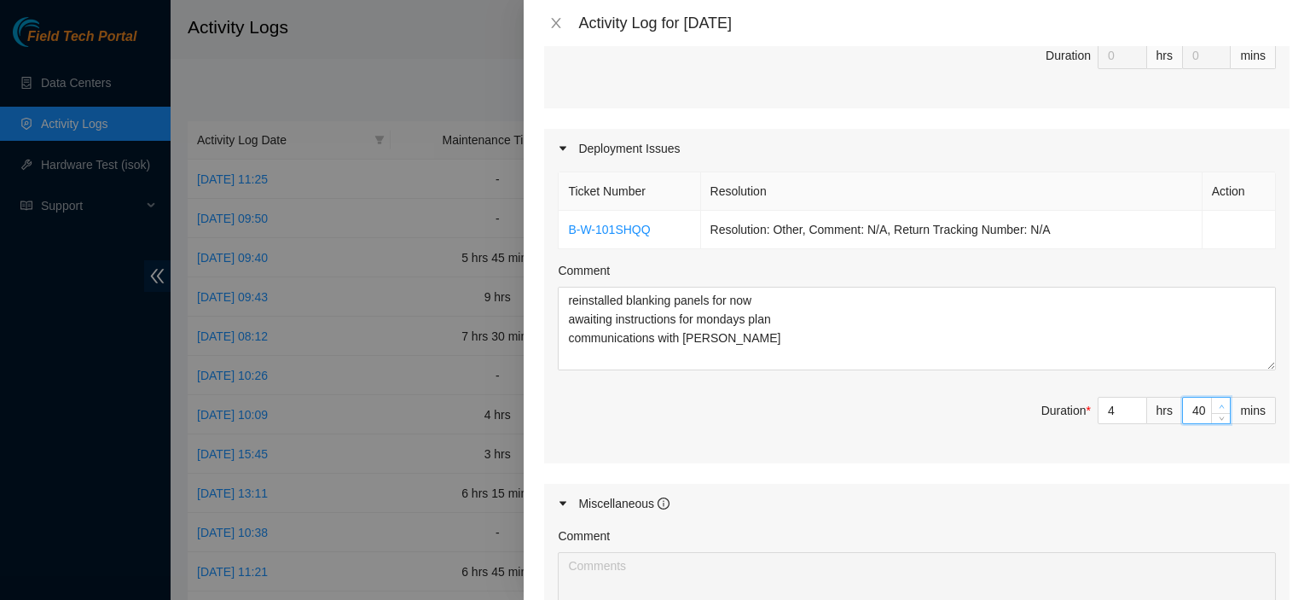
click at [1216, 401] on span "up" at bounding box center [1221, 406] width 10 height 10
type input "41"
click at [1216, 401] on span "up" at bounding box center [1221, 406] width 10 height 10
type input "42"
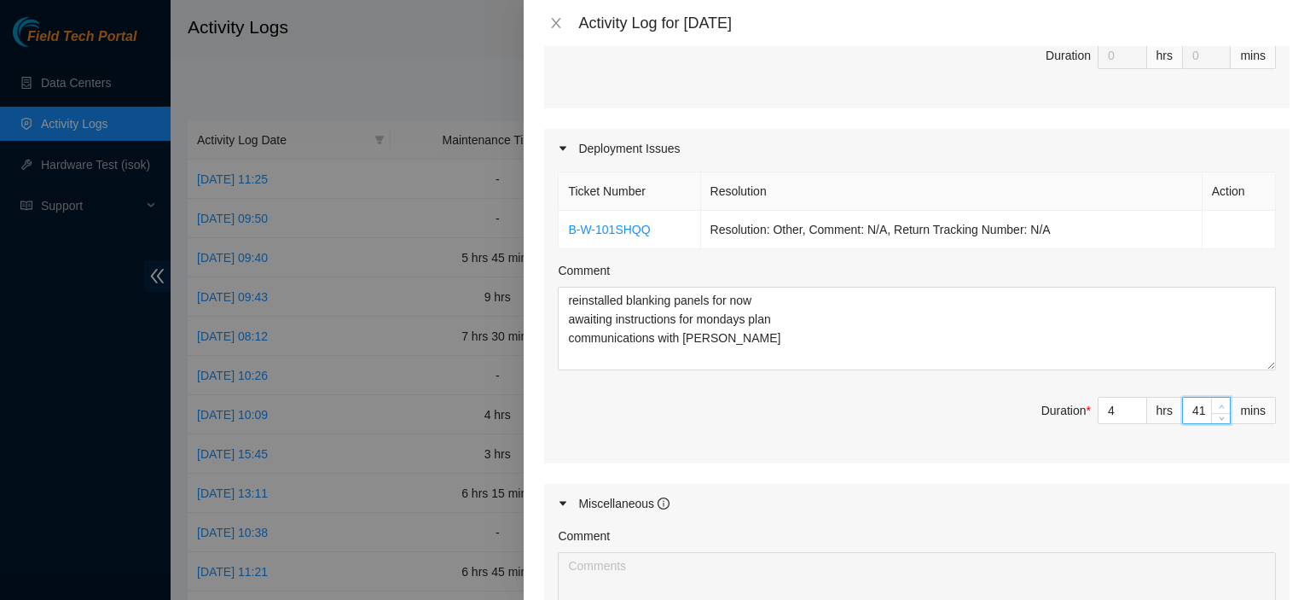
type input "42"
click at [1216, 401] on span "up" at bounding box center [1221, 406] width 10 height 10
type input "43"
click at [1216, 401] on span "up" at bounding box center [1221, 406] width 10 height 10
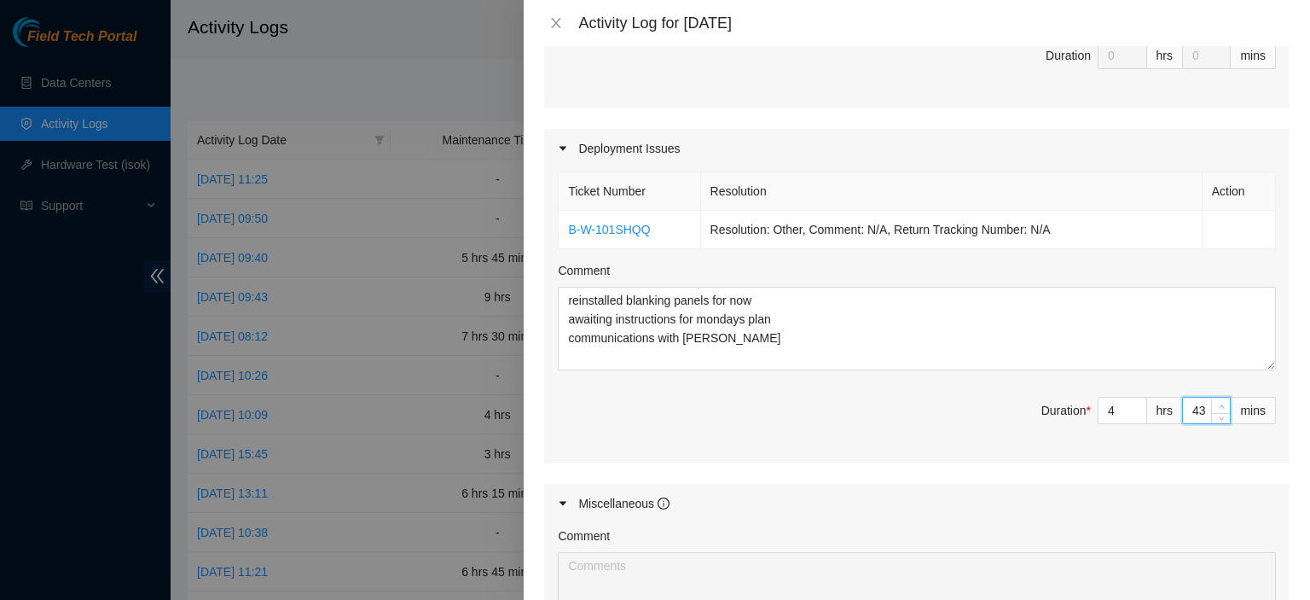
type input "44"
click at [1216, 401] on span "up" at bounding box center [1221, 406] width 10 height 10
type input "45"
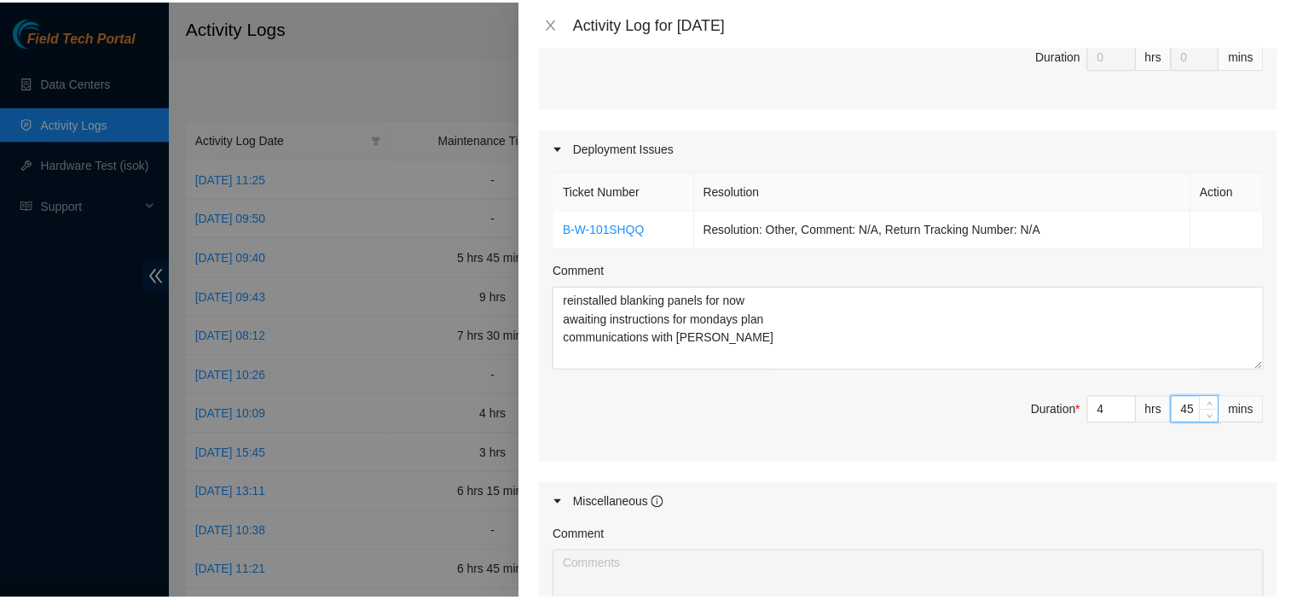
scroll to position [802, 0]
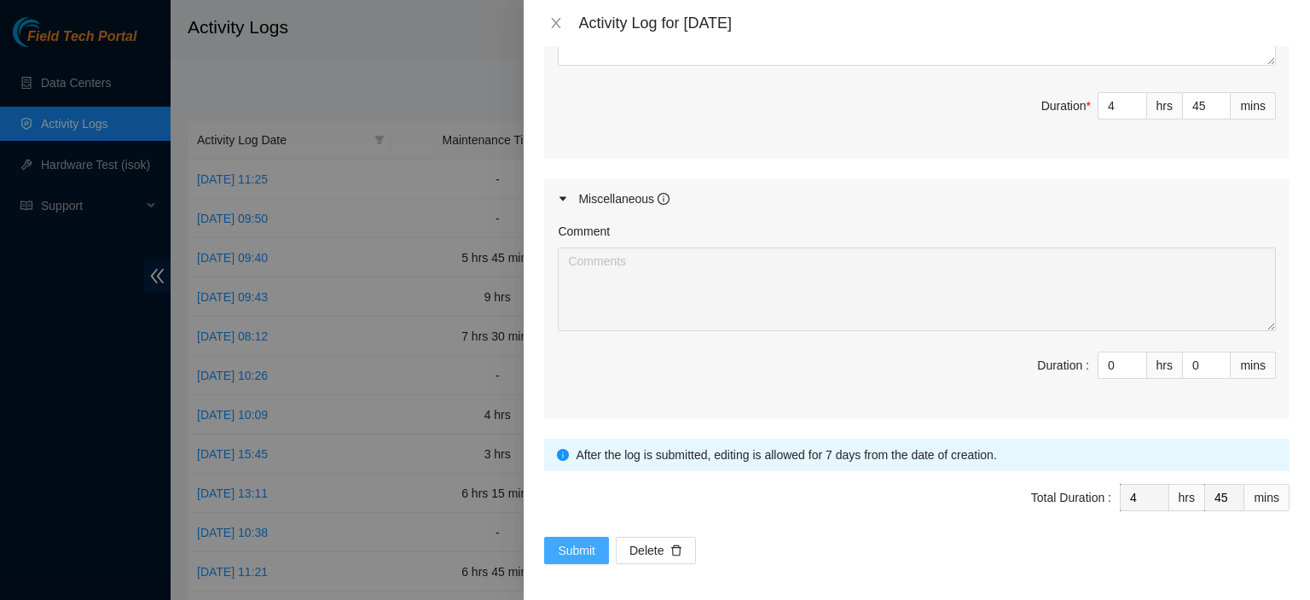
click at [582, 544] on span "Submit" at bounding box center [577, 550] width 38 height 19
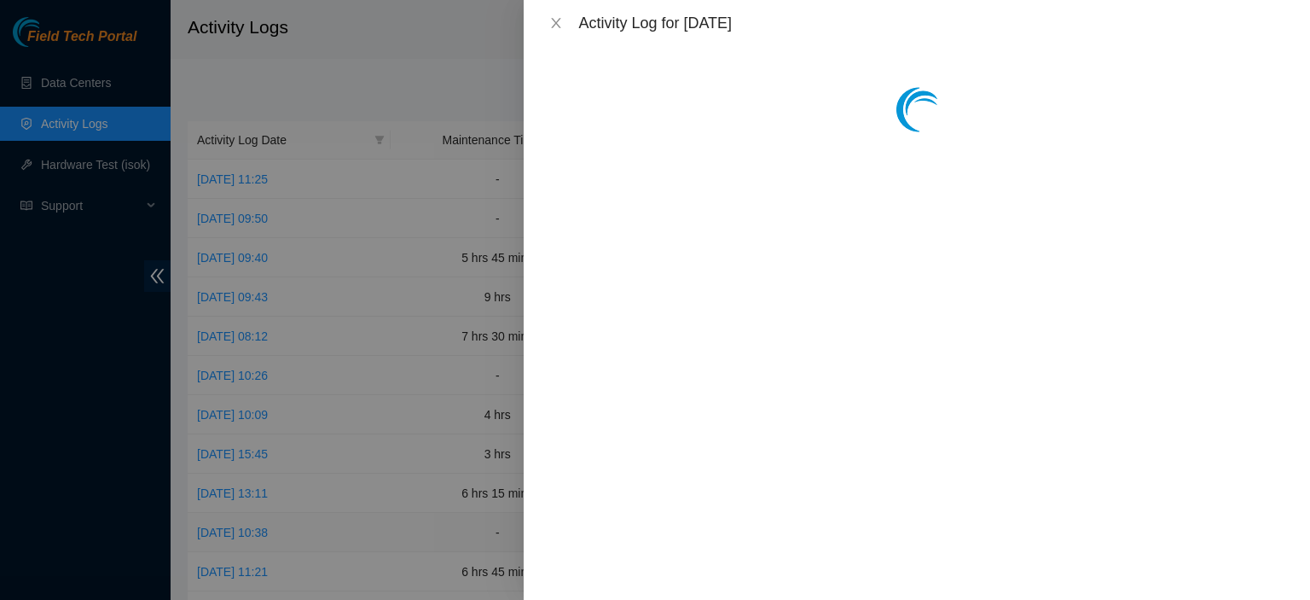
scroll to position [0, 0]
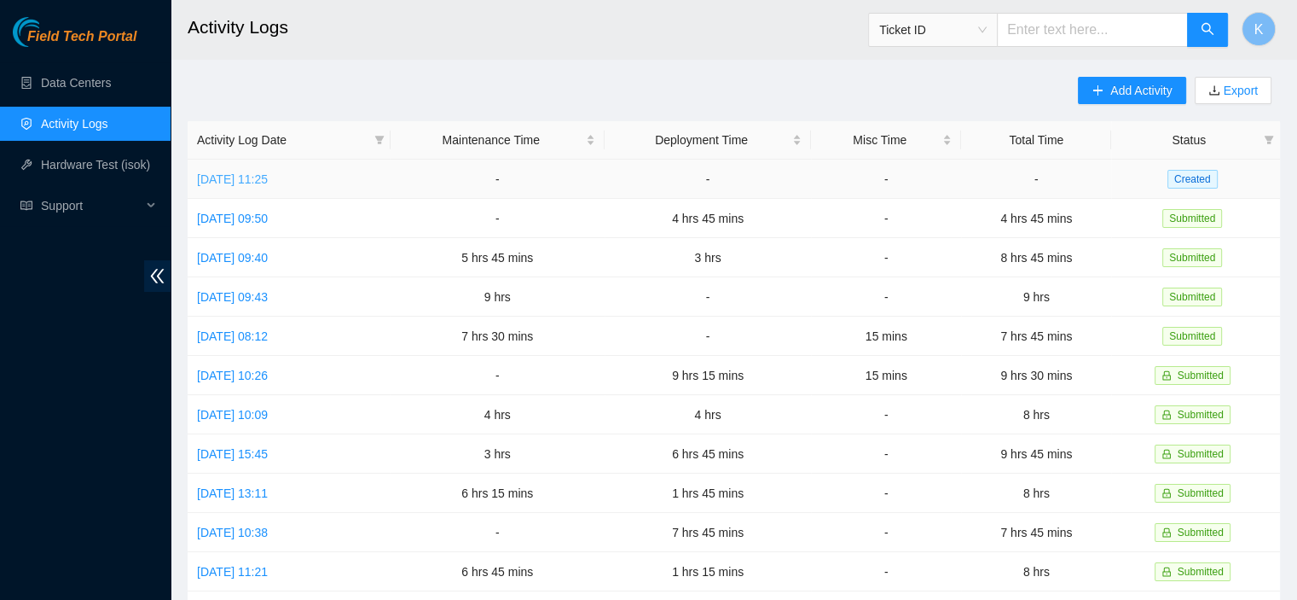
click at [239, 185] on link "[DATE] 11:25" at bounding box center [232, 179] width 71 height 14
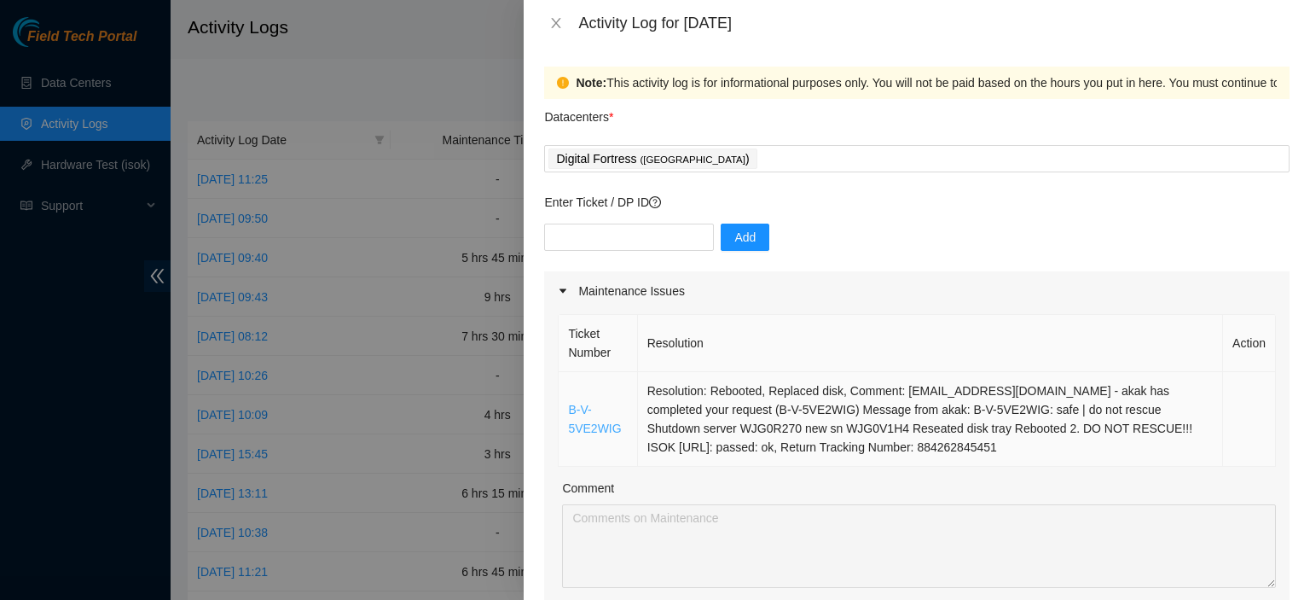
click at [583, 428] on link "B-V-5VE2WIG" at bounding box center [594, 419] width 53 height 32
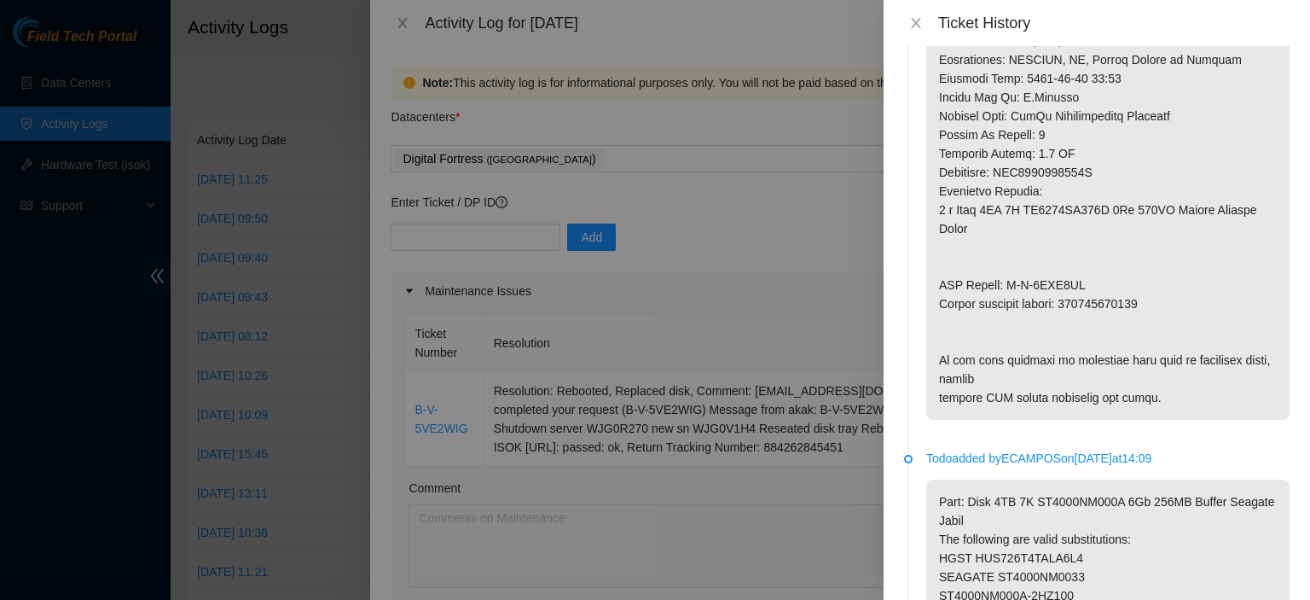
scroll to position [1342, 0]
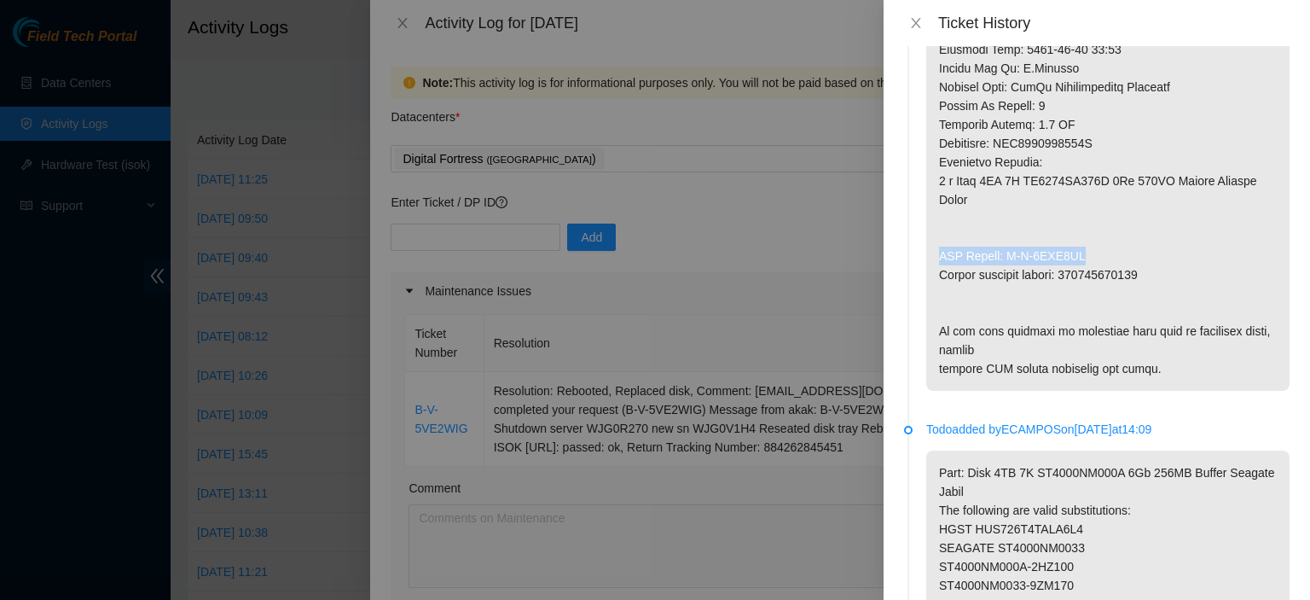
drag, startPoint x: 938, startPoint y: 256, endPoint x: 1091, endPoint y: 252, distance: 152.7
copy p "RMA Return: B-V-5VEJ8DD"
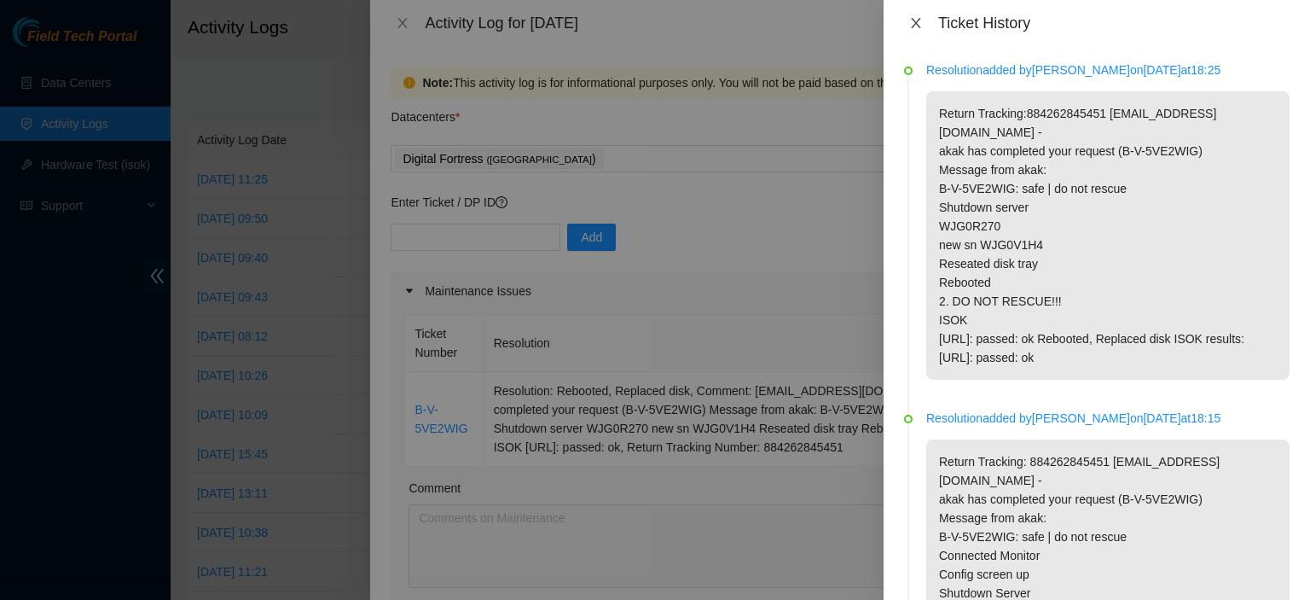
click at [918, 25] on icon "close" at bounding box center [915, 23] width 9 height 10
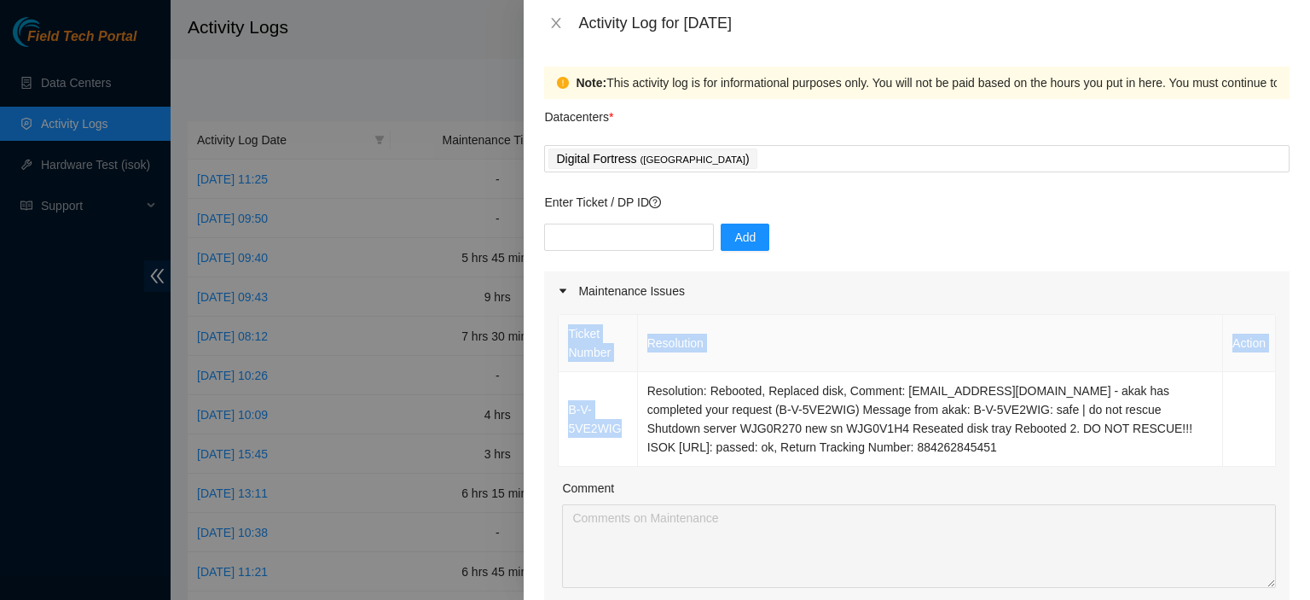
drag, startPoint x: 624, startPoint y: 426, endPoint x: 554, endPoint y: 405, distance: 72.1
click at [554, 405] on div "Ticket Number Resolution Action B-V-5VE2WIG Resolution: Rebooted, Replaced disk…" at bounding box center [917, 495] width 746 height 370
click at [553, 402] on div "Ticket Number Resolution Action B-V-5VE2WIG Resolution: Rebooted, Replaced disk…" at bounding box center [917, 495] width 746 height 370
drag, startPoint x: 554, startPoint y: 402, endPoint x: 618, endPoint y: 404, distance: 64.9
click at [600, 426] on div "Ticket Number Resolution Action B-V-5VE2WIG Resolution: Rebooted, Replaced disk…" at bounding box center [917, 495] width 746 height 370
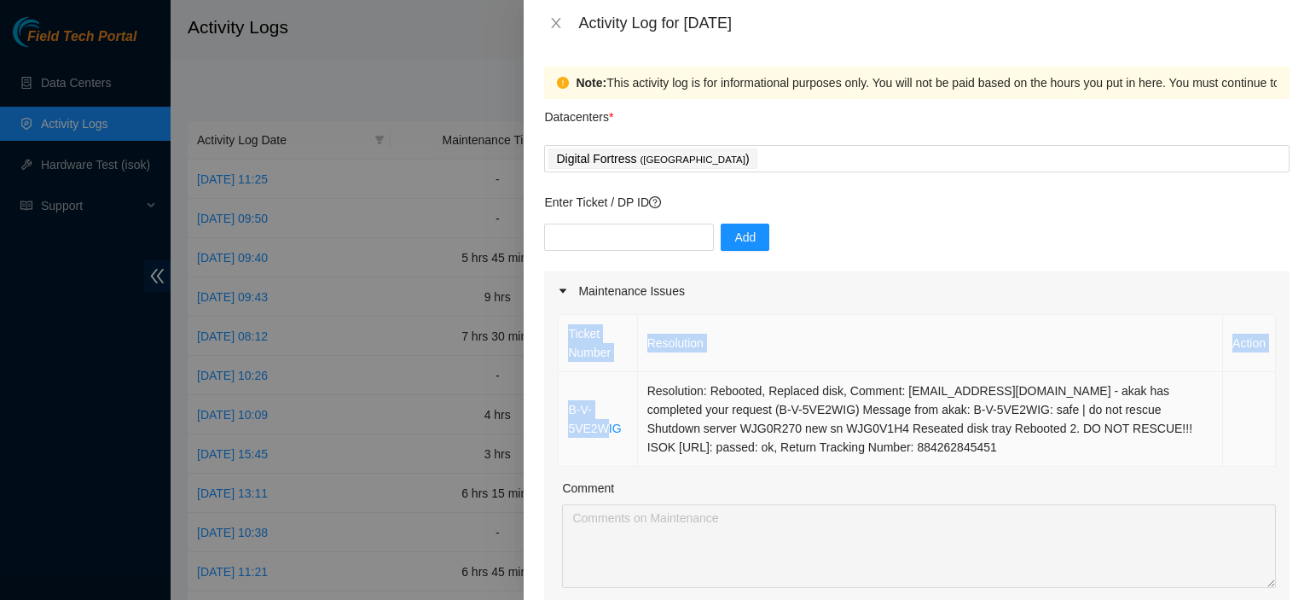
click at [618, 404] on td "B-V-5VE2WIG" at bounding box center [598, 419] width 78 height 95
drag, startPoint x: 566, startPoint y: 408, endPoint x: 618, endPoint y: 436, distance: 59.2
click at [618, 436] on td "B-V-5VE2WIG" at bounding box center [598, 419] width 78 height 95
copy link "B-V-5VE2WIG"
drag, startPoint x: 839, startPoint y: 444, endPoint x: 947, endPoint y: 460, distance: 108.7
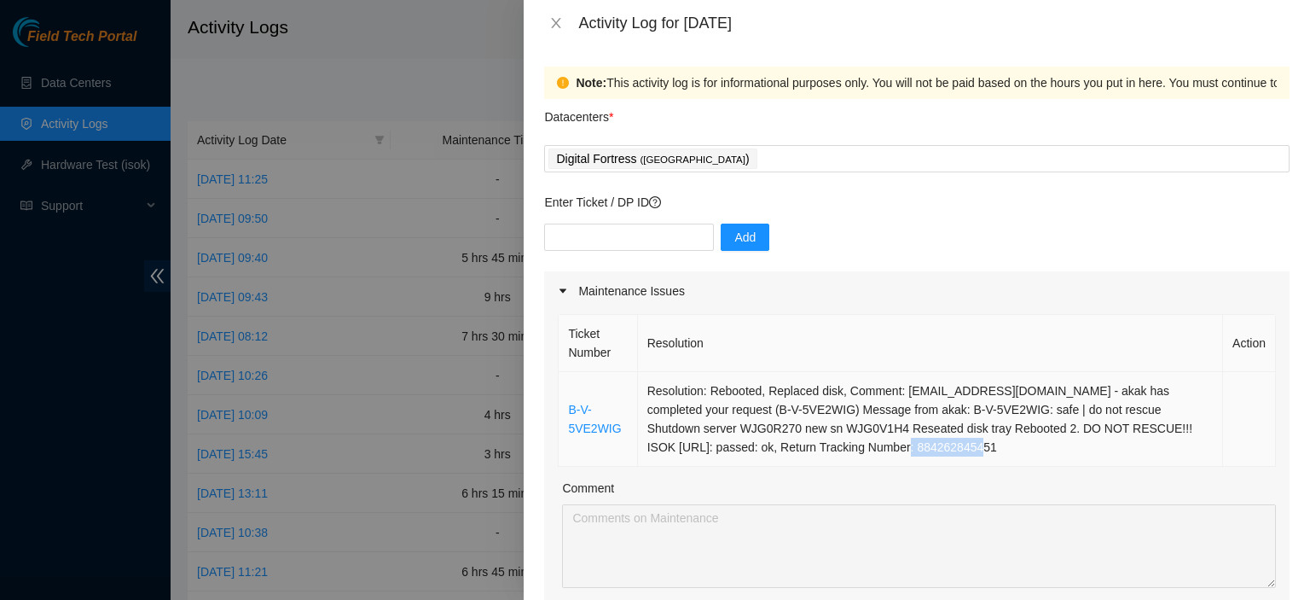
click at [947, 460] on td "Resolution: Rebooted, Replaced disk, Comment: kbbyrne23@gmail.com - akak has co…" at bounding box center [930, 419] width 585 height 95
copy td "884262845451"
click at [73, 86] on div at bounding box center [655, 300] width 1310 height 600
click at [553, 21] on icon "close" at bounding box center [556, 23] width 14 height 14
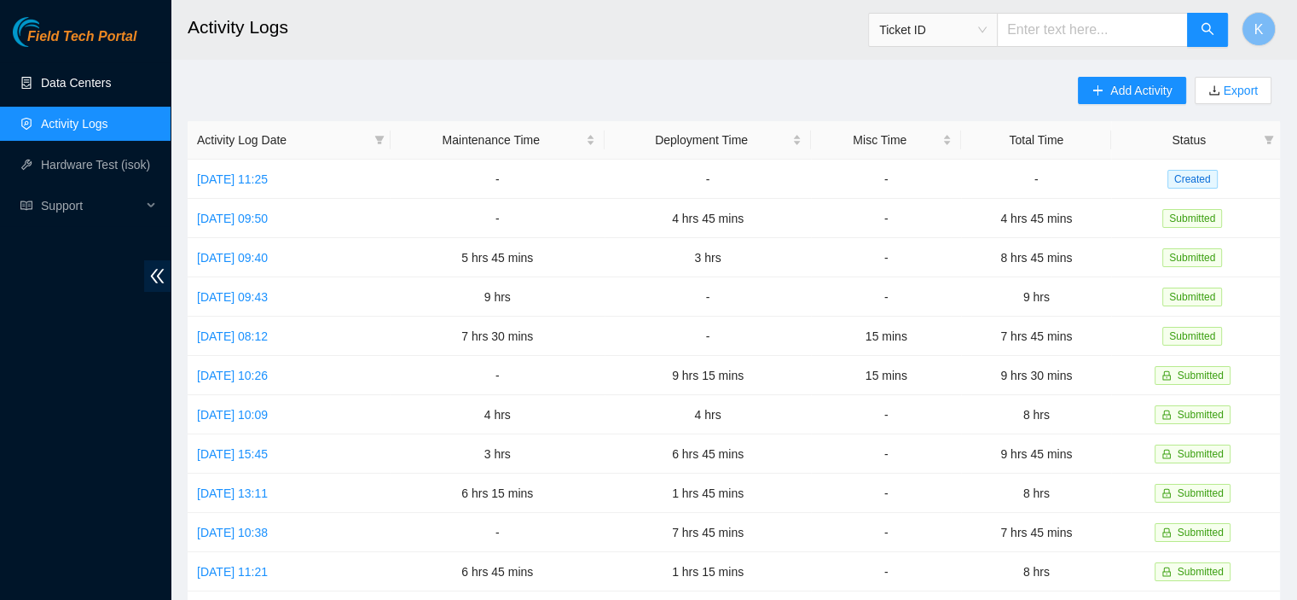
click at [89, 78] on link "Data Centers" at bounding box center [76, 83] width 70 height 14
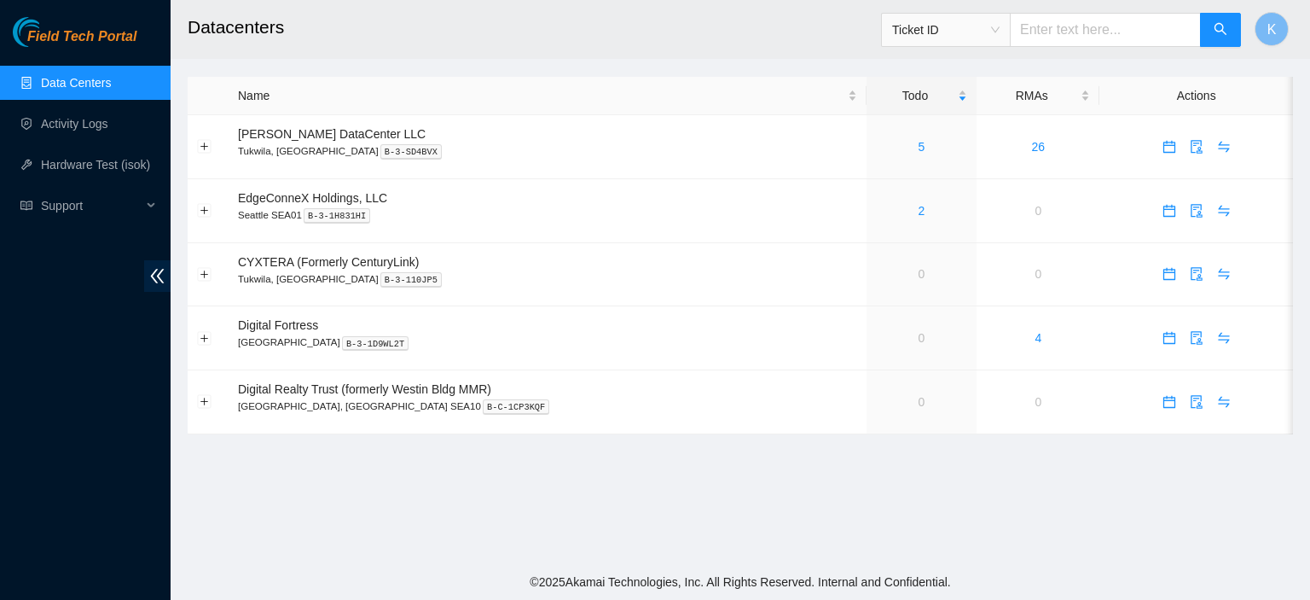
click at [499, 554] on main "Datacenters Ticket ID K Name Todo RMAs Actions Sabey DataCenter LLC Tukwila, WA…" at bounding box center [741, 282] width 1140 height 564
click at [65, 122] on link "Activity Logs" at bounding box center [74, 124] width 67 height 14
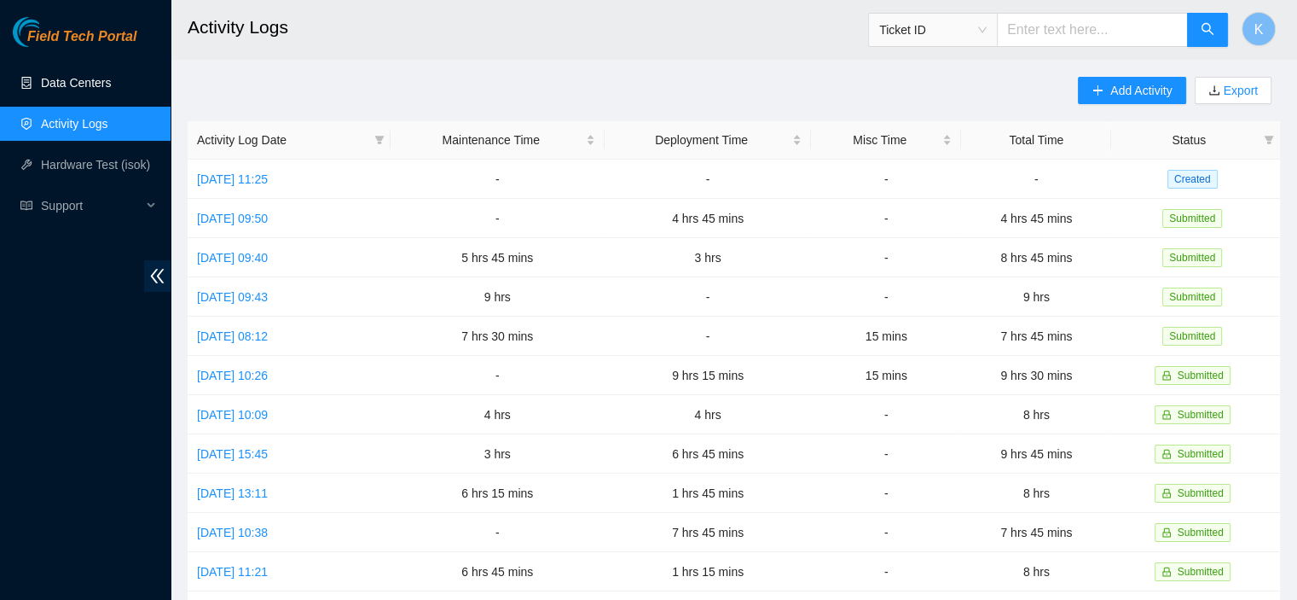
click at [85, 84] on link "Data Centers" at bounding box center [76, 83] width 70 height 14
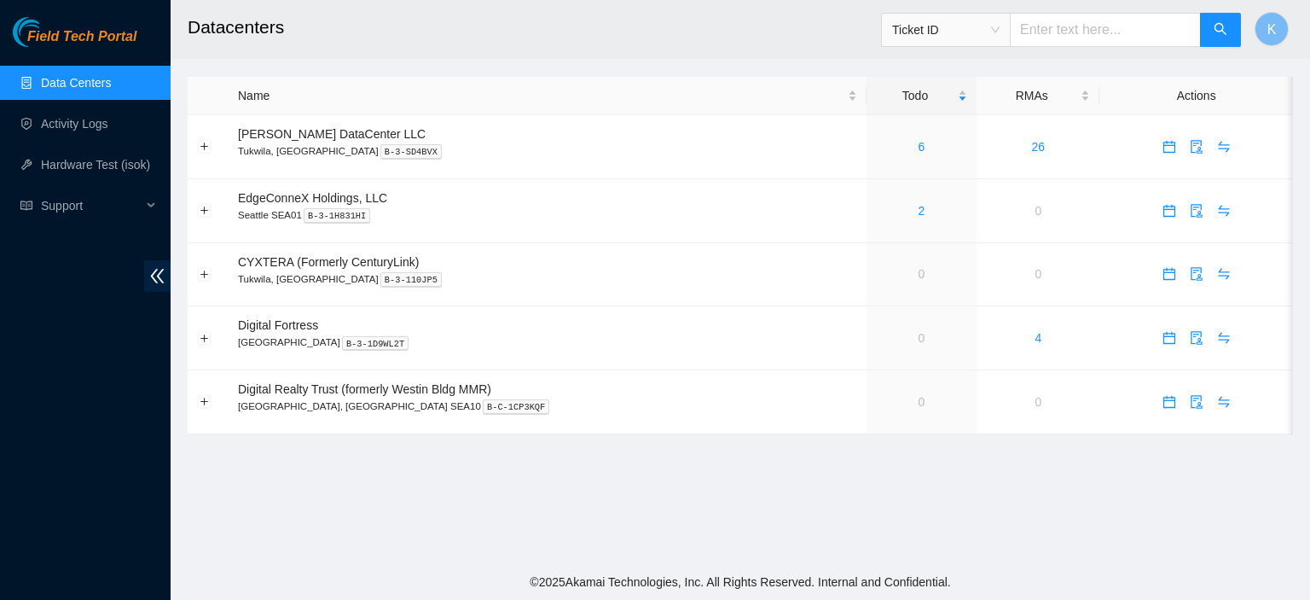
click at [106, 78] on link "Data Centers" at bounding box center [76, 83] width 70 height 14
click at [78, 128] on link "Activity Logs" at bounding box center [74, 124] width 67 height 14
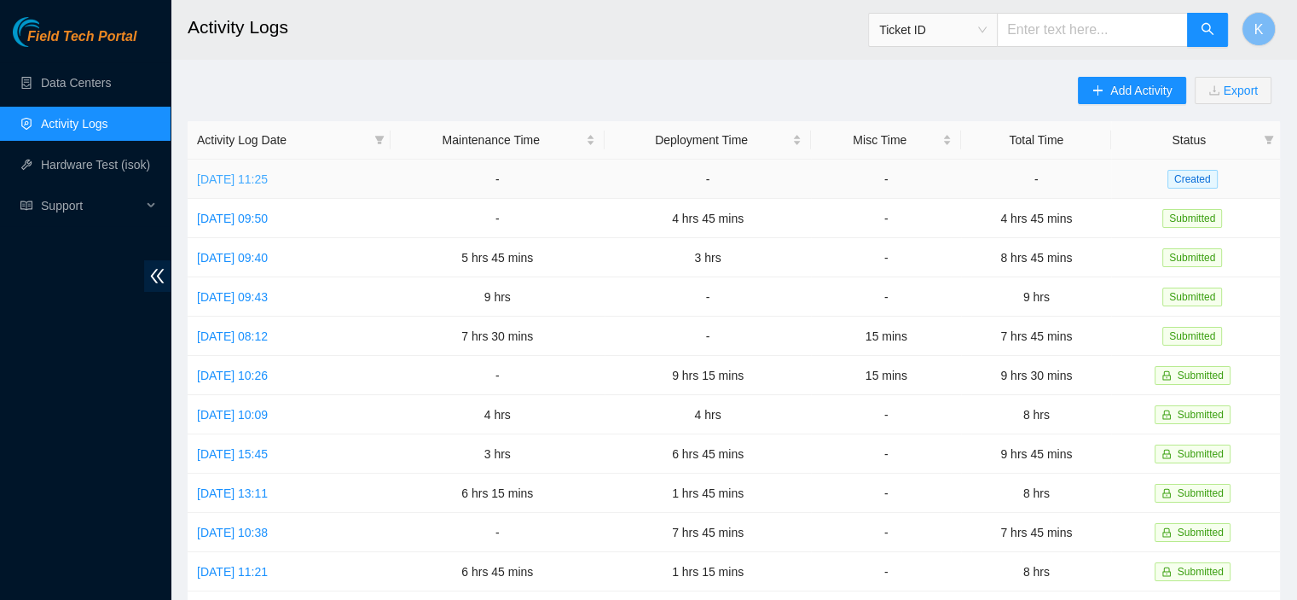
click at [258, 177] on link "[DATE] 11:25" at bounding box center [232, 179] width 71 height 14
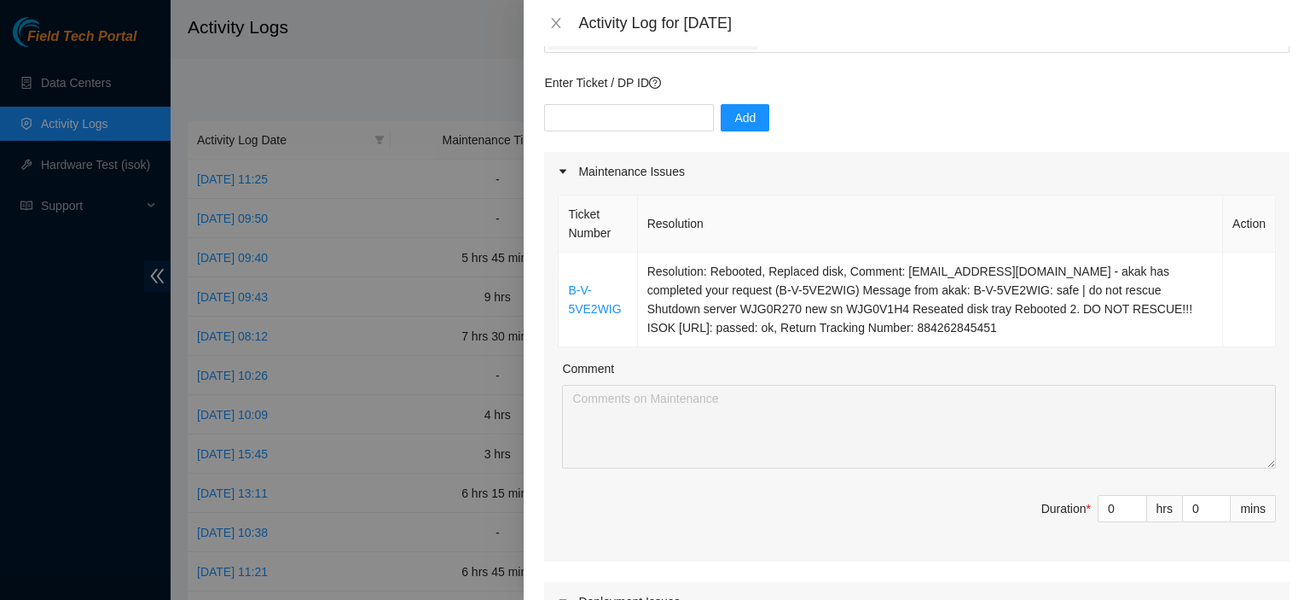
scroll to position [113, 0]
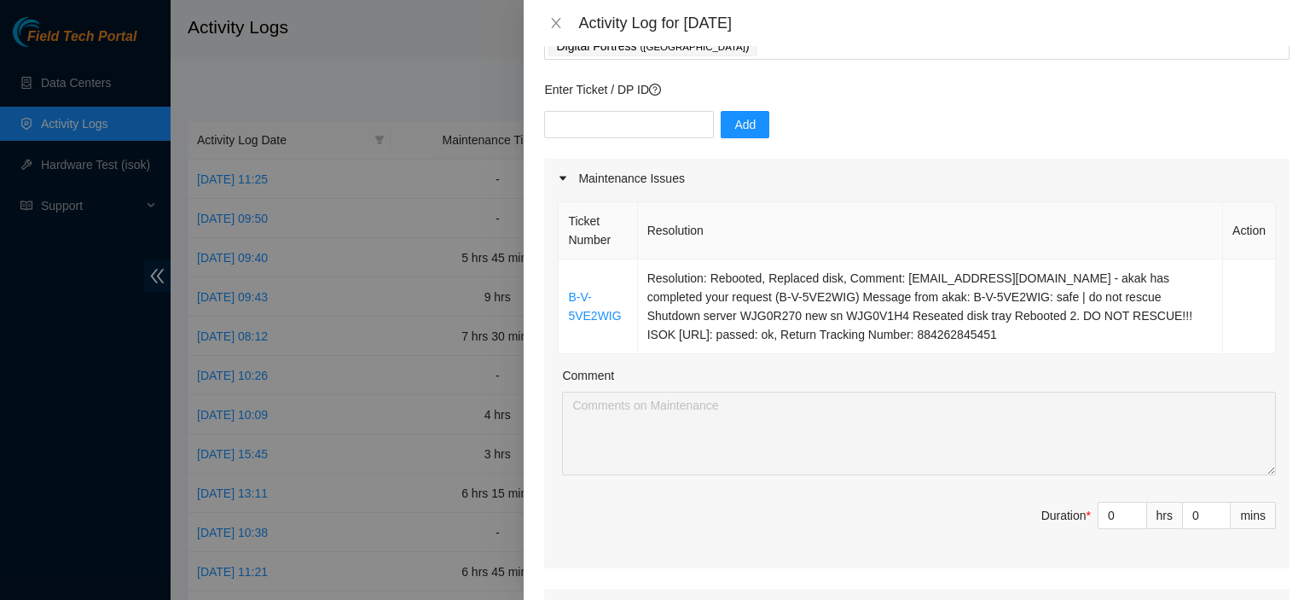
click at [92, 84] on div at bounding box center [655, 300] width 1310 height 600
click at [556, 15] on button "Close" at bounding box center [556, 23] width 24 height 16
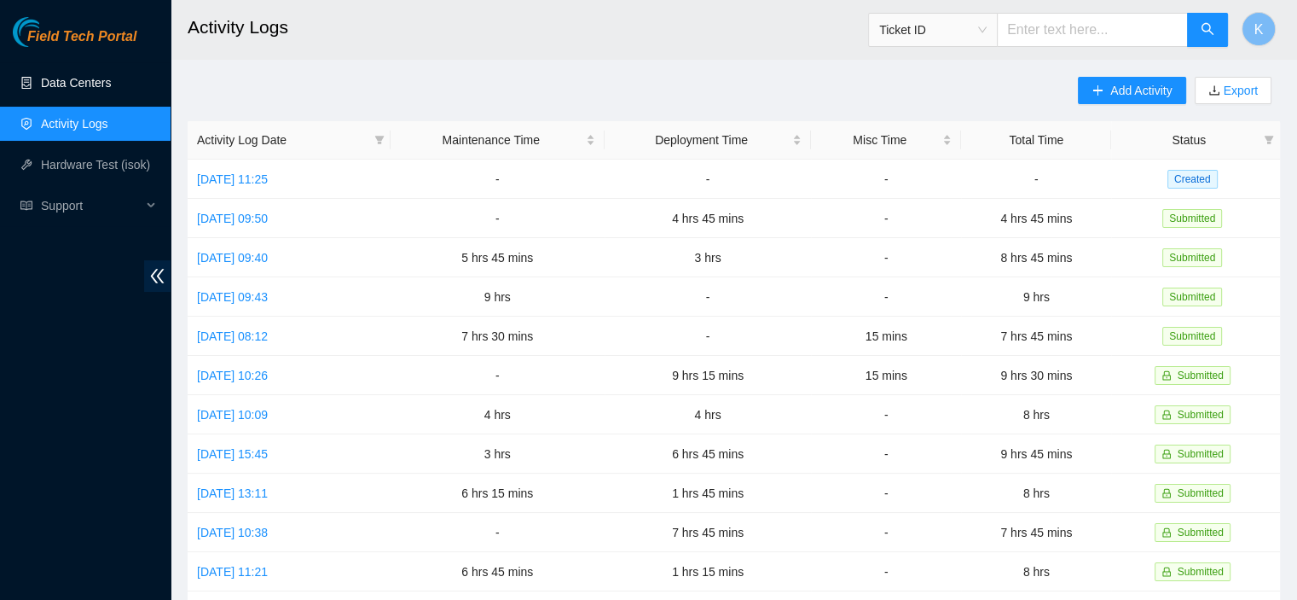
click at [61, 90] on link "Data Centers" at bounding box center [76, 83] width 70 height 14
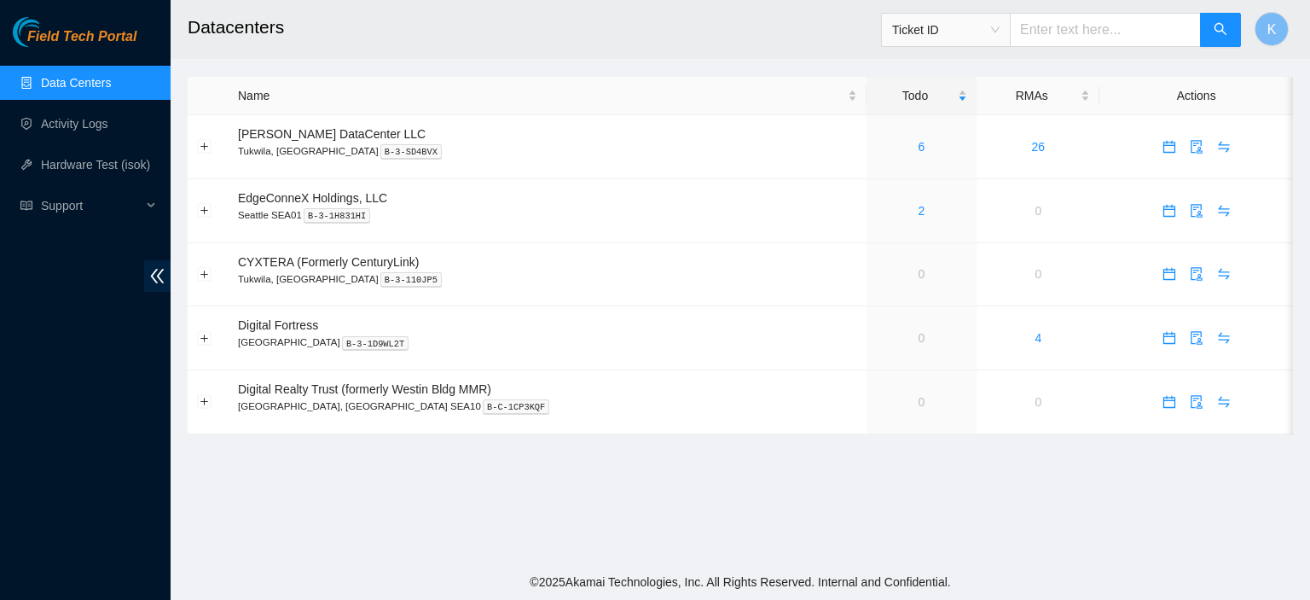
click at [84, 87] on link "Data Centers" at bounding box center [76, 83] width 70 height 14
